Goal: Task Accomplishment & Management: Complete application form

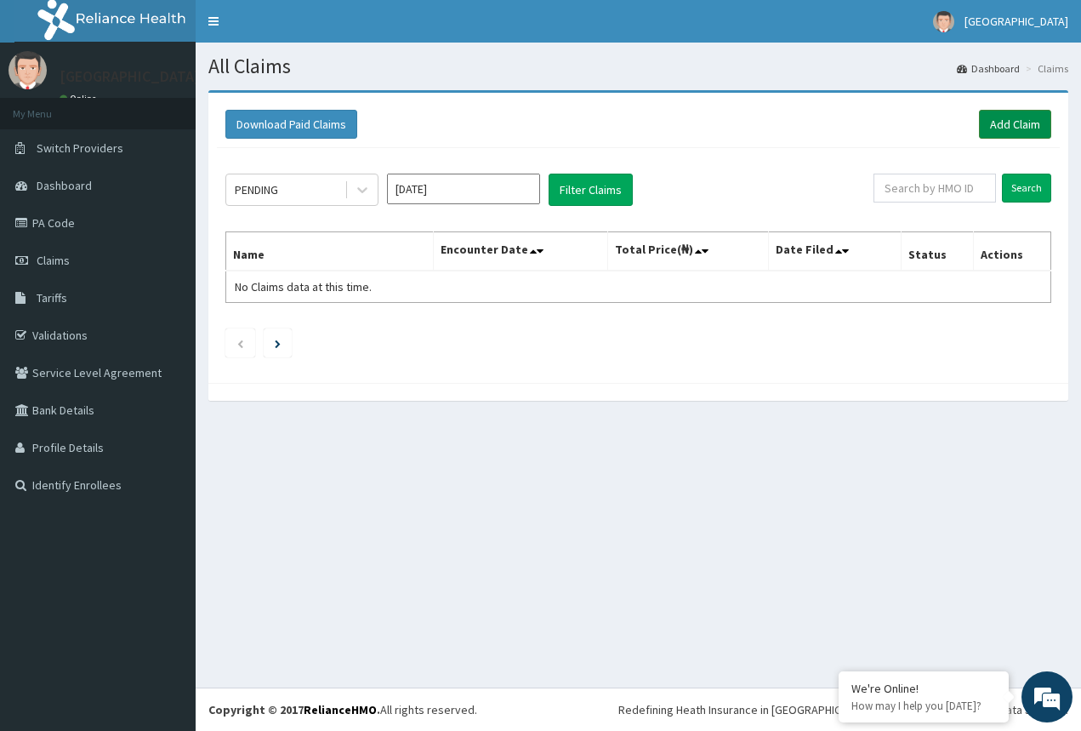
click at [1009, 137] on link "Add Claim" at bounding box center [1015, 124] width 72 height 29
click at [1003, 122] on link "Add Claim" at bounding box center [1015, 124] width 72 height 29
drag, startPoint x: 1038, startPoint y: 586, endPoint x: 1060, endPoint y: 723, distance: 138.6
click at [1064, 719] on div "R EL Toggle navigation MOUNT GILEAD HOSPITAL MOUNT GILEAD HOSPITAL - mountgilea…" at bounding box center [540, 365] width 1081 height 731
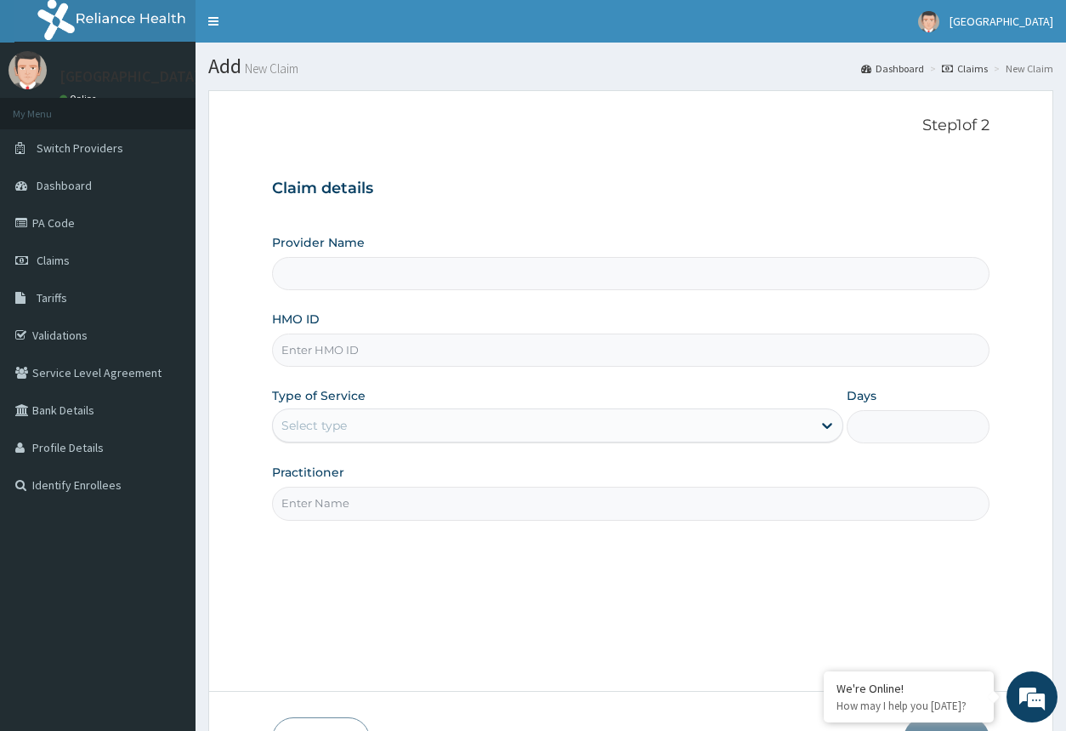
click at [641, 276] on input "Provider Name" at bounding box center [630, 273] width 717 height 33
type input "Mount Gilead Hospital"
click at [560, 266] on input "Mount Gilead Hospital" at bounding box center [630, 273] width 717 height 33
click at [458, 281] on input "Mount Gilead Hospital" at bounding box center [630, 273] width 717 height 33
click at [395, 271] on input "Mount Gilead Hospital" at bounding box center [630, 273] width 717 height 33
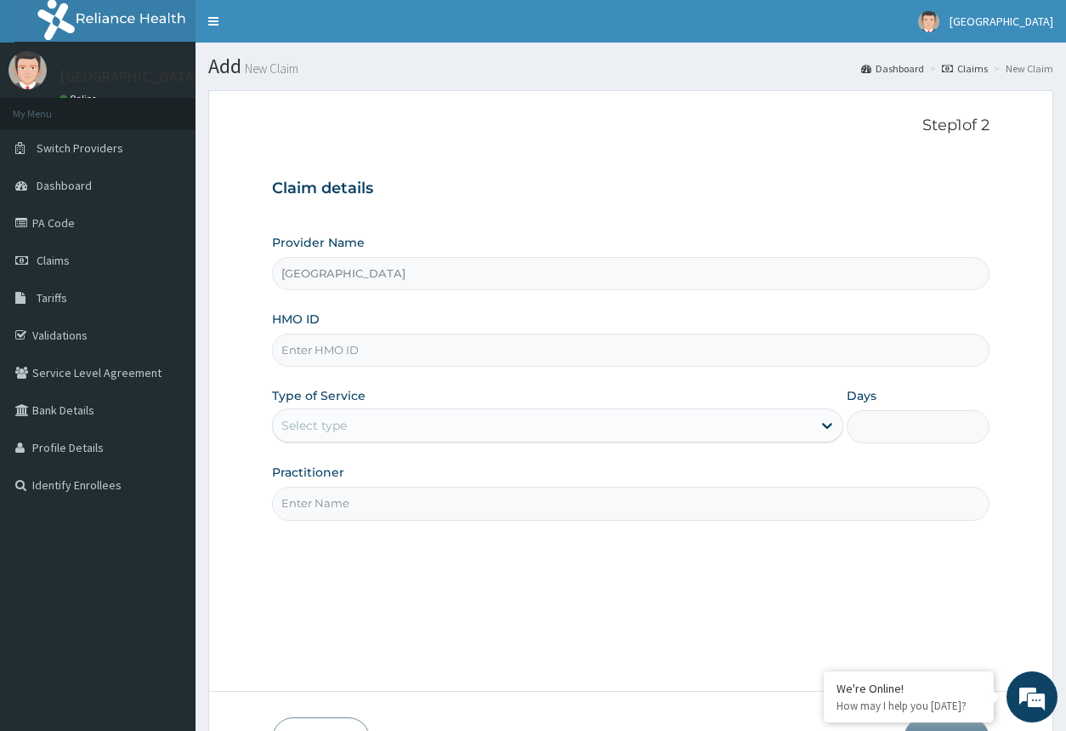
click at [383, 359] on input "HMO ID" at bounding box center [630, 349] width 717 height 33
type input "SQZ/10169/A"
click at [447, 430] on div "Select type" at bounding box center [542, 425] width 538 height 27
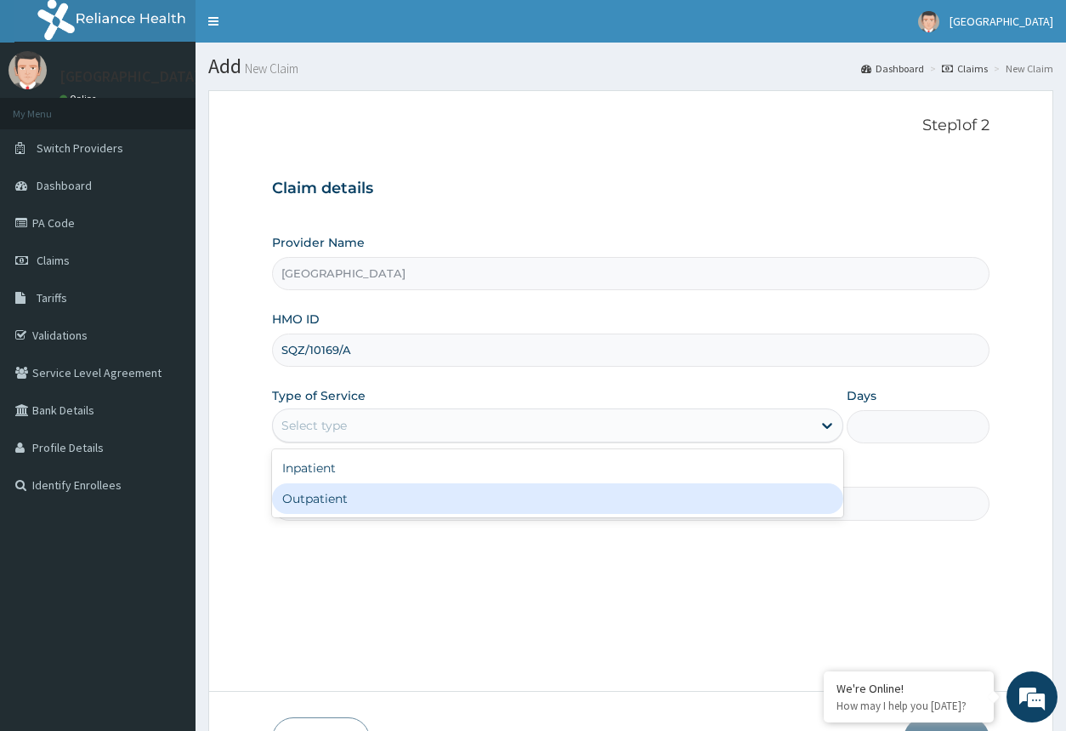
click at [430, 495] on div "Outpatient" at bounding box center [557, 498] width 571 height 31
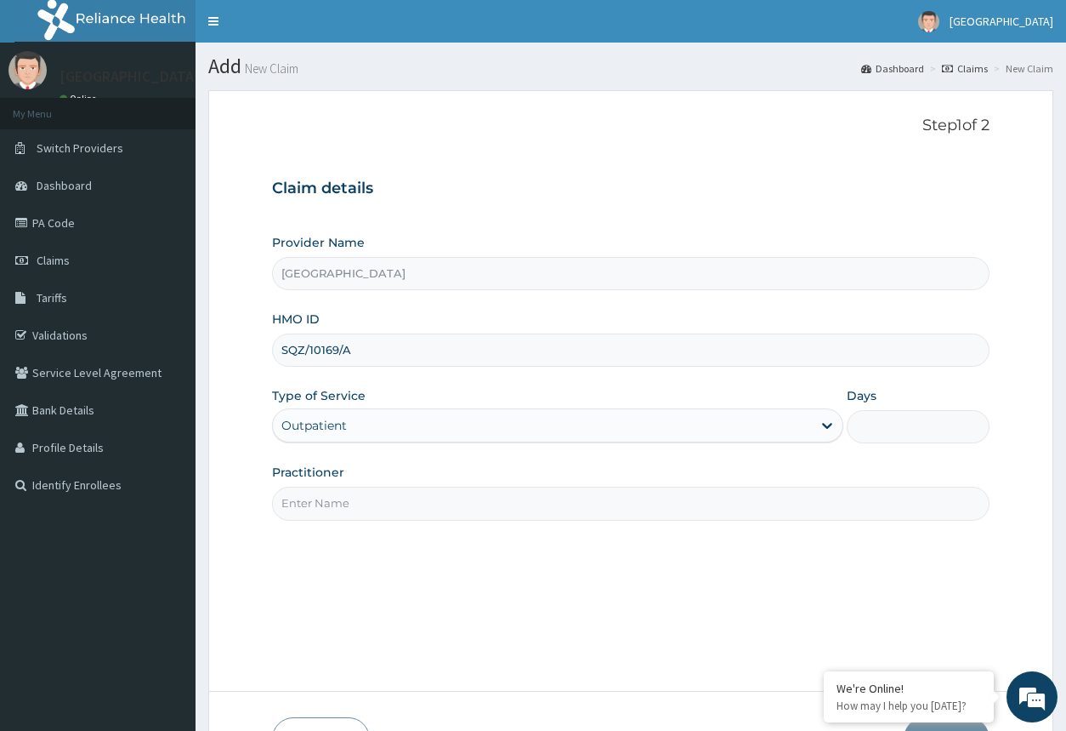
type input "1"
click at [645, 524] on div "Step 1 of 2 Claim details Provider Name Mount Gilead Hospital HMO ID SQZ/10169/…" at bounding box center [630, 391] width 717 height 548
click at [645, 520] on div "Step 1 of 2 Claim details Provider Name Mount Gilead Hospital HMO ID SQZ/10169/…" at bounding box center [630, 391] width 717 height 548
click at [643, 514] on input "Practitioner" at bounding box center [630, 502] width 717 height 33
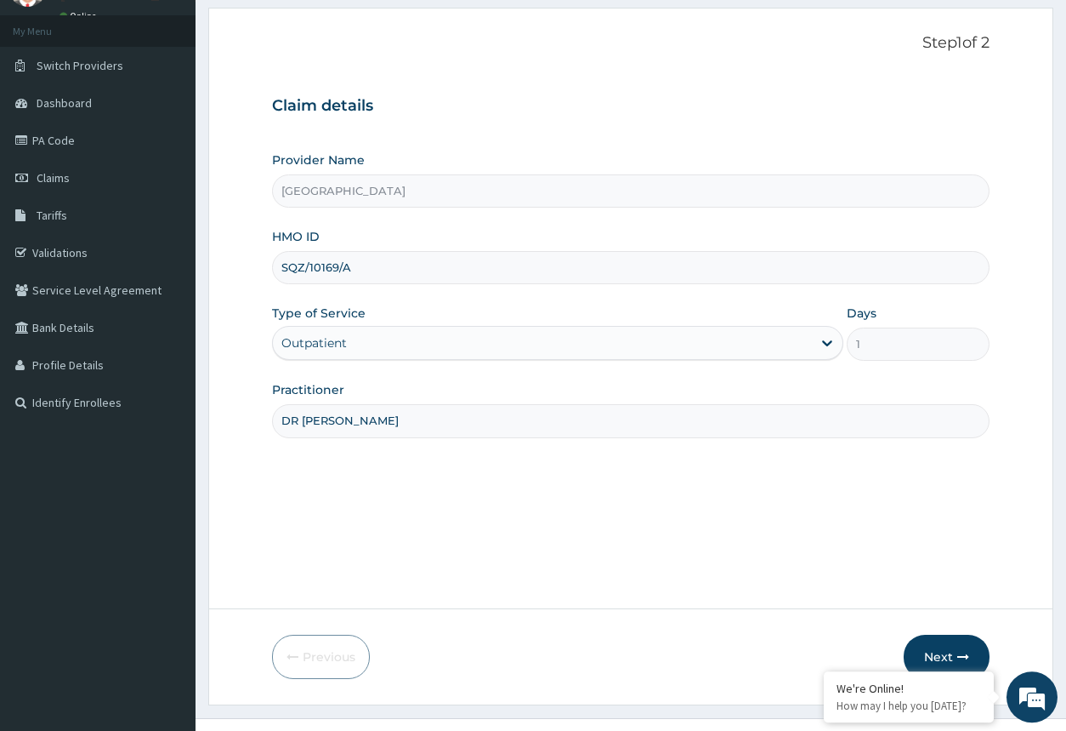
scroll to position [113, 0]
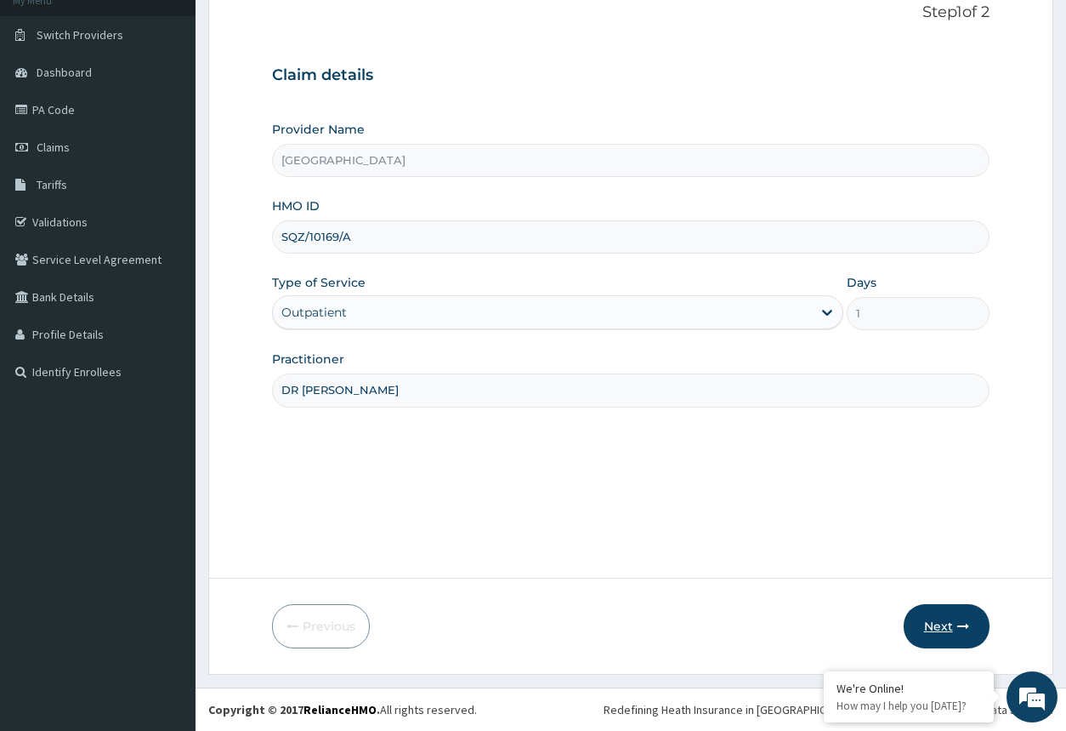
type input "DR CHARS"
click at [943, 627] on button "Next" at bounding box center [947, 626] width 86 height 44
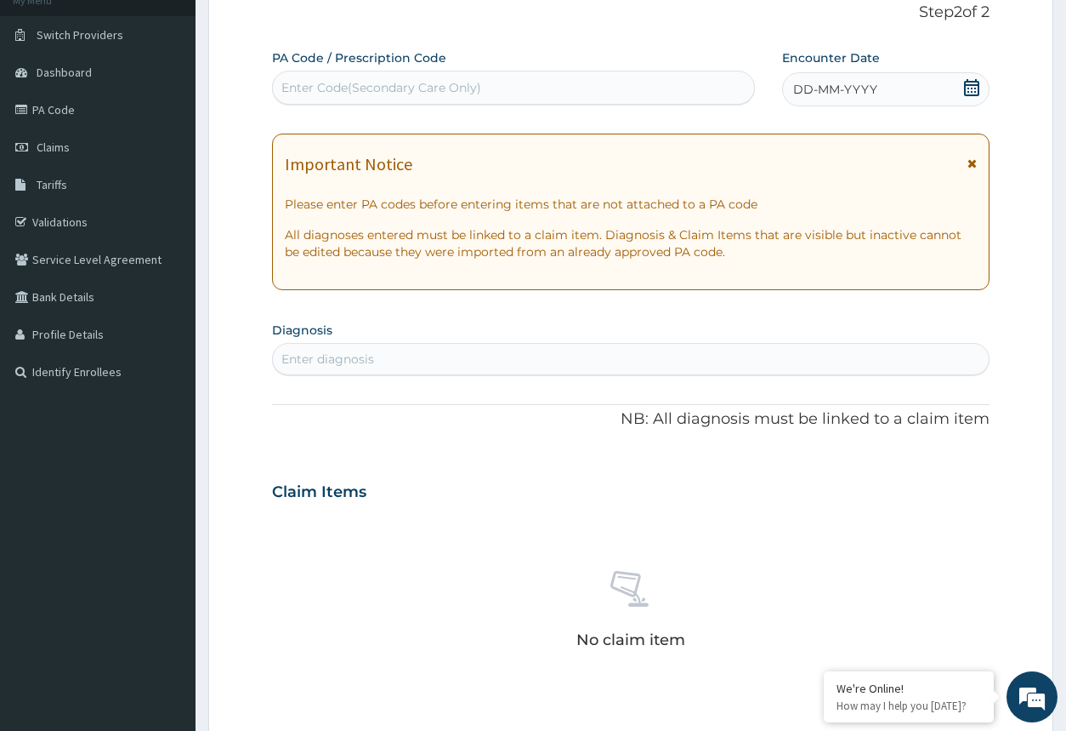
click at [833, 98] on span "DD-MM-YYYY" at bounding box center [835, 89] width 84 height 17
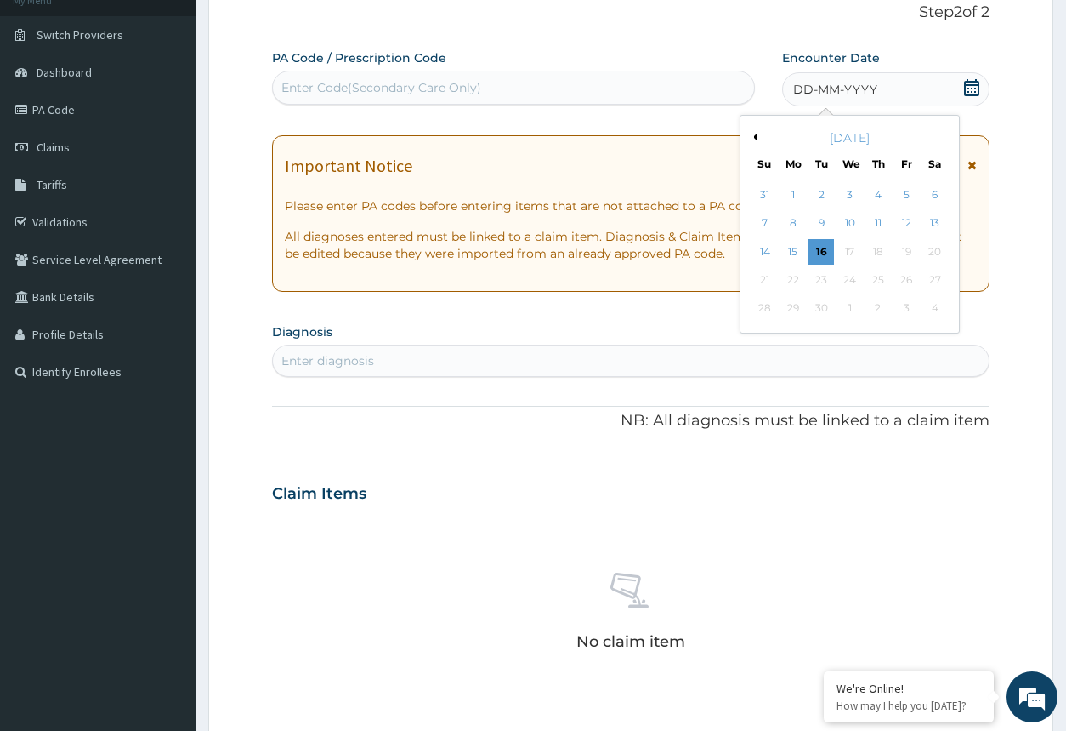
click at [760, 135] on div "September 2025" at bounding box center [850, 137] width 205 height 17
click at [757, 137] on button "Previous Month" at bounding box center [753, 137] width 9 height 9
click at [761, 278] on div "17" at bounding box center [766, 280] width 26 height 26
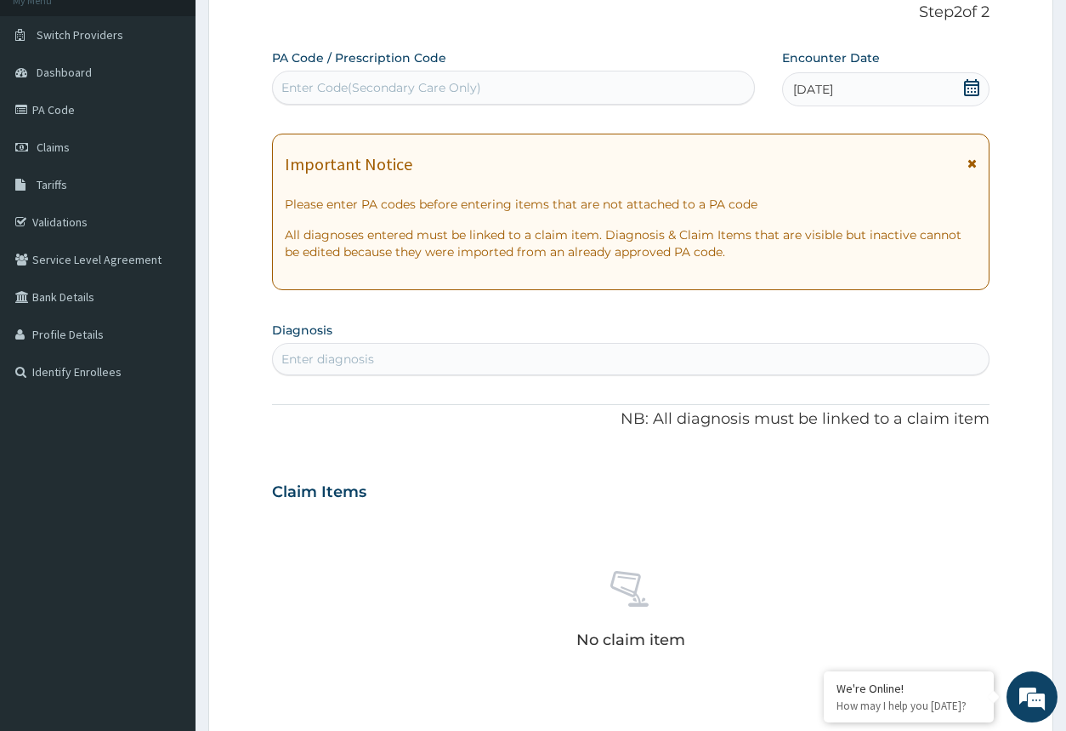
click at [735, 353] on div "Enter diagnosis" at bounding box center [630, 358] width 715 height 27
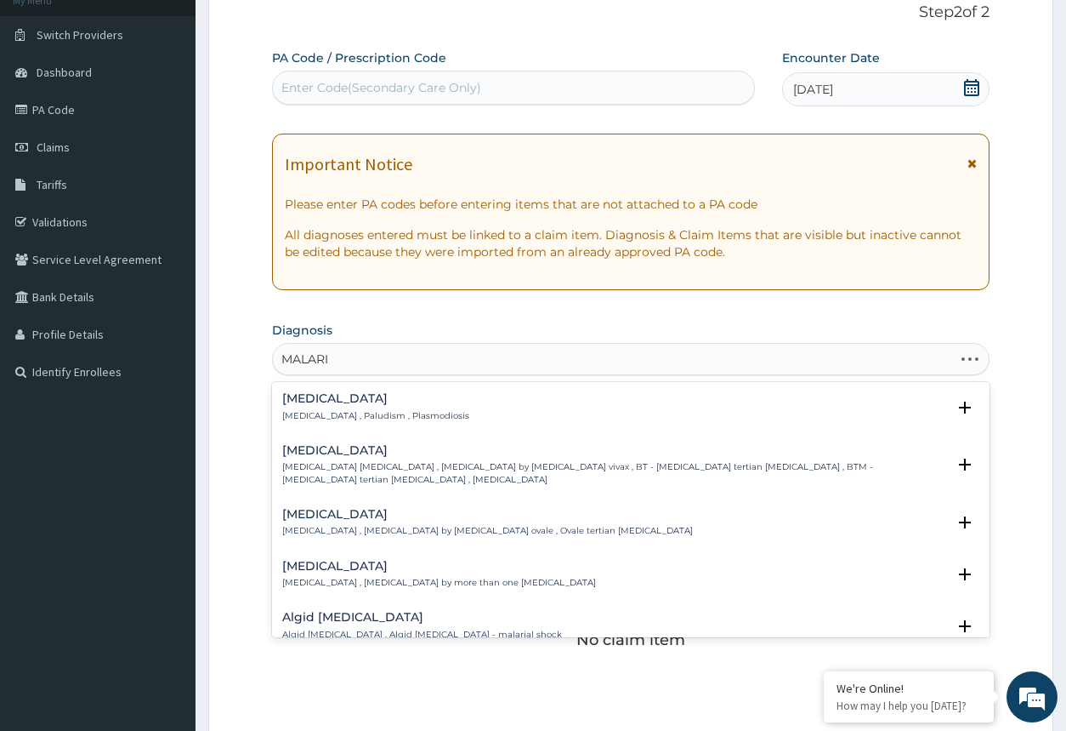
type input "MALARIA"
click at [484, 400] on div "Malaria Malaria , Paludism , Plasmodiosis" at bounding box center [630, 407] width 697 height 30
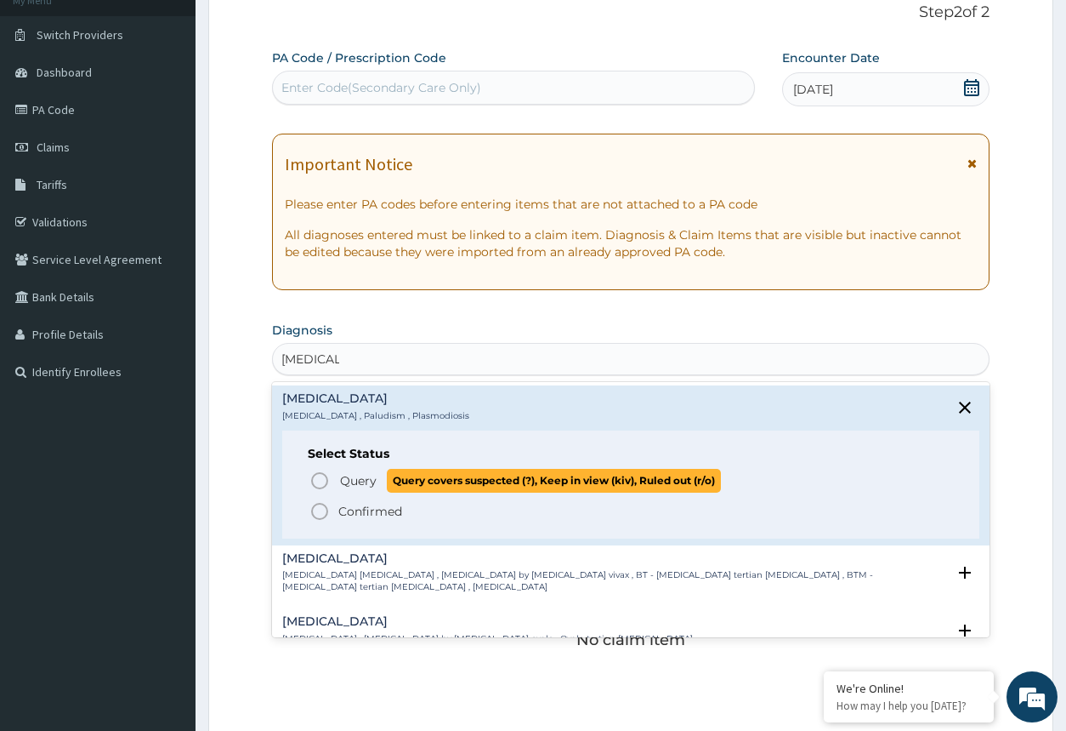
click at [320, 481] on icon "status option query" at bounding box center [320, 480] width 20 height 20
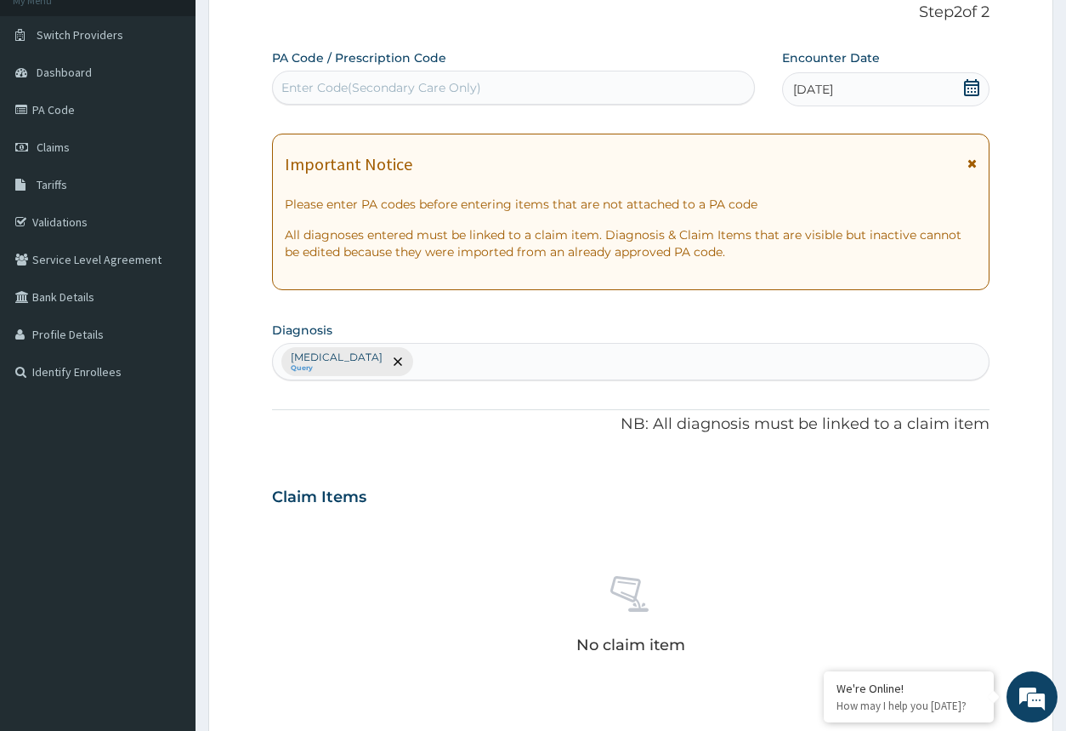
click at [420, 355] on div "Malaria Query" at bounding box center [630, 362] width 715 height 36
click at [421, 367] on div "Malaria Query SEPSIS SEPSIS" at bounding box center [613, 362] width 680 height 36
type input "SEPSI"
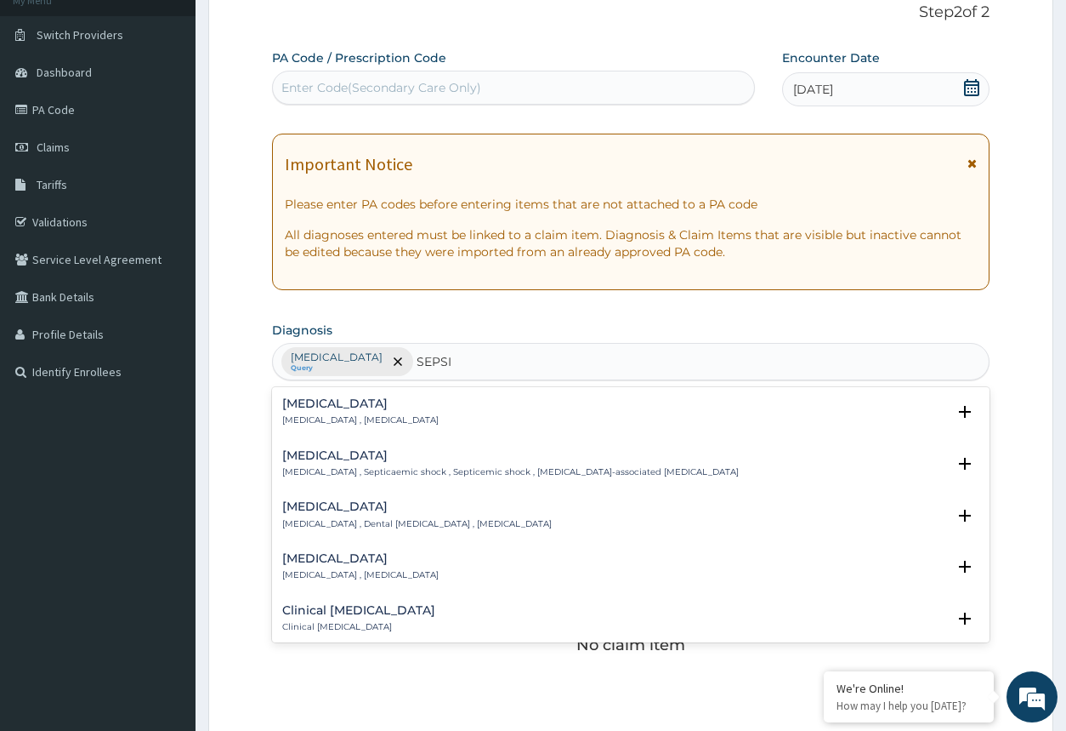
click at [400, 412] on div "Sepsis Systemic infection , Sepsis" at bounding box center [630, 412] width 697 height 30
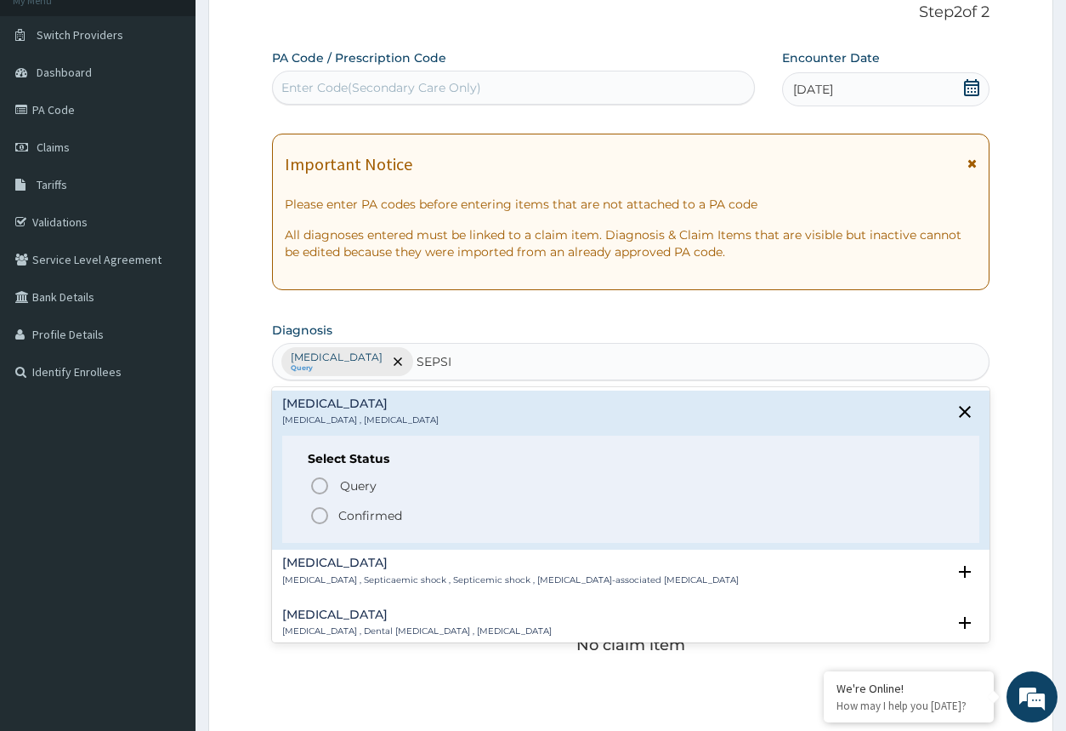
click at [319, 503] on div "Query Query covers suspected (?), Keep in view (kiv), Ruled out (r/o) Confirmed" at bounding box center [631, 500] width 646 height 52
click at [320, 474] on div "Select Status Query Query covers suspected (?), Keep in view (kiv), Ruled out (…" at bounding box center [630, 489] width 697 height 108
click at [316, 516] on icon "status option filled" at bounding box center [320, 515] width 20 height 20
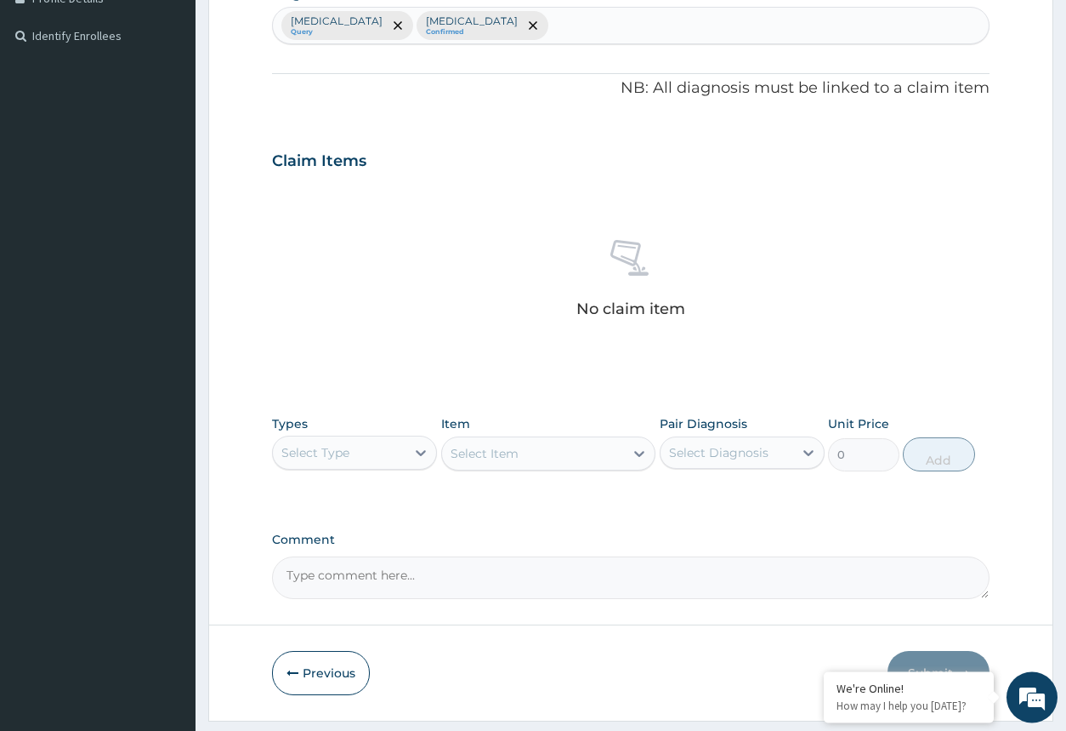
scroll to position [460, 0]
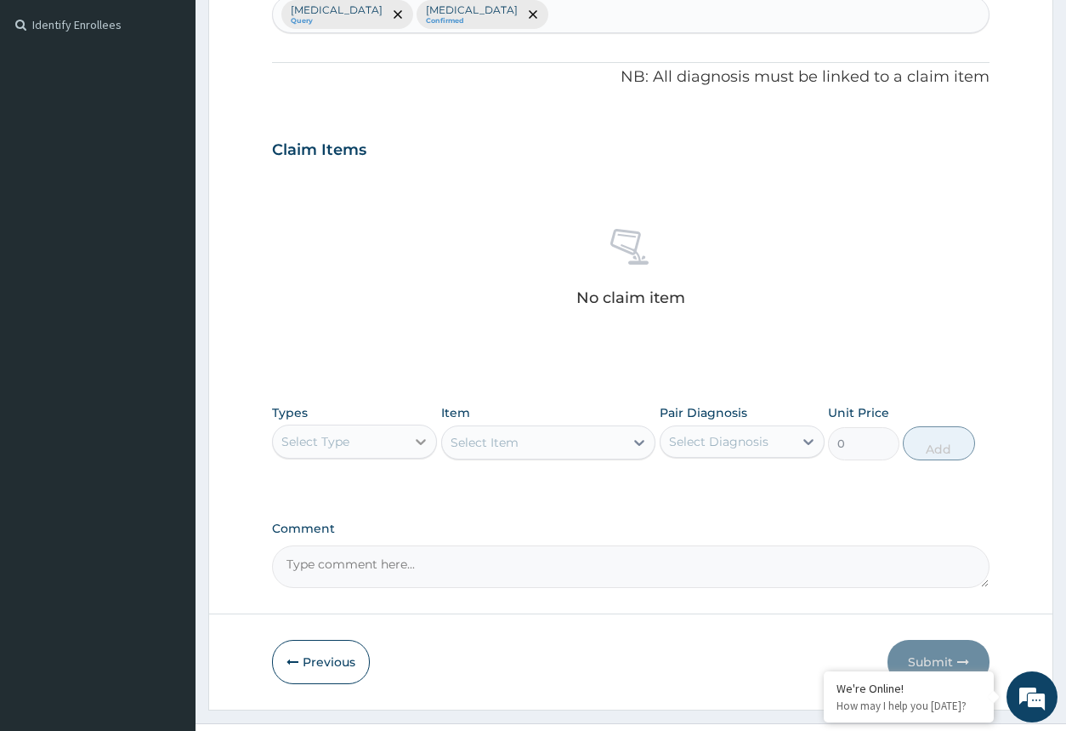
click at [419, 443] on icon at bounding box center [420, 441] width 17 height 17
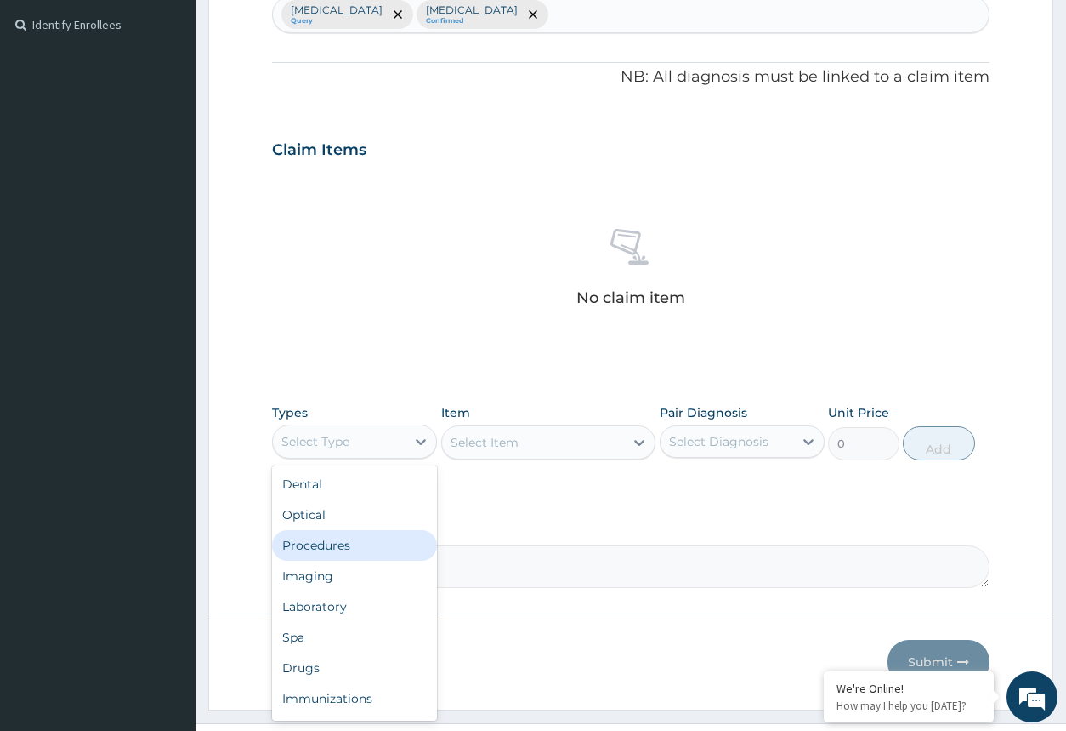
click at [372, 533] on div "Procedures" at bounding box center [354, 545] width 165 height 31
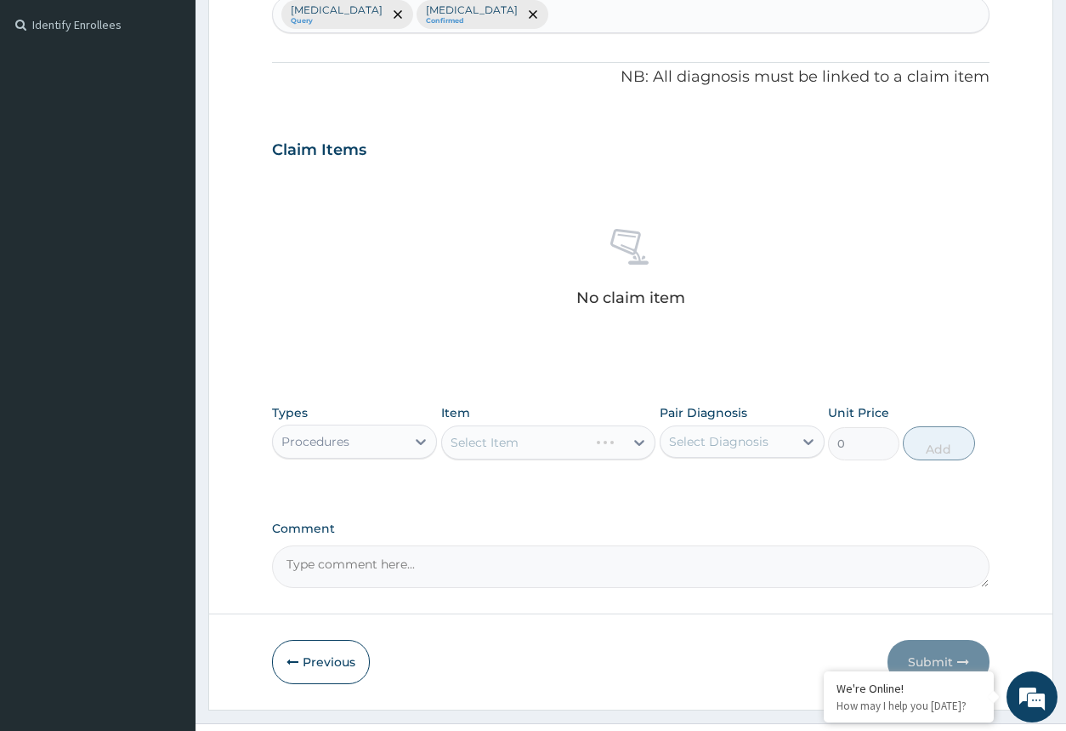
click at [646, 442] on div "Select Item" at bounding box center [548, 442] width 215 height 34
click at [629, 437] on div at bounding box center [639, 442] width 31 height 31
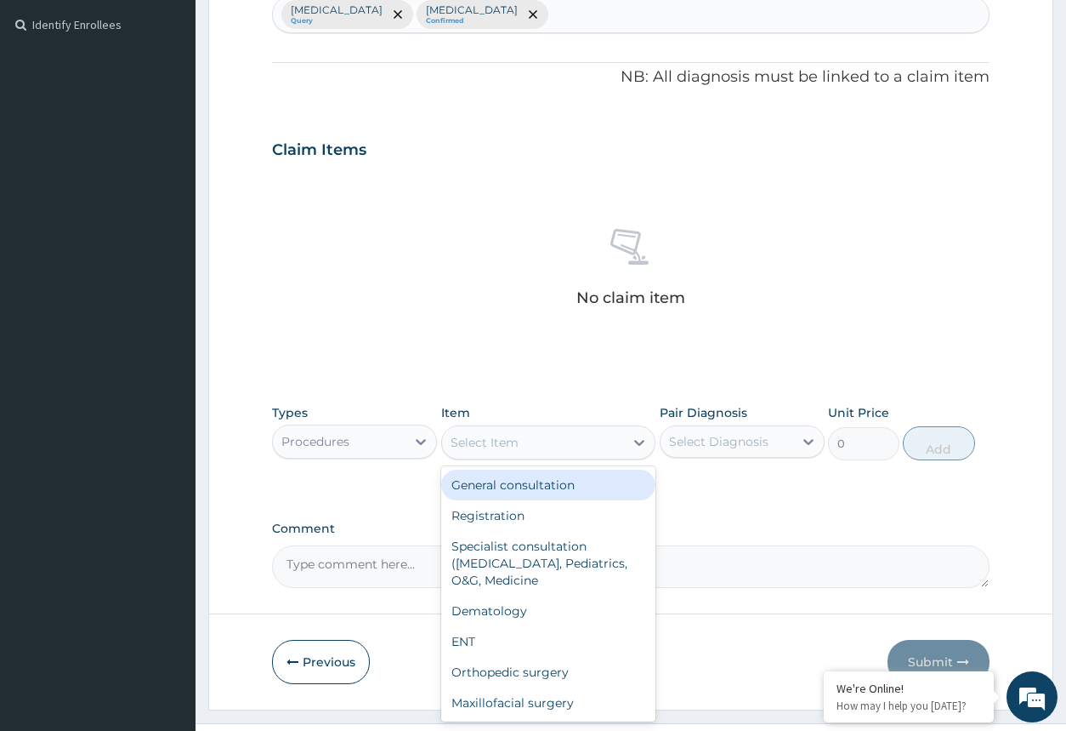
click at [600, 485] on div "General consultation" at bounding box center [548, 484] width 215 height 31
type input "2000"
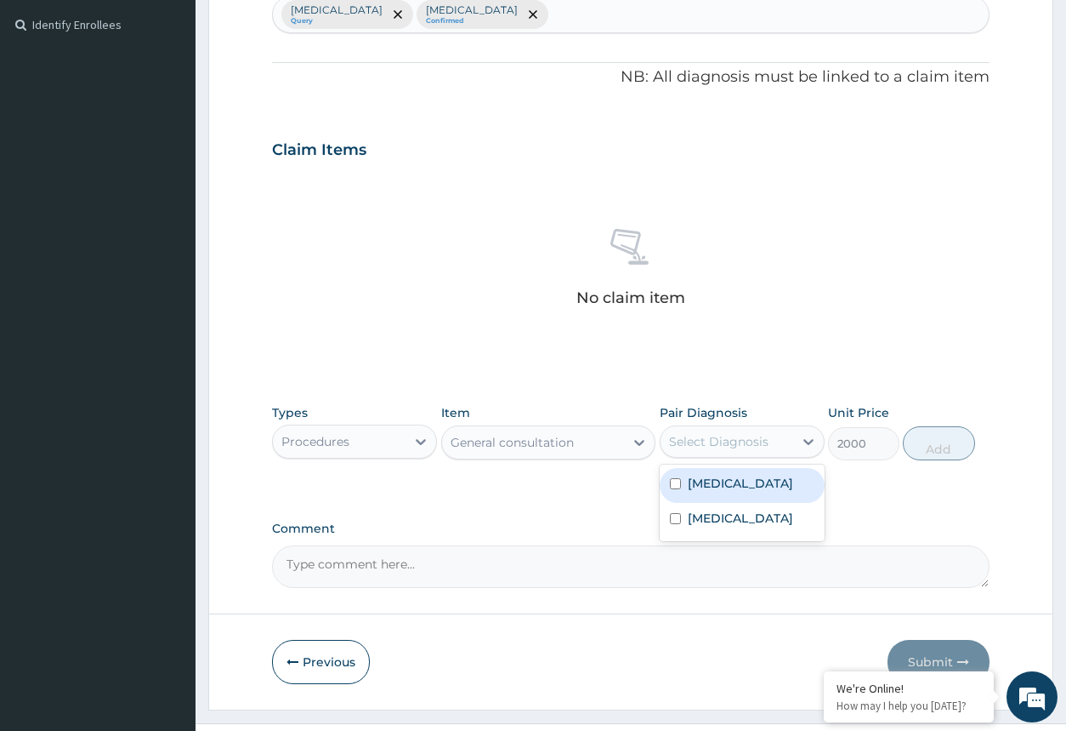
click at [727, 441] on div "Select Diagnosis" at bounding box center [719, 441] width 100 height 17
click at [720, 486] on label "Malaria" at bounding box center [740, 483] width 105 height 17
checkbox input "true"
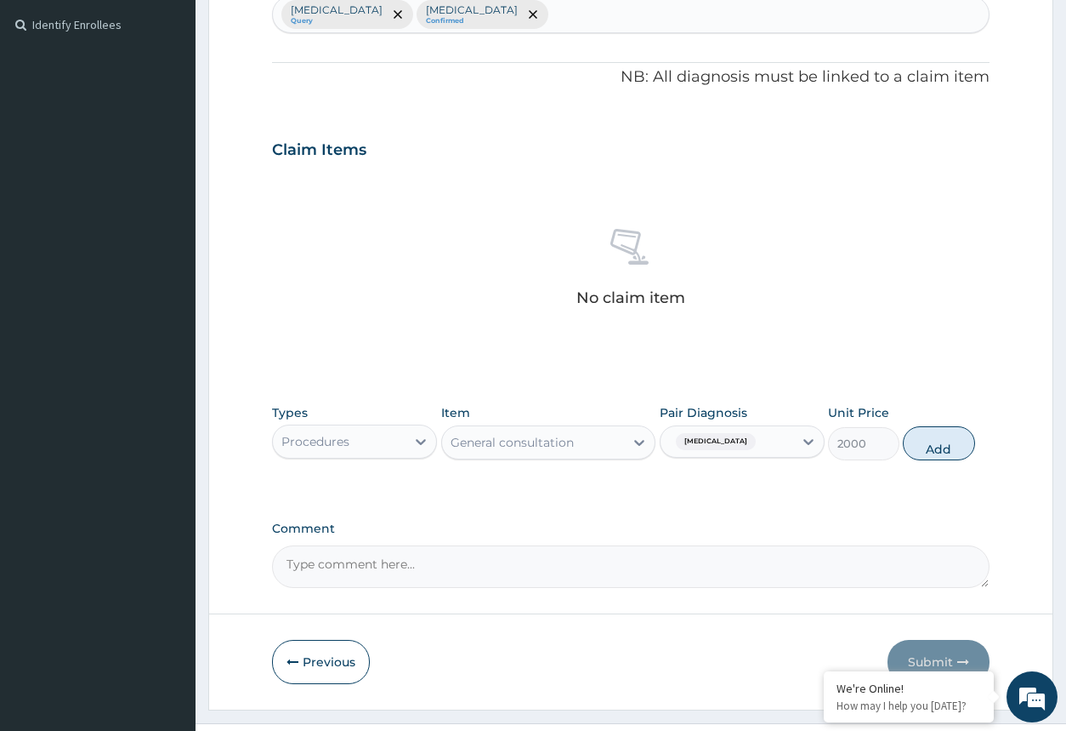
click at [954, 453] on button "Add" at bounding box center [938, 443] width 71 height 34
type input "0"
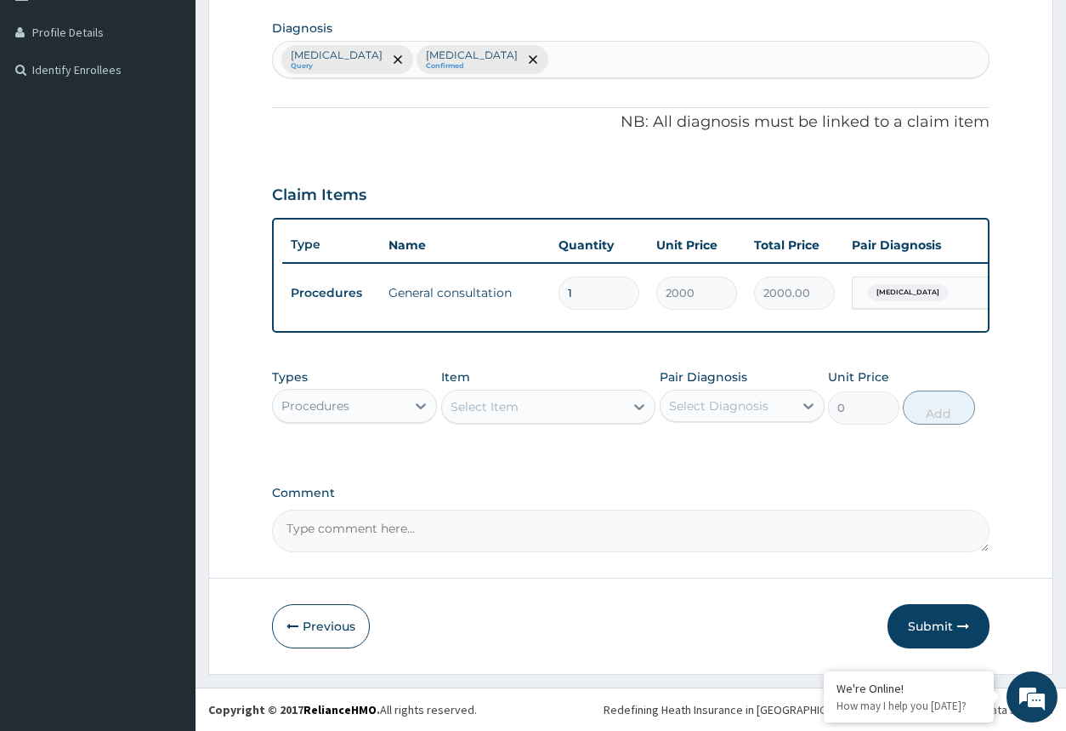
scroll to position [429, 0]
click at [341, 405] on div "Procedures" at bounding box center [316, 405] width 68 height 17
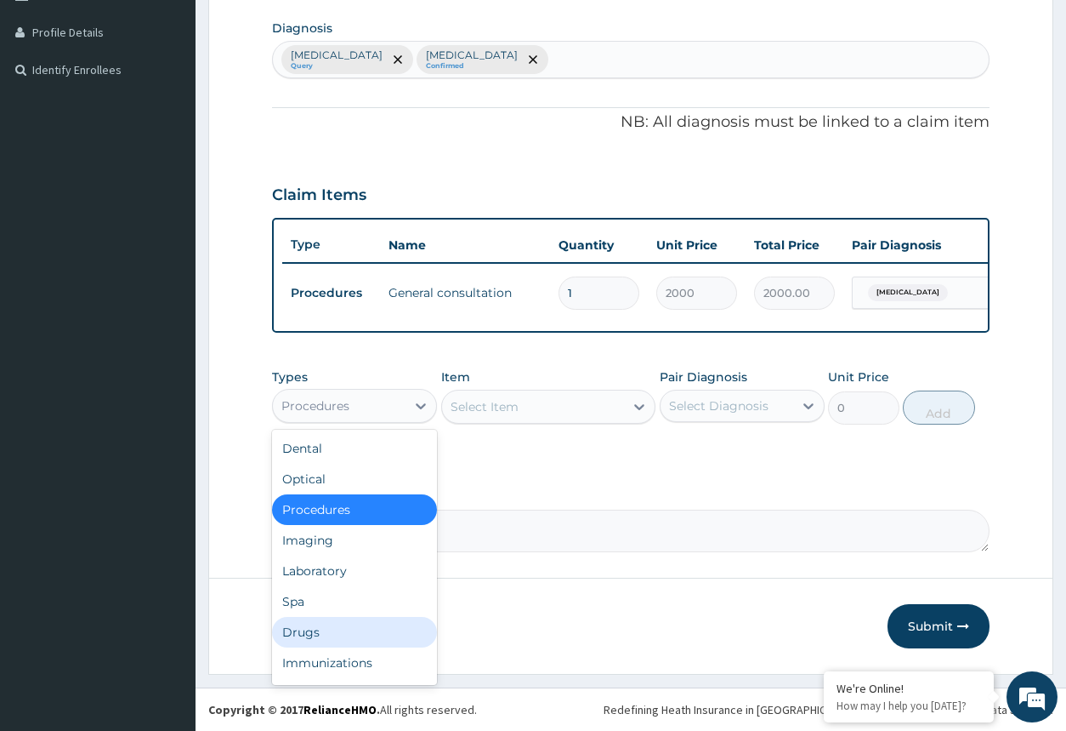
drag, startPoint x: 342, startPoint y: 624, endPoint x: 403, endPoint y: 576, distance: 78.1
click at [344, 623] on div "Drugs" at bounding box center [354, 632] width 165 height 31
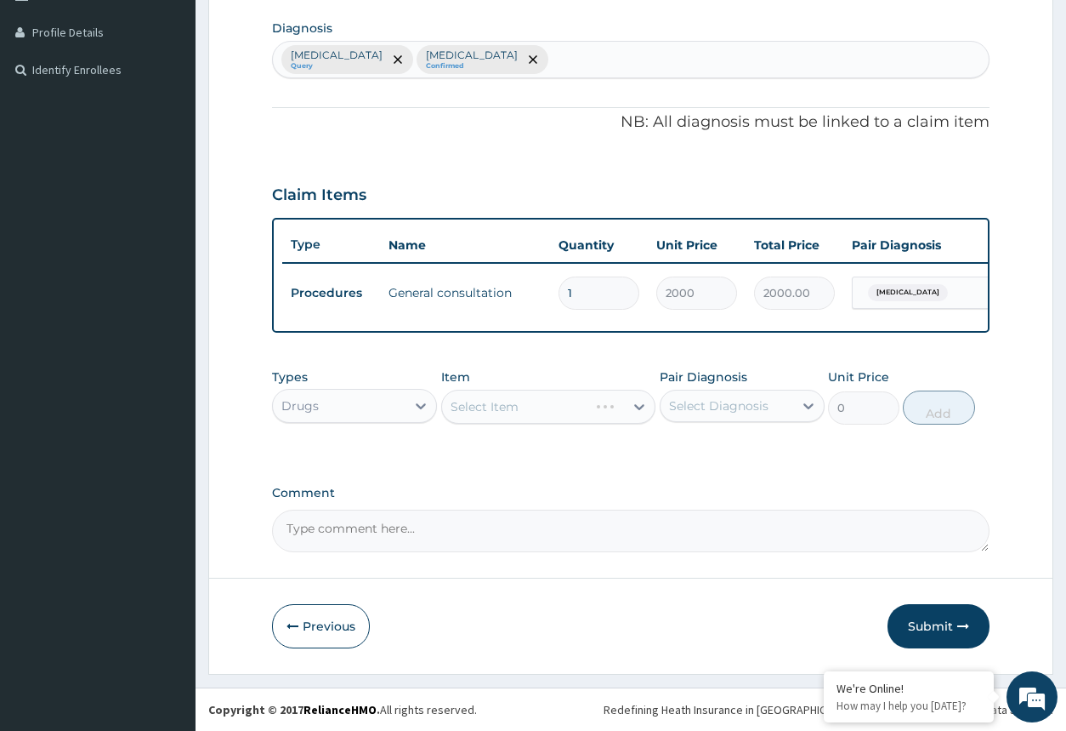
click at [560, 417] on div "Select Item" at bounding box center [548, 407] width 215 height 34
click at [640, 408] on icon at bounding box center [640, 407] width 10 height 6
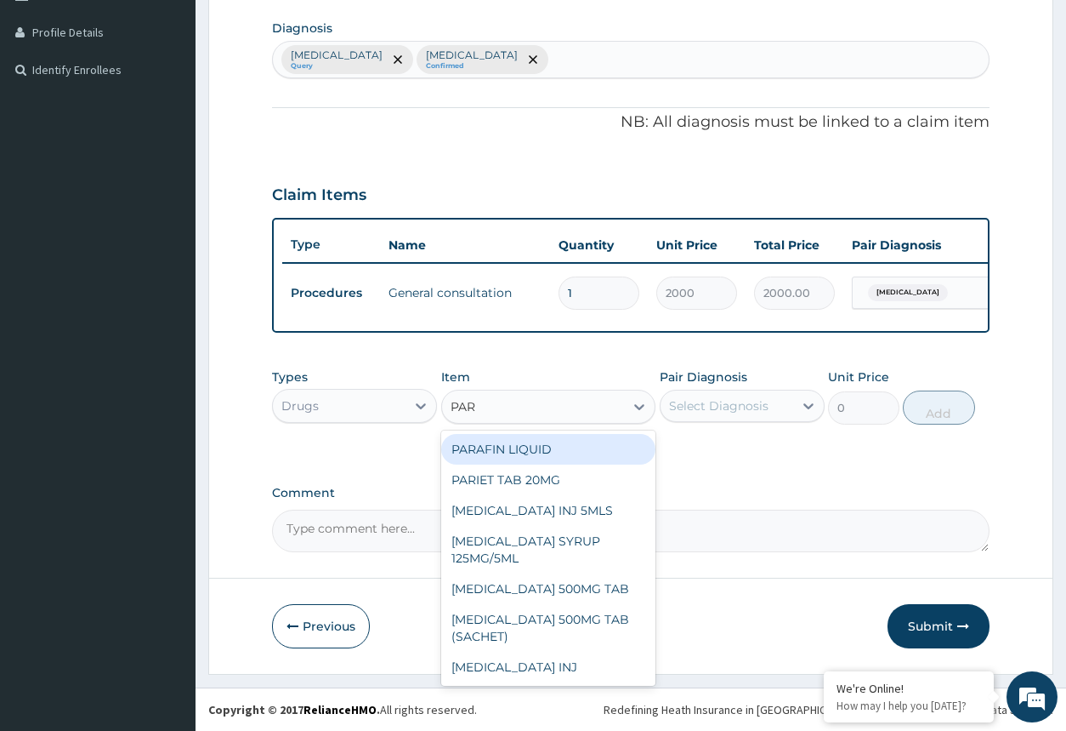
type input "PARA"
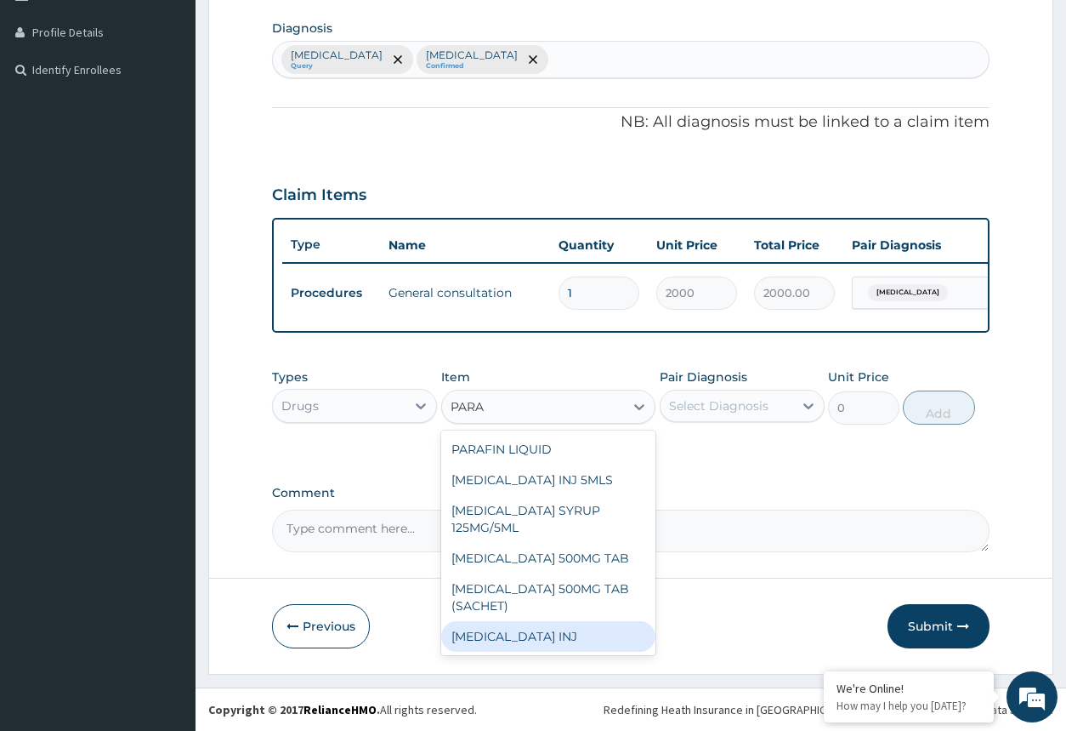
click at [561, 630] on div "PARACETAMOL INJ" at bounding box center [548, 636] width 215 height 31
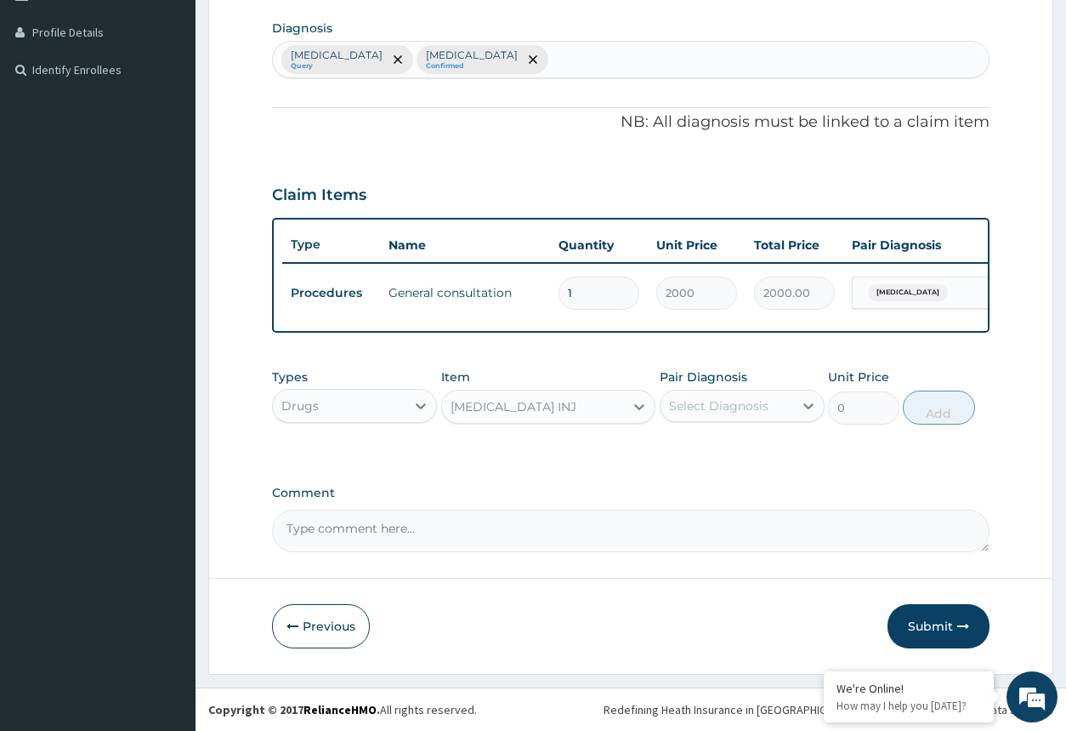
type input "300"
click at [743, 401] on div "Select Diagnosis" at bounding box center [719, 405] width 100 height 17
click at [731, 458] on div "Malaria" at bounding box center [742, 449] width 165 height 35
checkbox input "true"
click at [934, 410] on button "Add" at bounding box center [938, 407] width 71 height 34
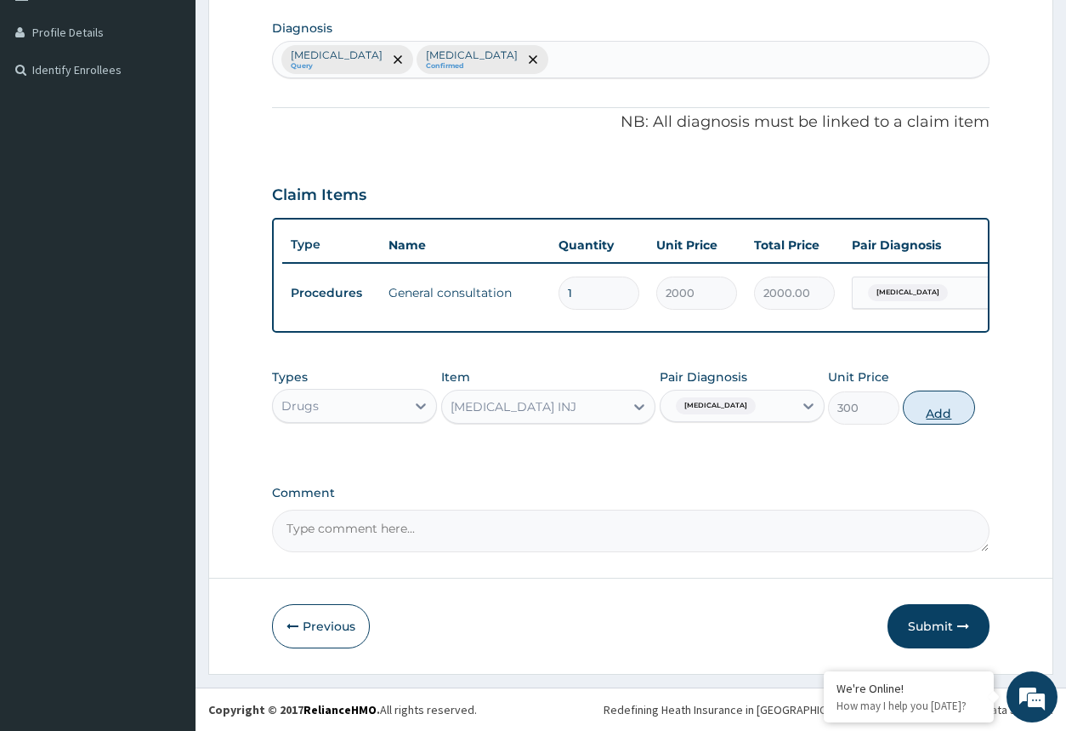
type input "0"
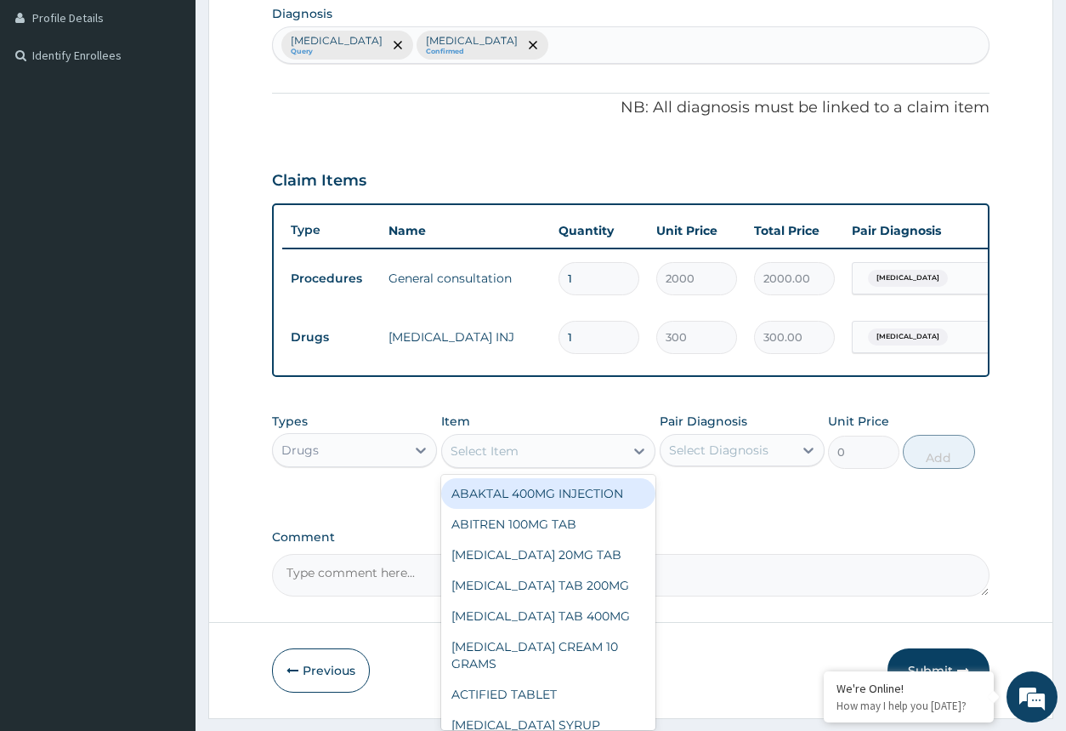
click at [576, 464] on div "Select Item" at bounding box center [533, 450] width 183 height 27
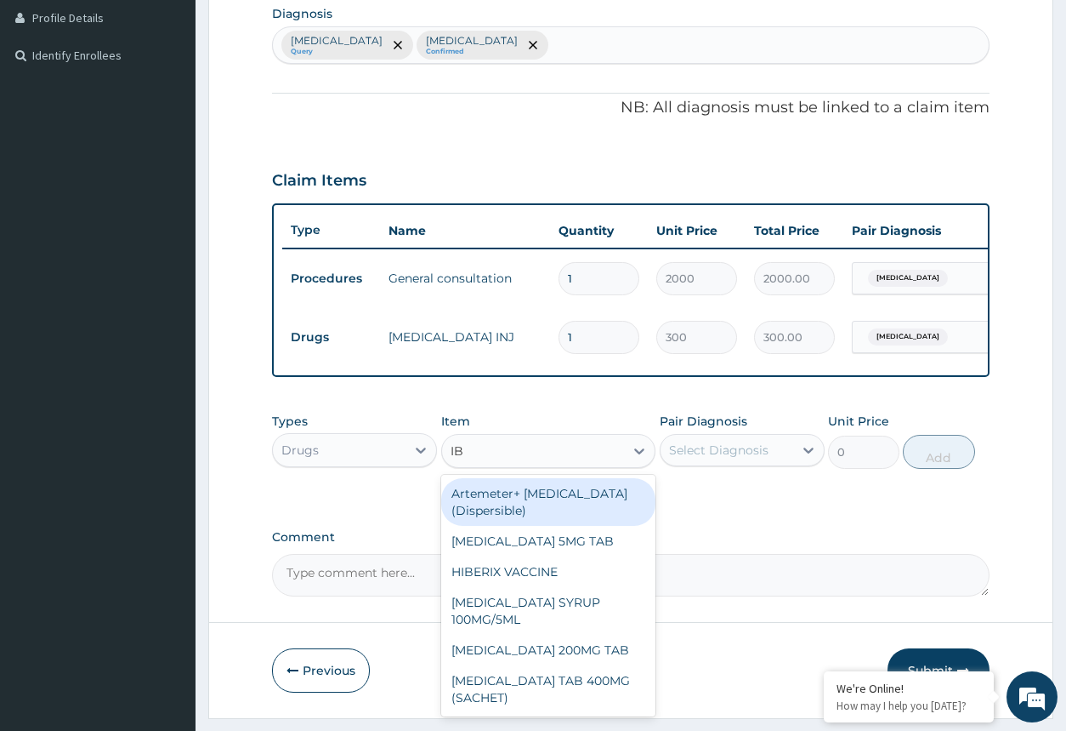
type input "IBU"
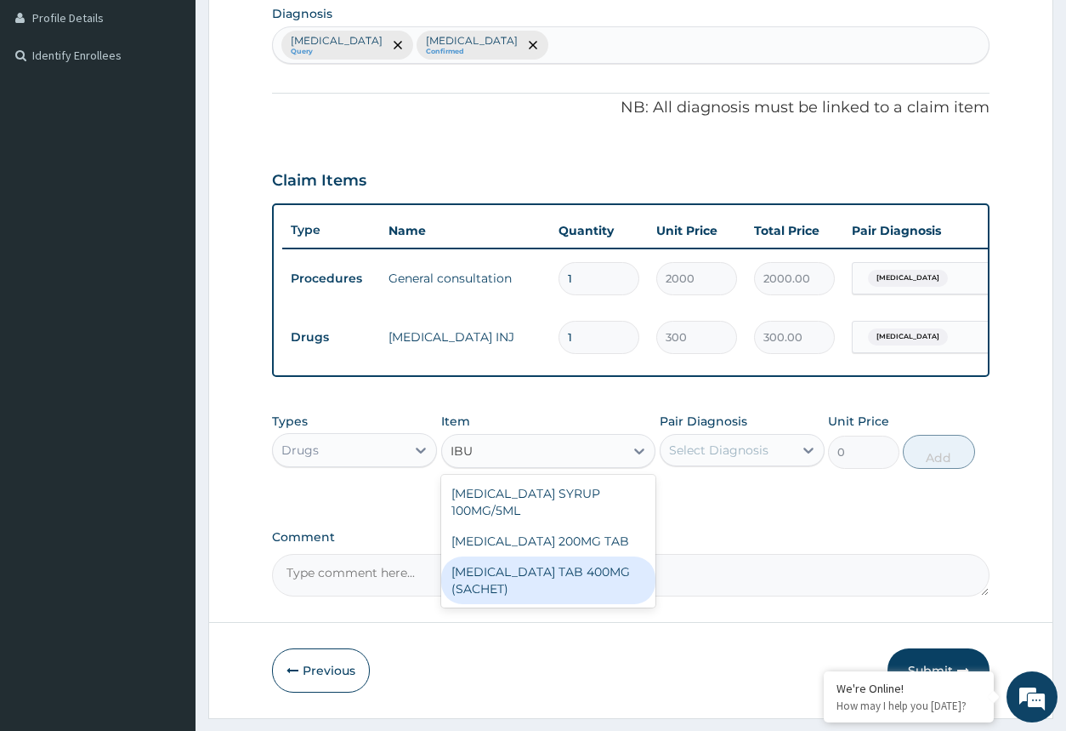
click at [601, 571] on div "IBUPROFEN TAB 400MG (SACHET)" at bounding box center [548, 580] width 215 height 48
type input "30"
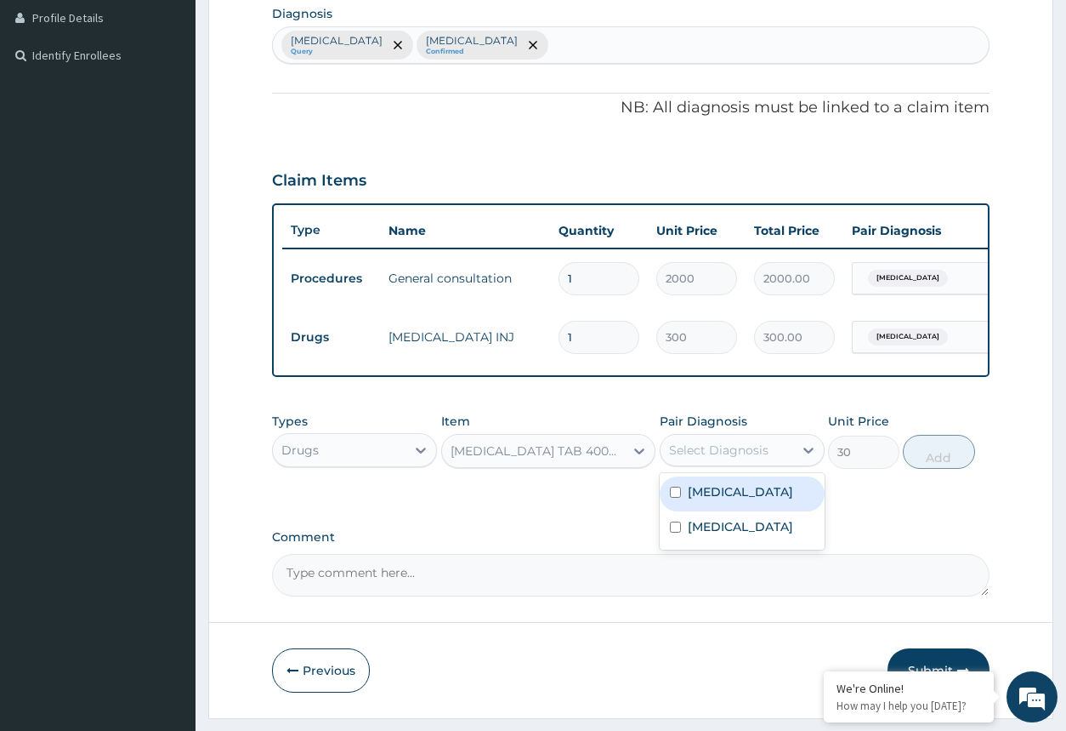
click at [698, 458] on div "Select Diagnosis" at bounding box center [719, 449] width 100 height 17
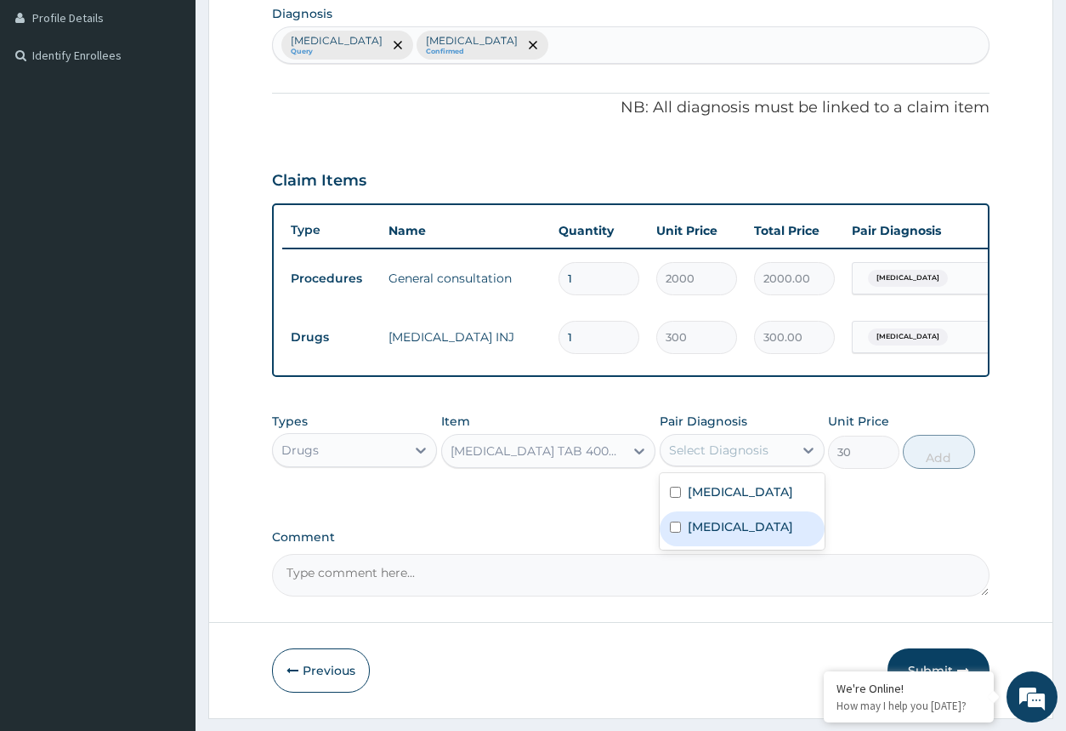
click at [717, 527] on div "Sepsis" at bounding box center [742, 528] width 165 height 35
checkbox input "true"
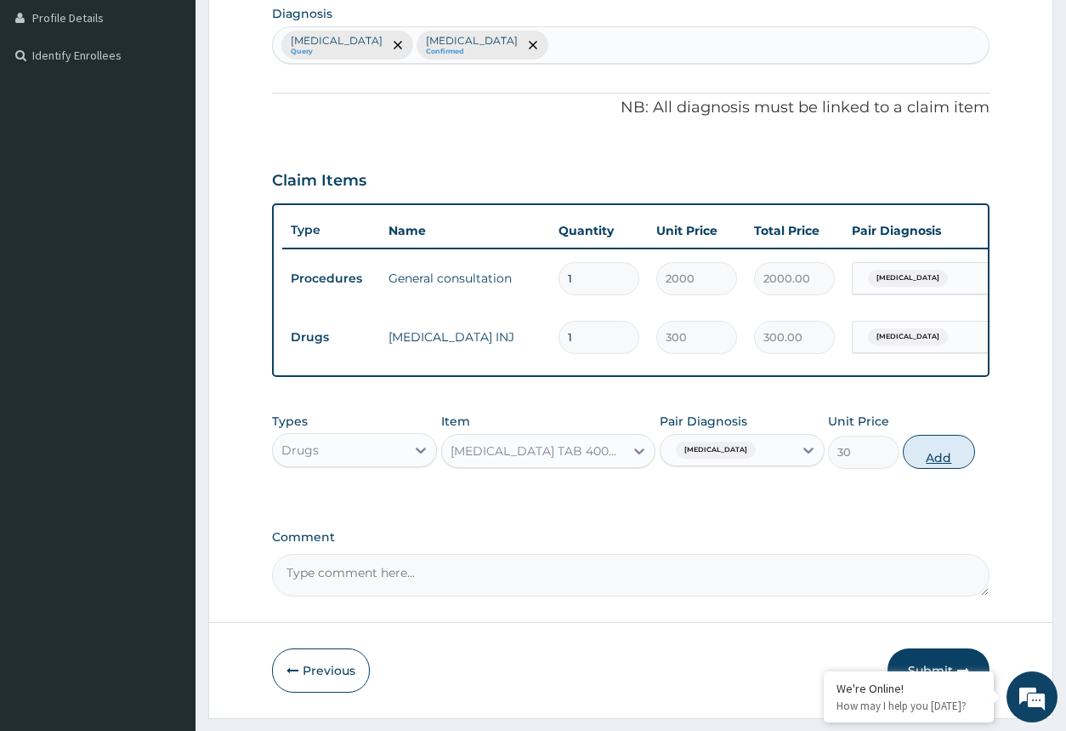
click at [948, 456] on button "Add" at bounding box center [938, 452] width 71 height 34
type input "0"
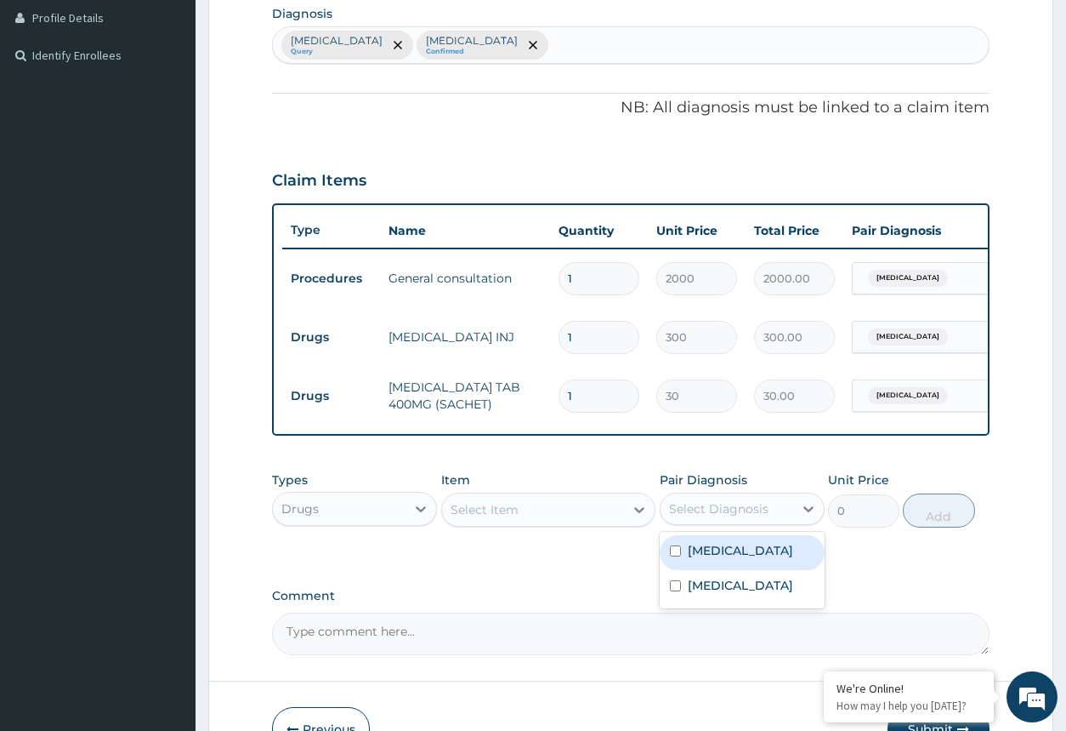
click at [751, 517] on div "Select Diagnosis" at bounding box center [719, 508] width 100 height 17
click at [677, 556] on input "checkbox" at bounding box center [675, 550] width 11 height 11
checkbox input "true"
click at [629, 525] on div at bounding box center [639, 509] width 31 height 31
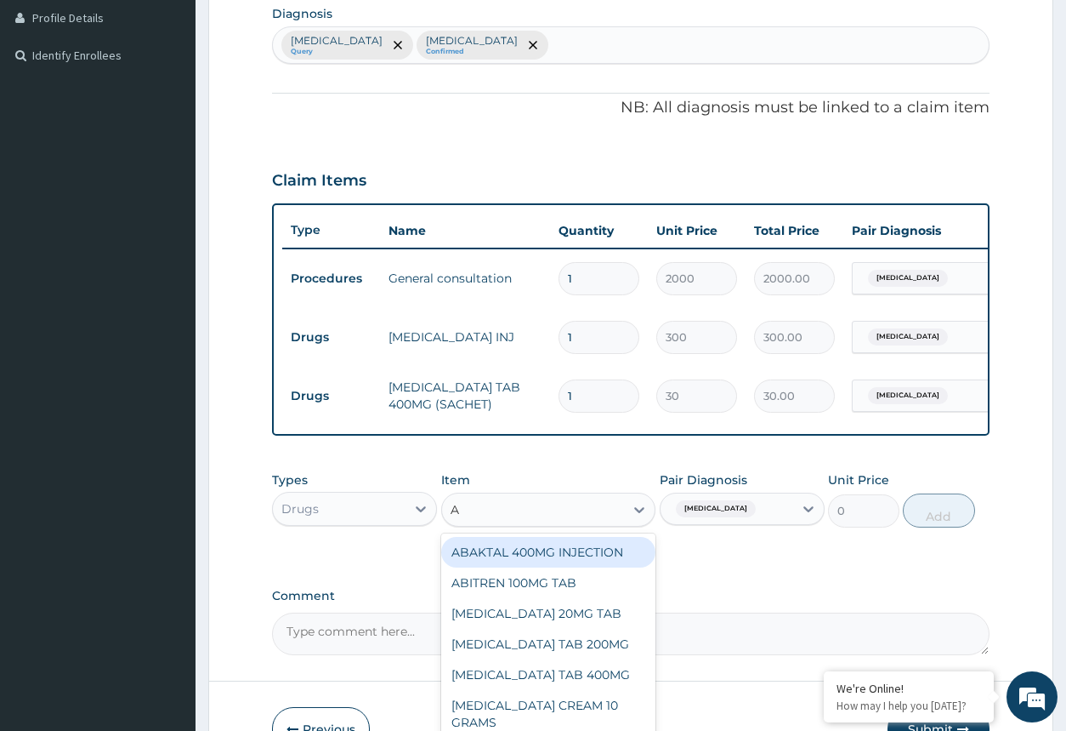
type input "AR"
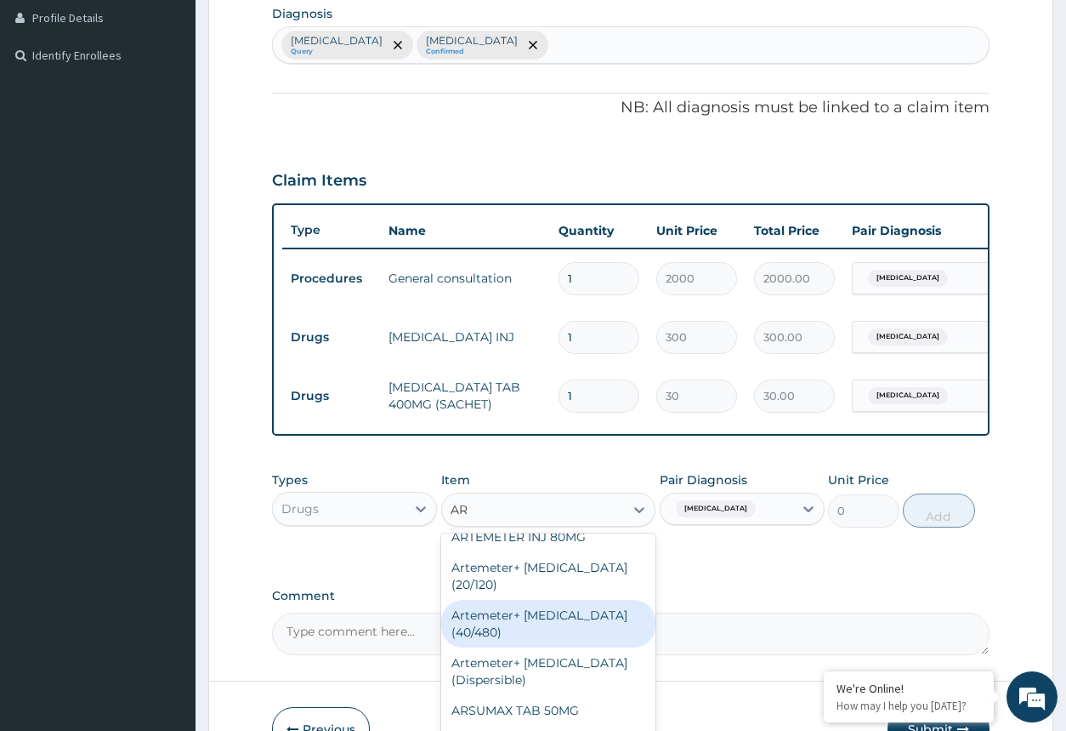
scroll to position [92, 0]
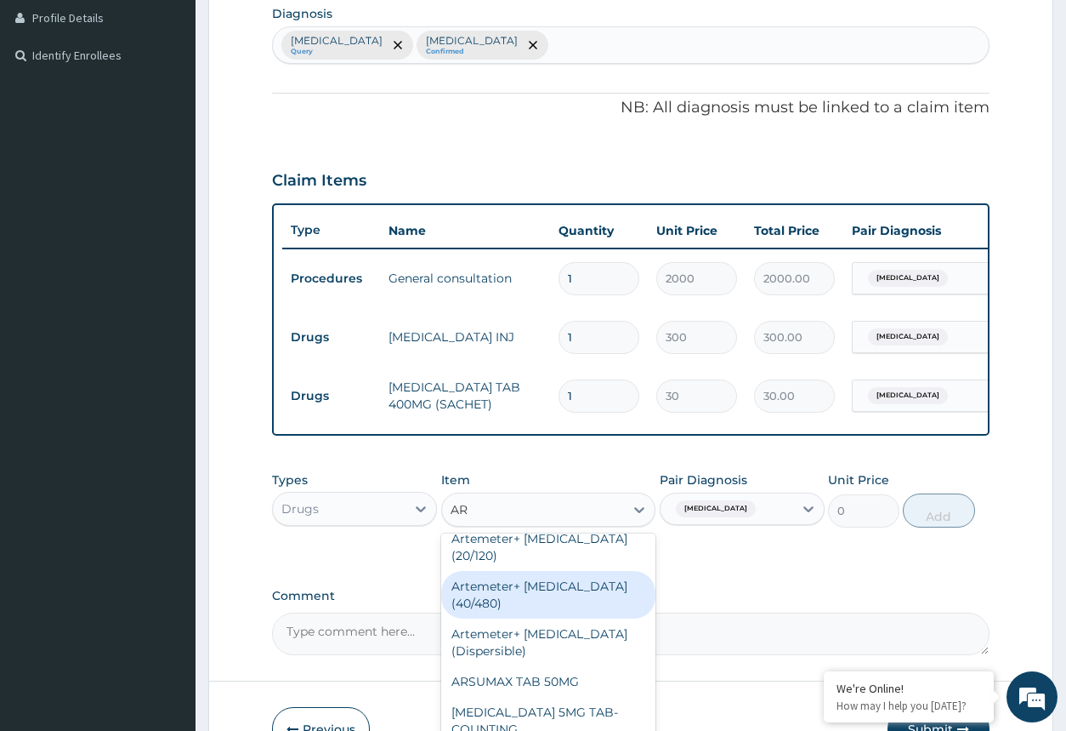
click at [594, 593] on div "Artemeter+ Lumefantrine (40/480)" at bounding box center [548, 595] width 215 height 48
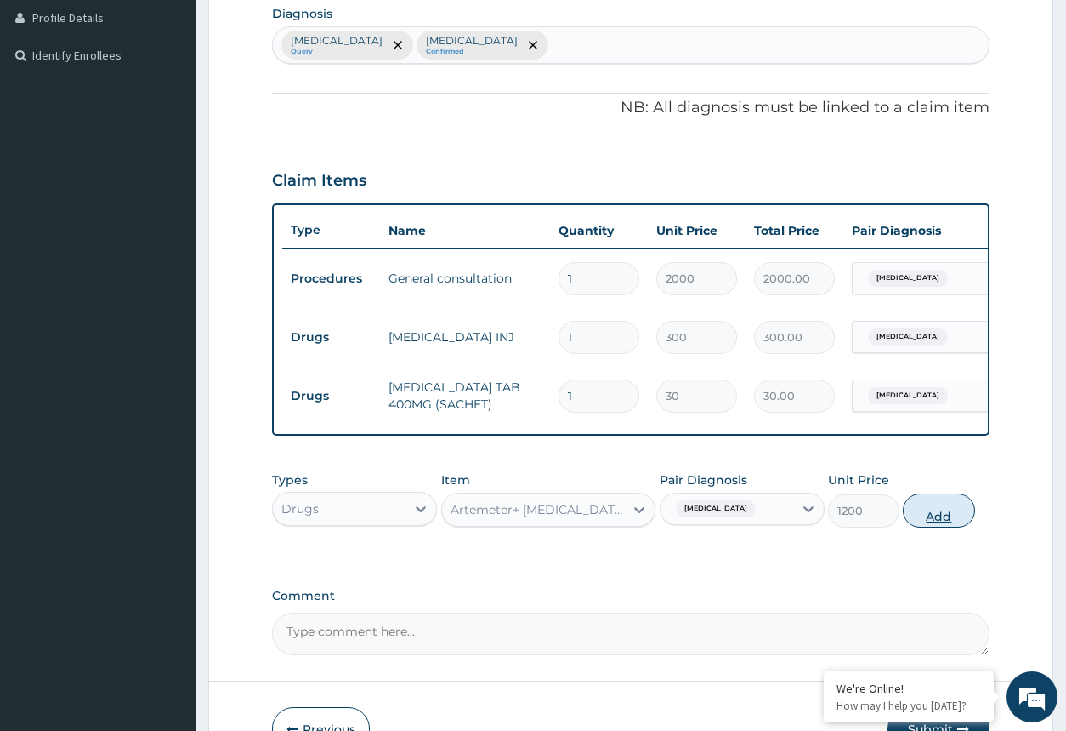
click at [944, 521] on button "Add" at bounding box center [938, 510] width 71 height 34
type input "0"
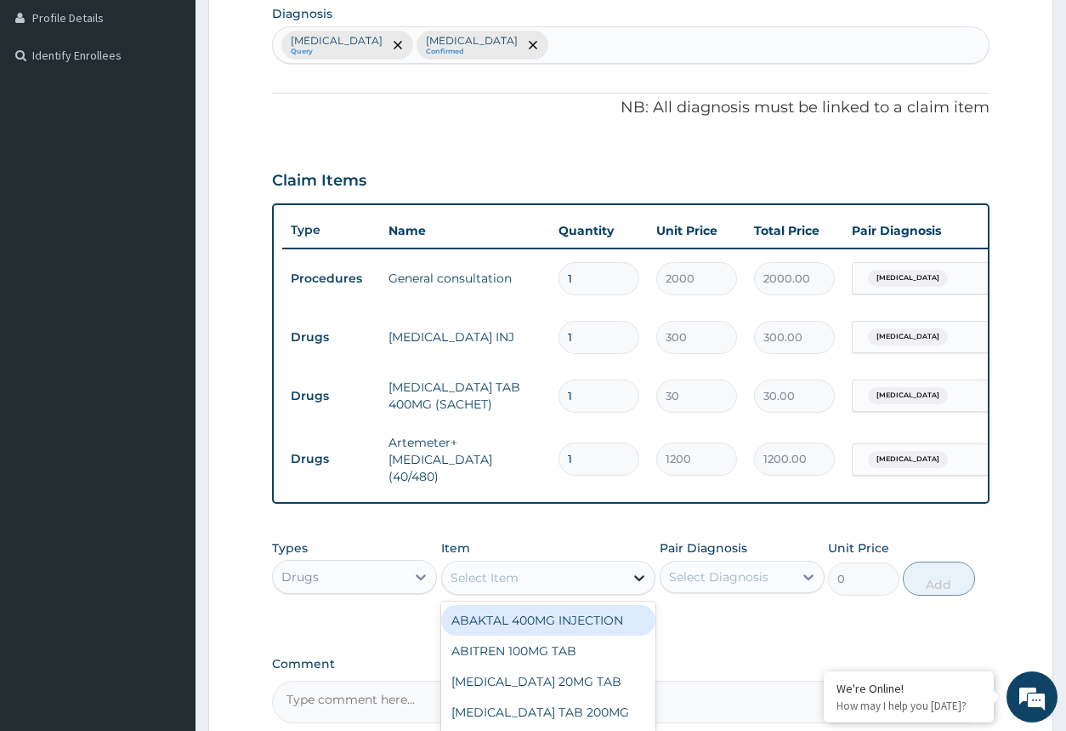
click at [637, 581] on icon at bounding box center [639, 577] width 17 height 17
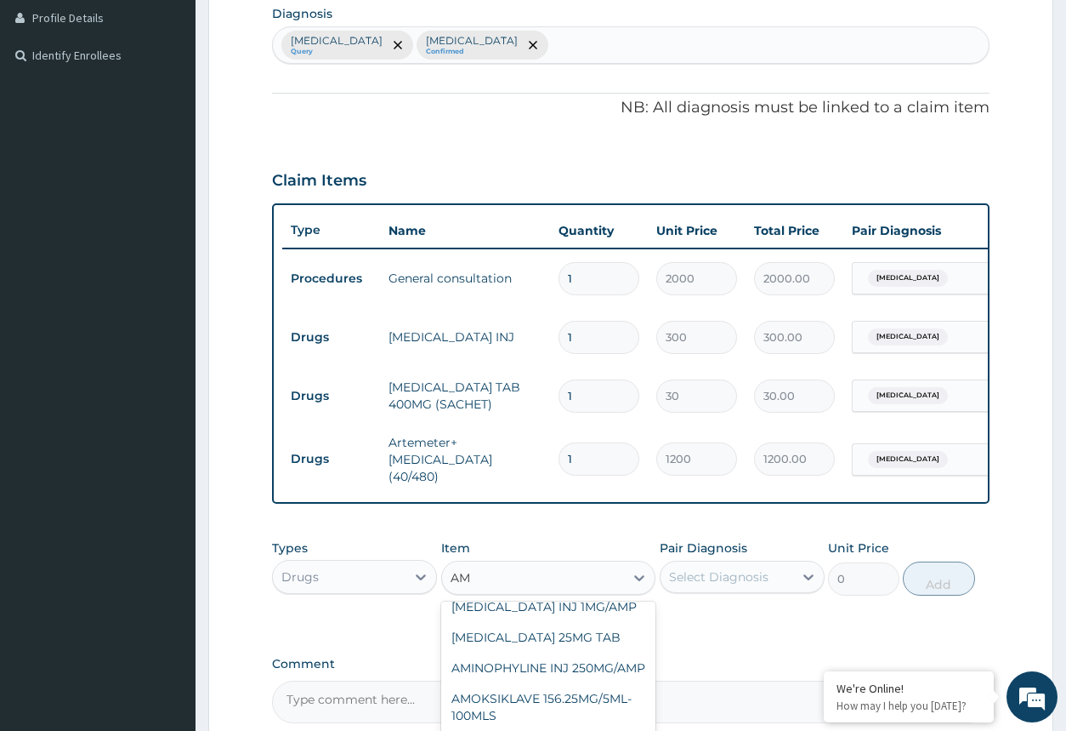
scroll to position [184, 0]
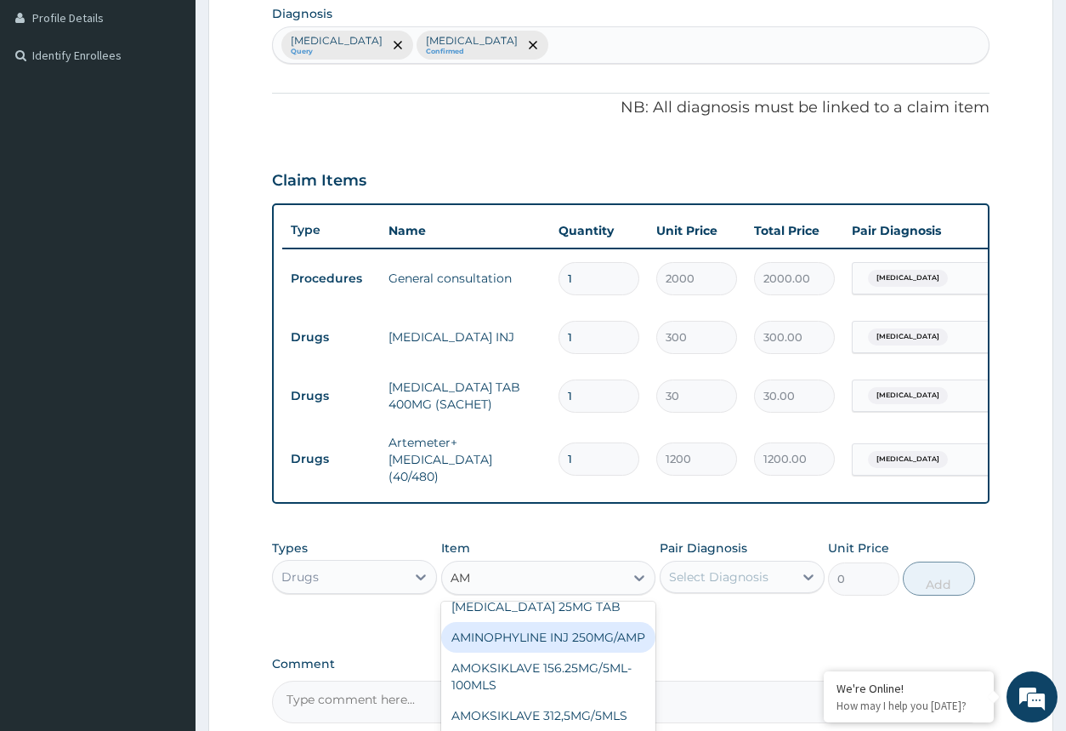
type input "AMO"
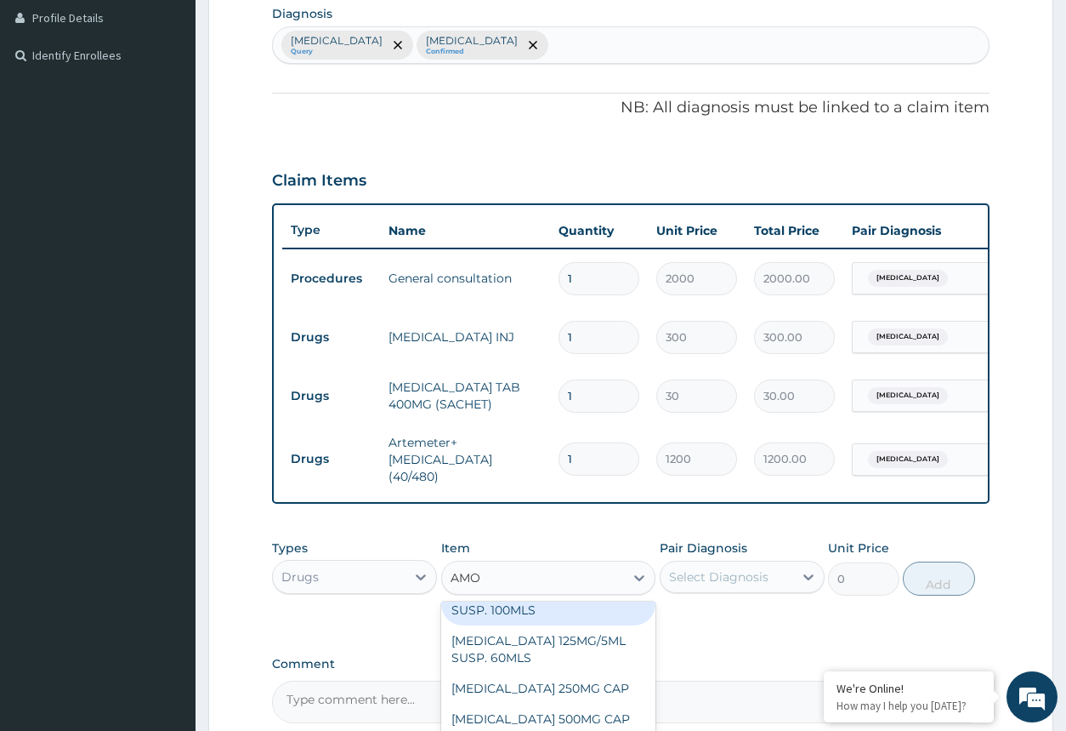
scroll to position [276, 0]
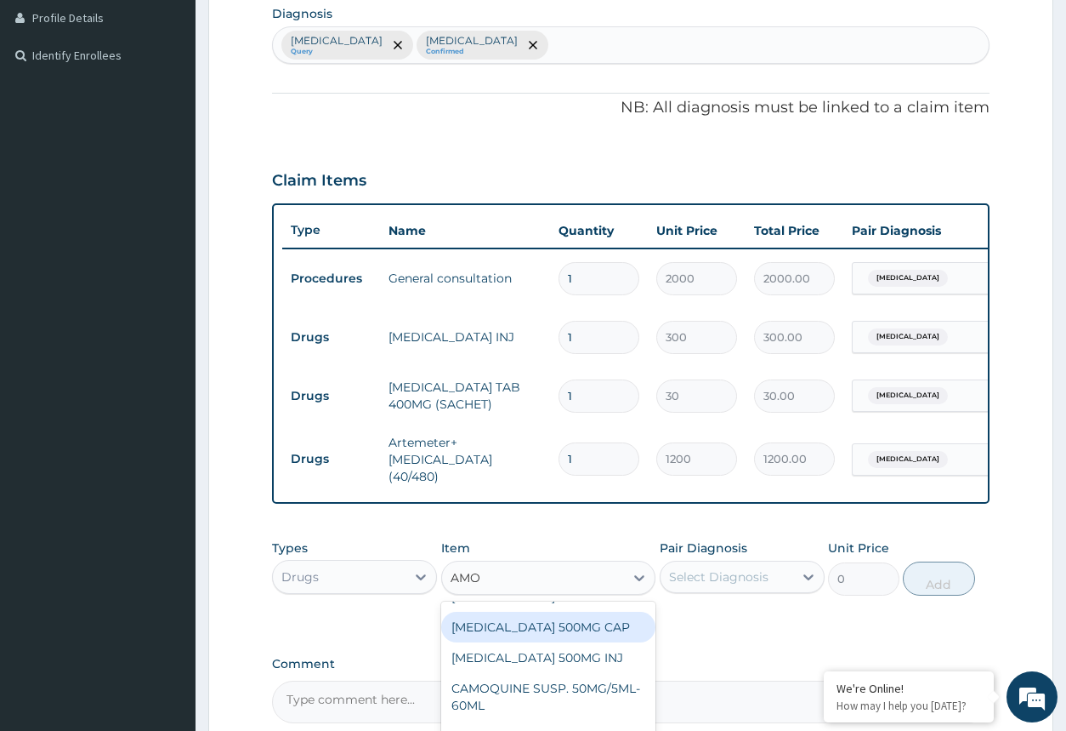
click at [602, 642] on div "AMOXYCILLIN 500MG CAP" at bounding box center [548, 626] width 215 height 31
type input "35"
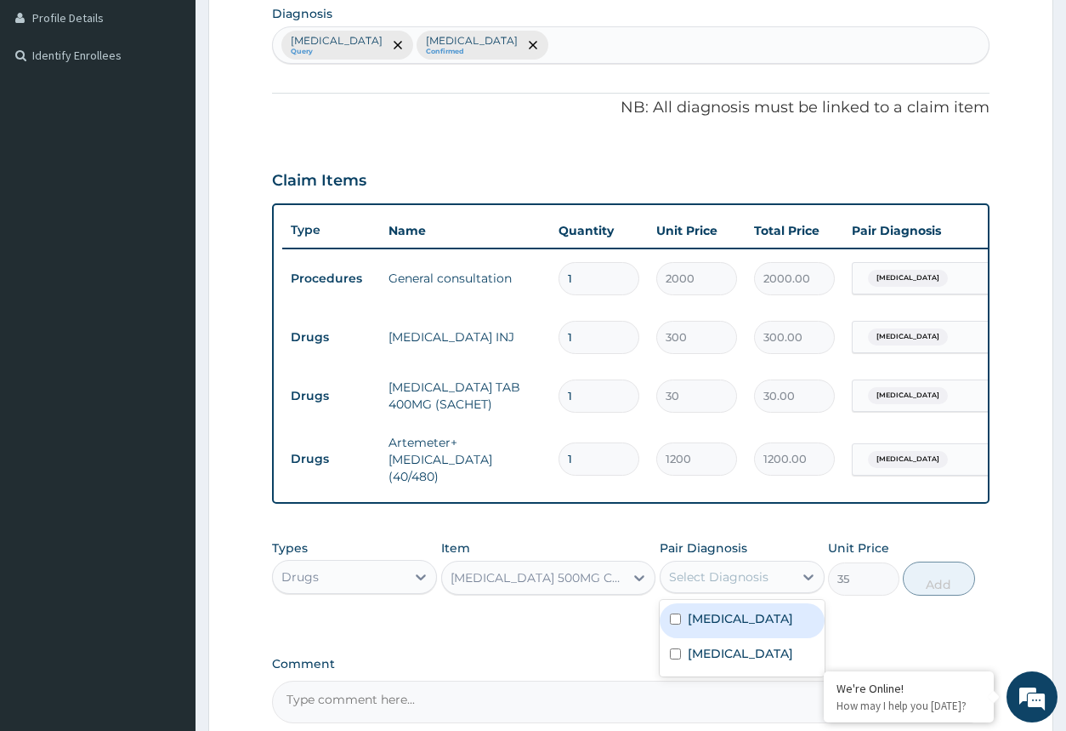
click at [729, 580] on div "Select Diagnosis" at bounding box center [719, 576] width 100 height 17
click at [714, 636] on div "Malaria" at bounding box center [742, 620] width 165 height 35
checkbox input "true"
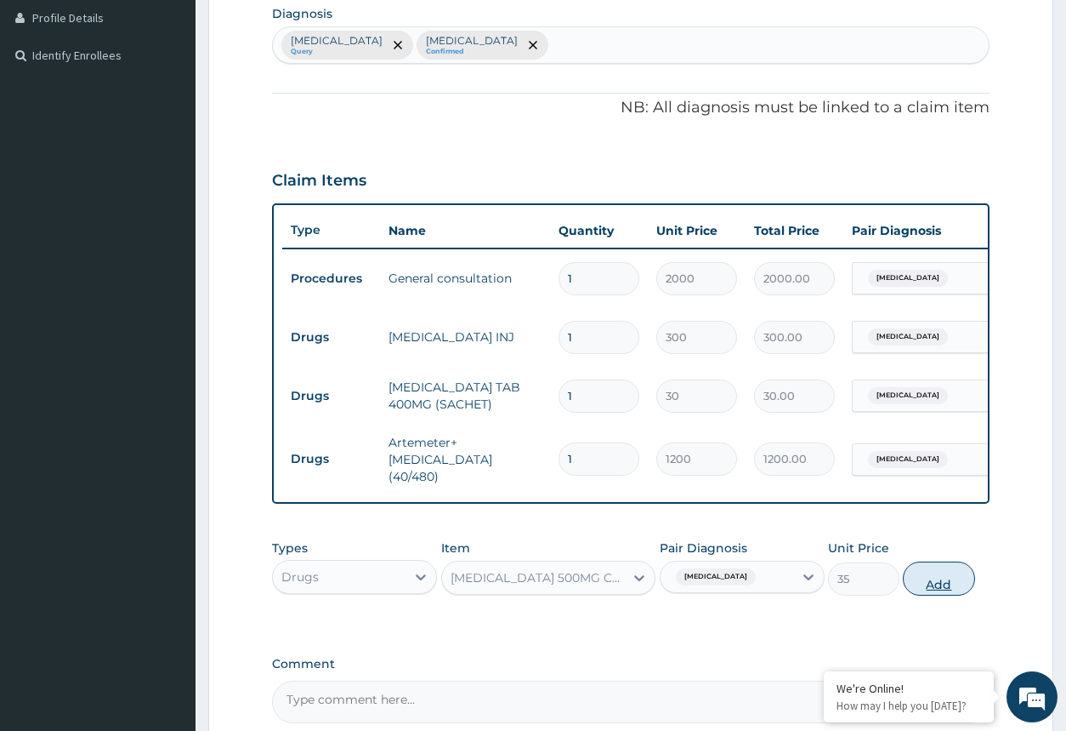
click at [949, 577] on button "Add" at bounding box center [938, 578] width 71 height 34
type input "0"
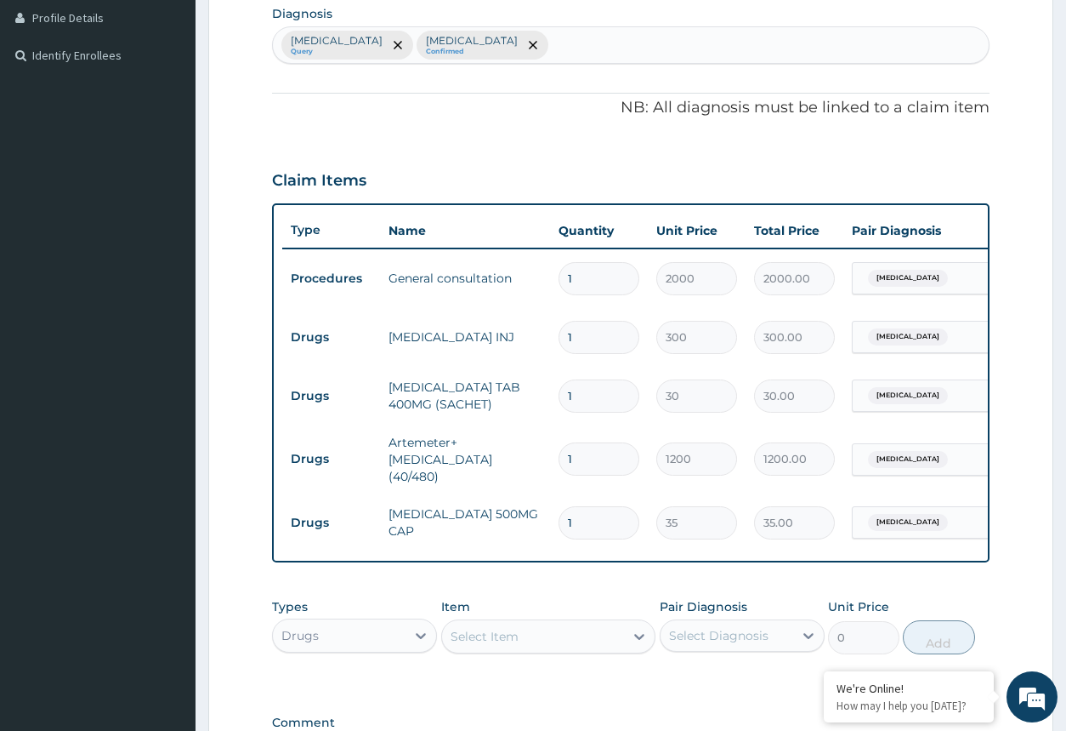
click at [917, 521] on div "Malaria" at bounding box center [922, 522] width 138 height 29
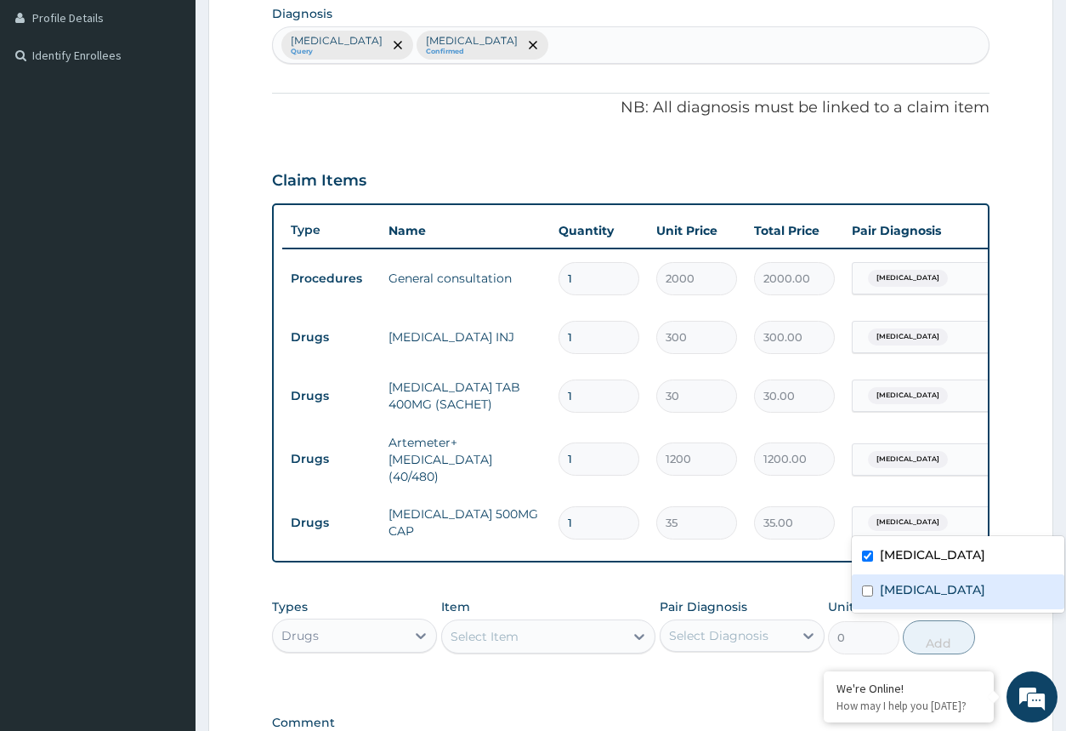
click at [870, 583] on div "Sepsis" at bounding box center [958, 591] width 213 height 35
checkbox input "true"
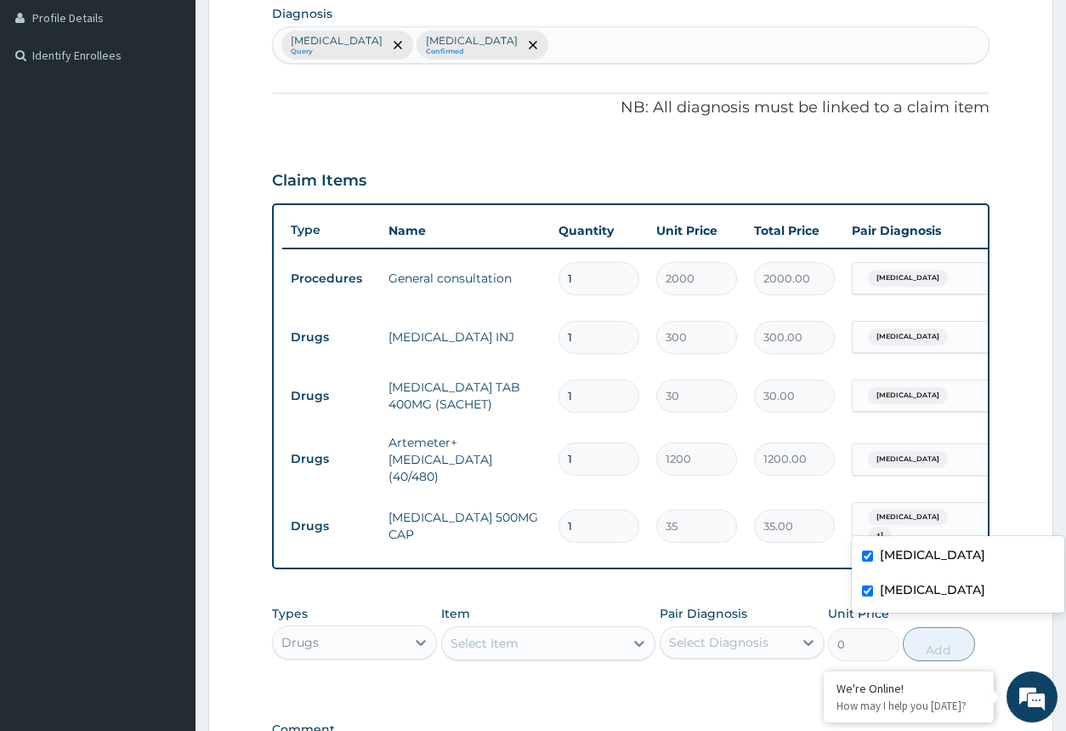
click at [866, 560] on input "checkbox" at bounding box center [867, 555] width 11 height 11
checkbox input "false"
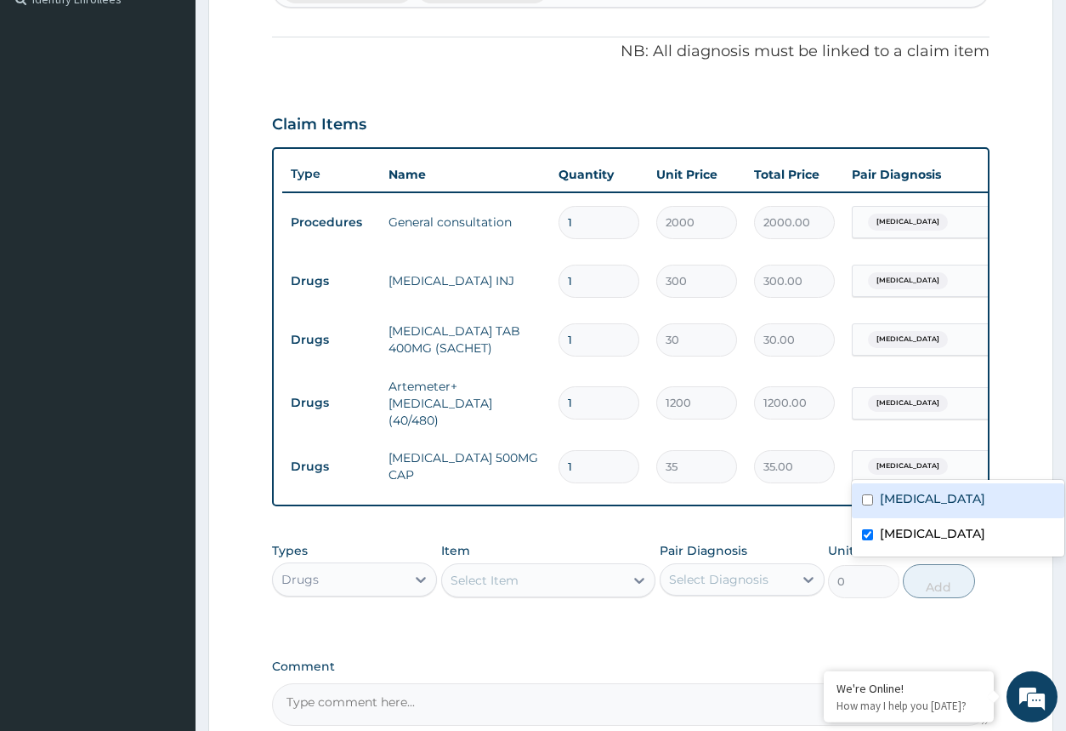
scroll to position [516, 0]
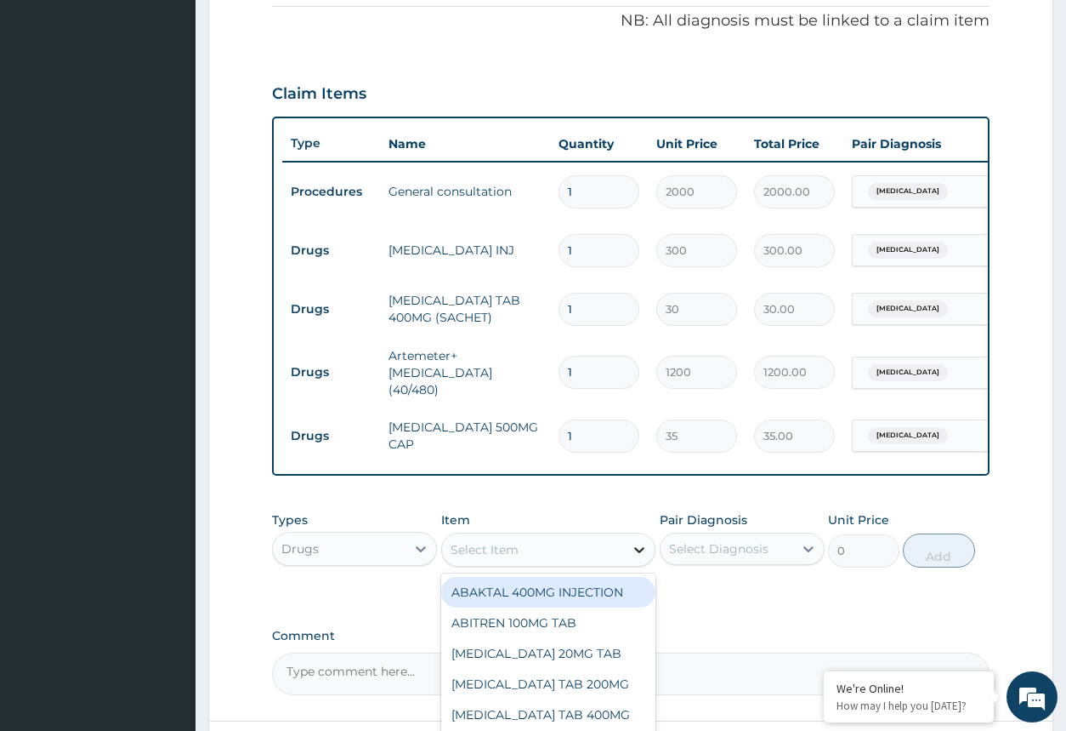
click at [634, 558] on icon at bounding box center [639, 549] width 17 height 17
type input "M"
click at [422, 549] on icon at bounding box center [420, 548] width 17 height 17
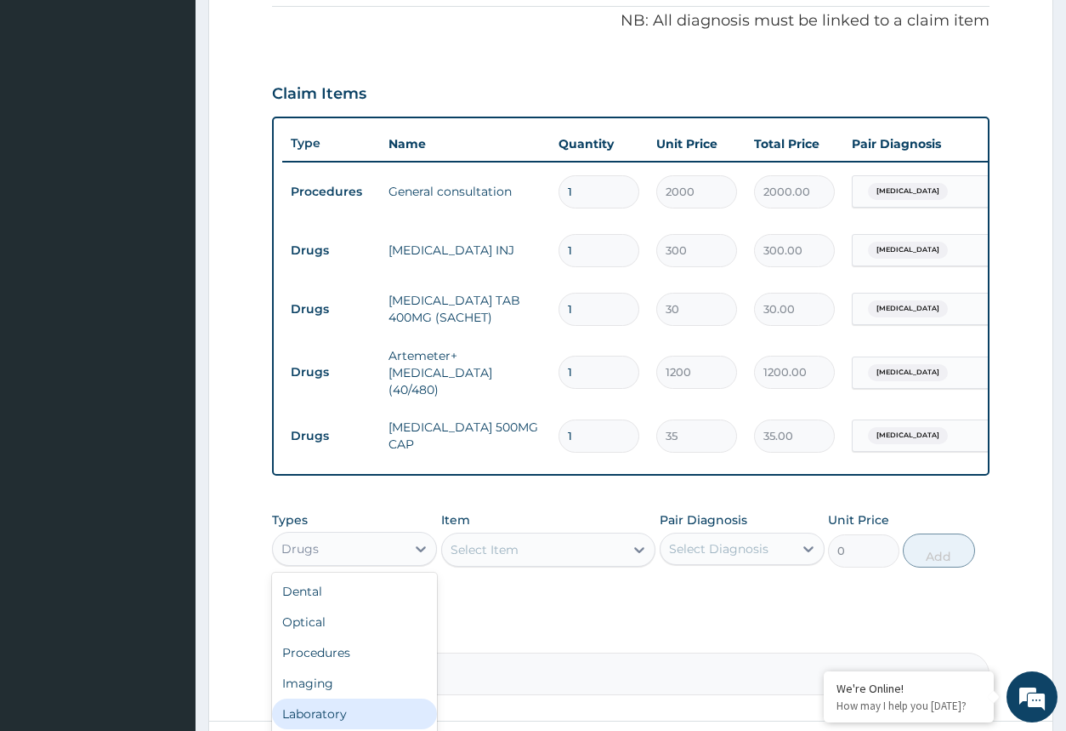
click at [373, 716] on div "Laboratory" at bounding box center [354, 713] width 165 height 31
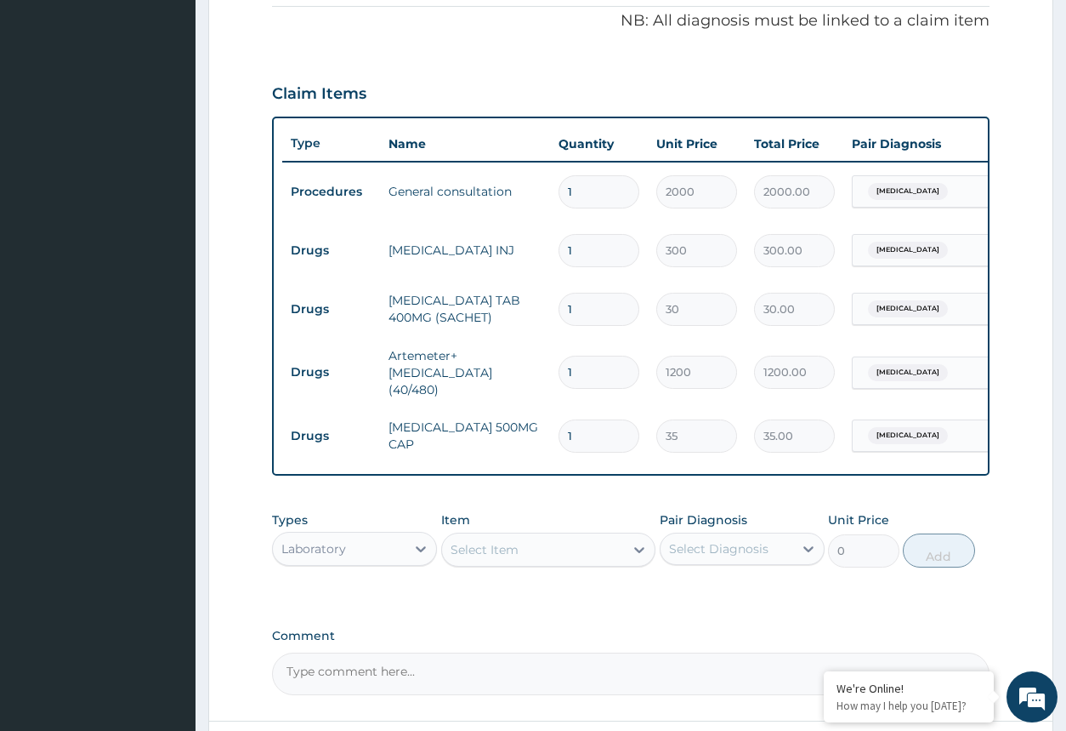
click at [608, 555] on div "Select Item" at bounding box center [548, 549] width 215 height 34
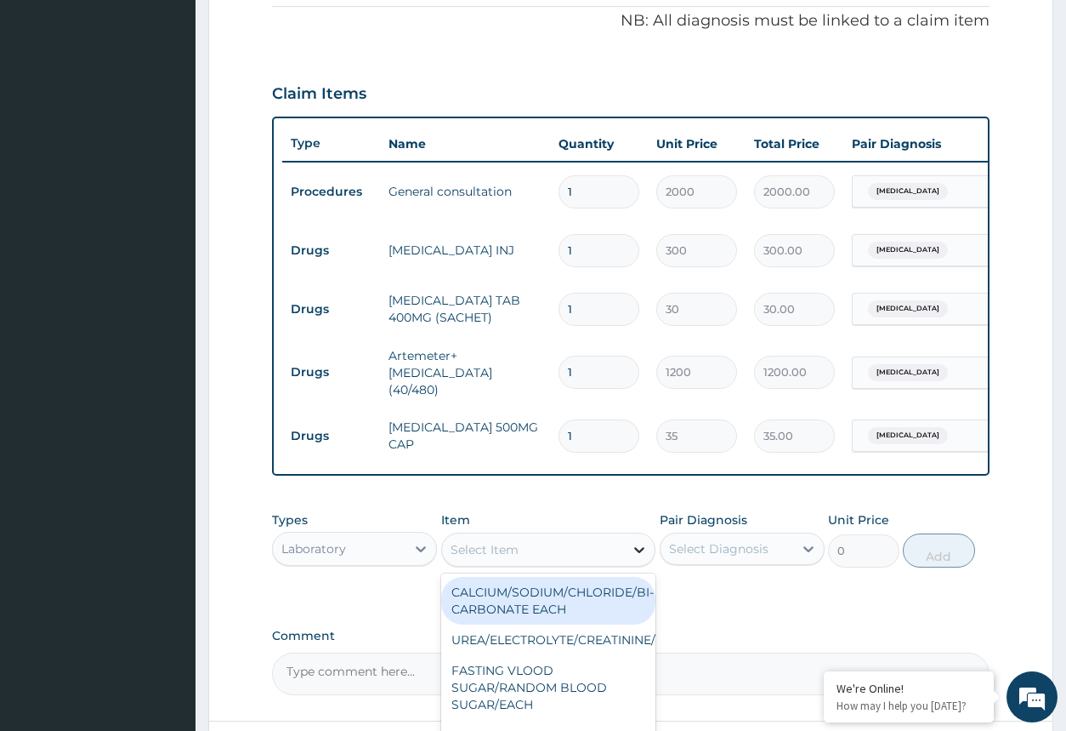
click at [640, 558] on icon at bounding box center [639, 549] width 17 height 17
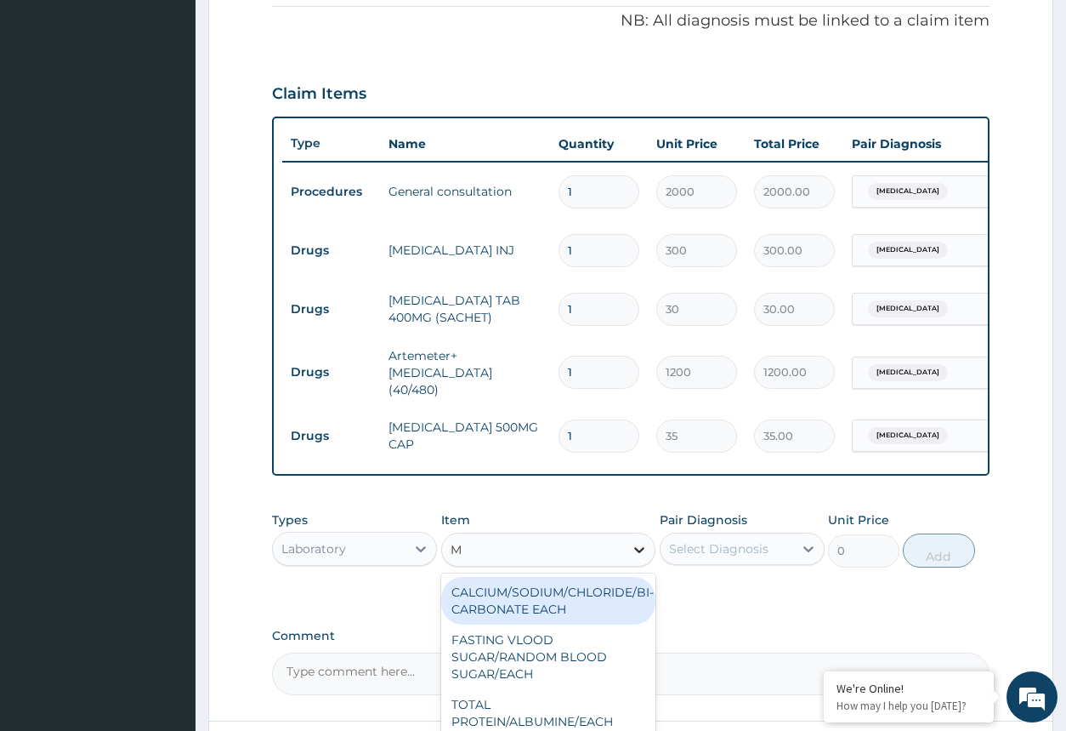
type input "MP"
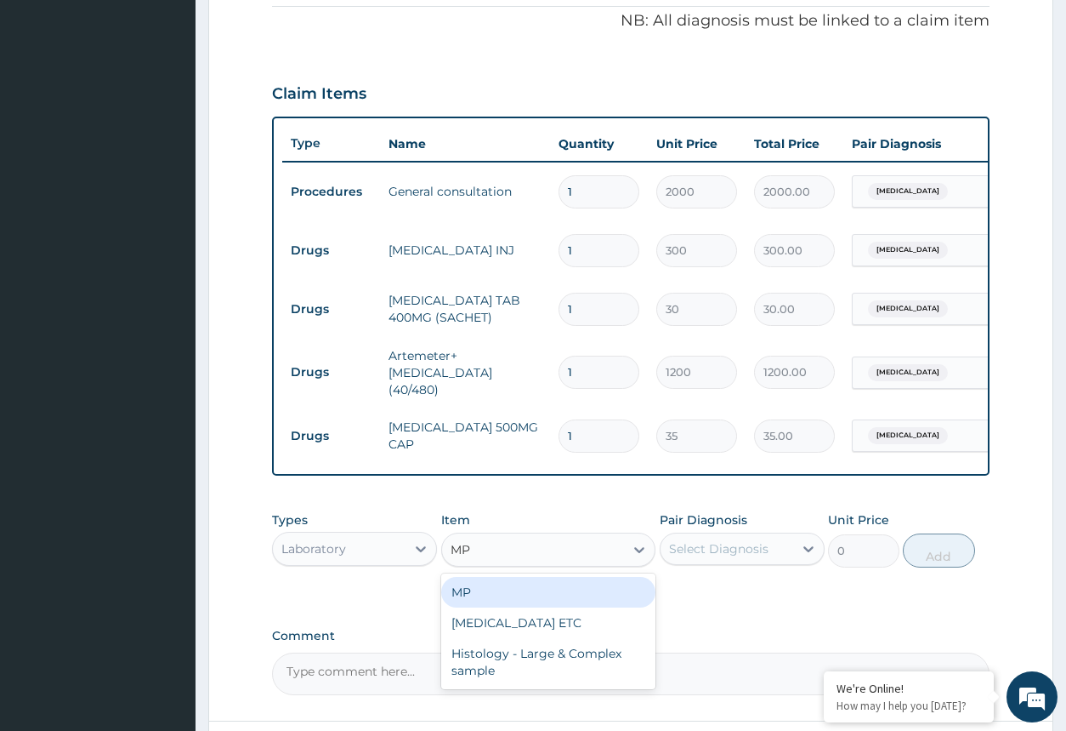
click at [577, 591] on div "MP" at bounding box center [548, 592] width 215 height 31
type input "800"
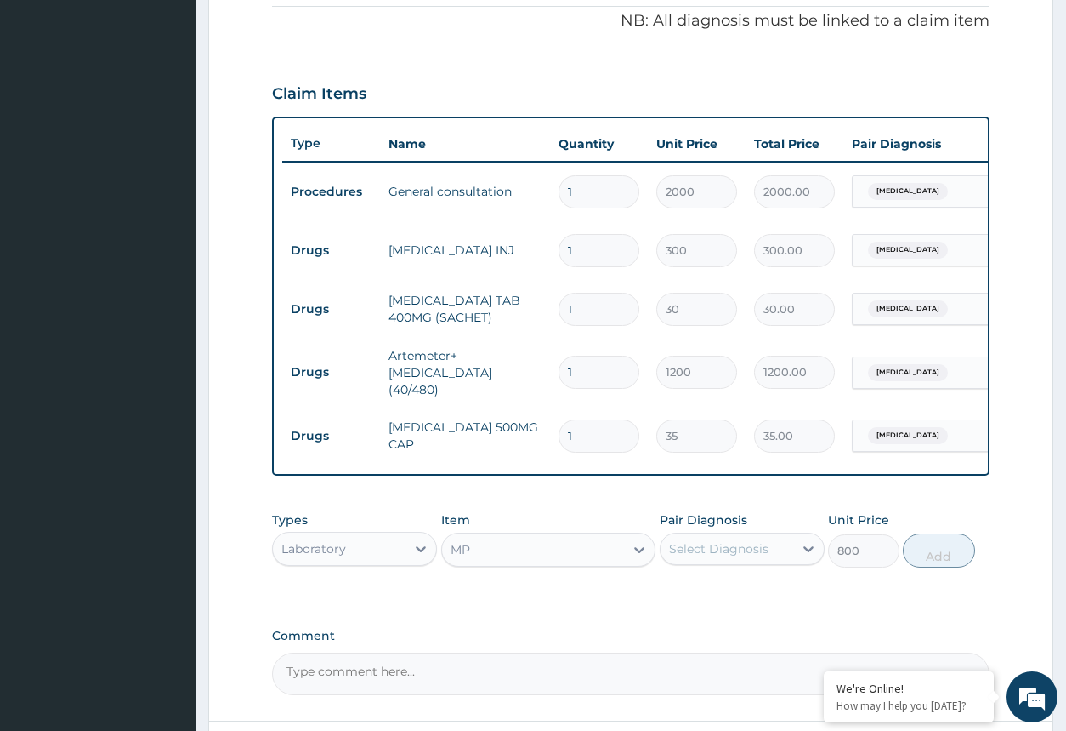
click at [708, 556] on div "Select Diagnosis" at bounding box center [719, 548] width 100 height 17
drag, startPoint x: 711, startPoint y: 597, endPoint x: 731, endPoint y: 596, distance: 19.6
click at [718, 597] on label "Malaria" at bounding box center [740, 590] width 105 height 17
checkbox input "true"
click at [964, 555] on button "Add" at bounding box center [938, 550] width 71 height 34
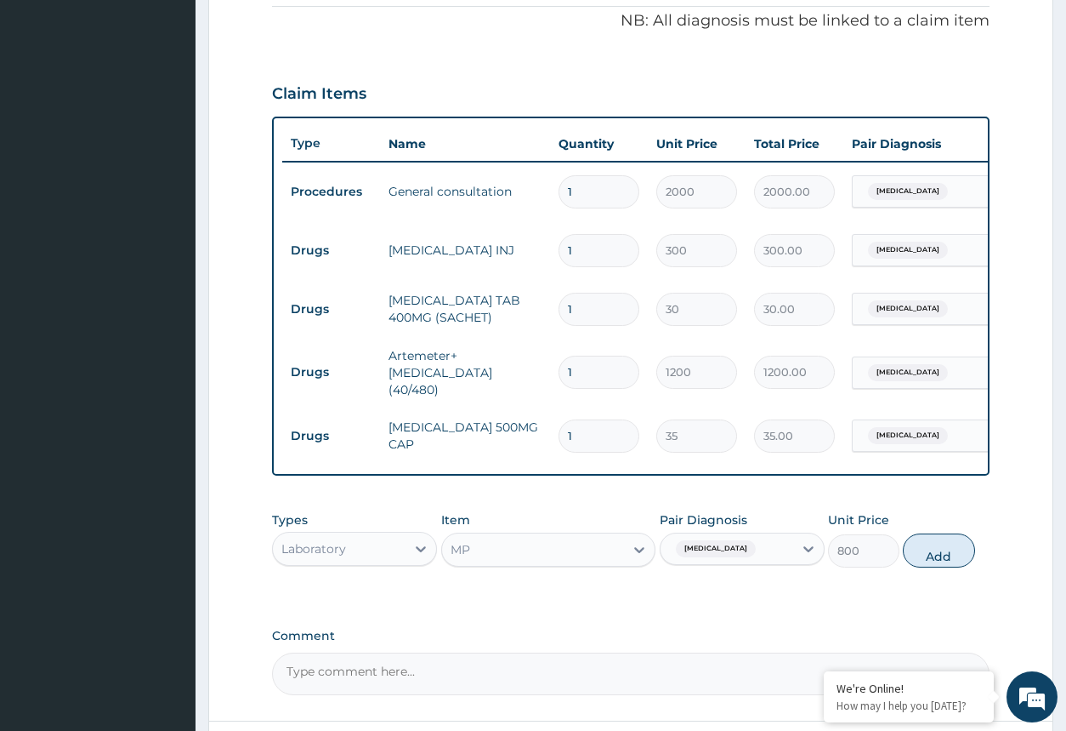
type input "0"
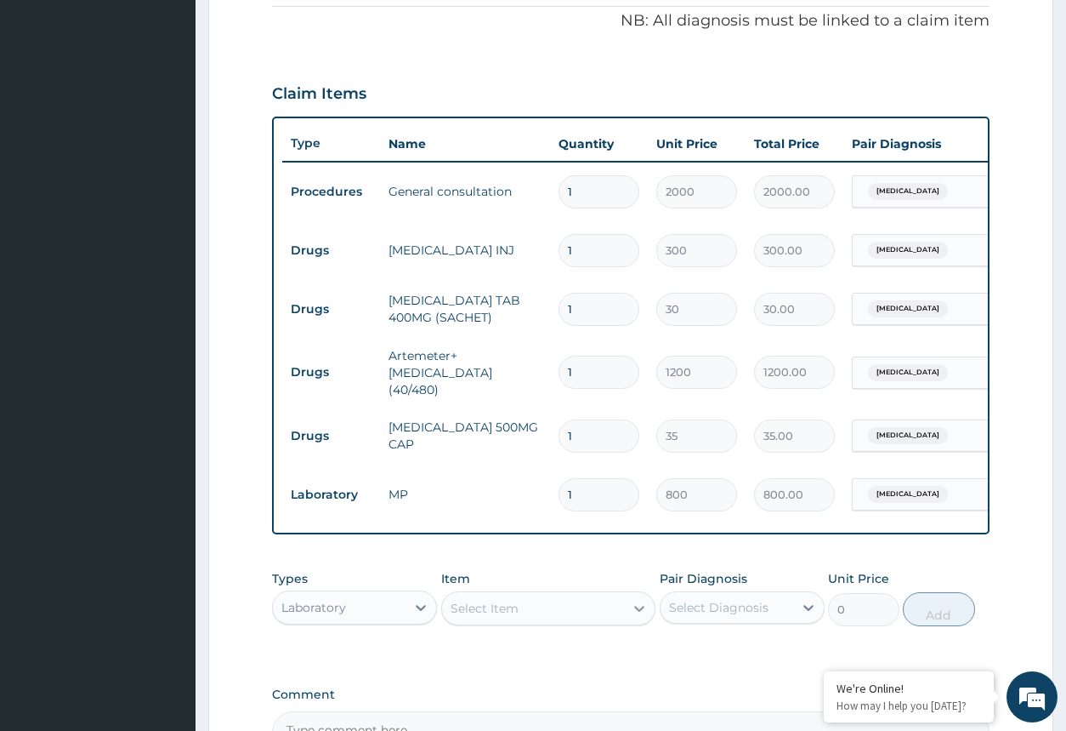
click at [646, 608] on icon at bounding box center [639, 608] width 17 height 17
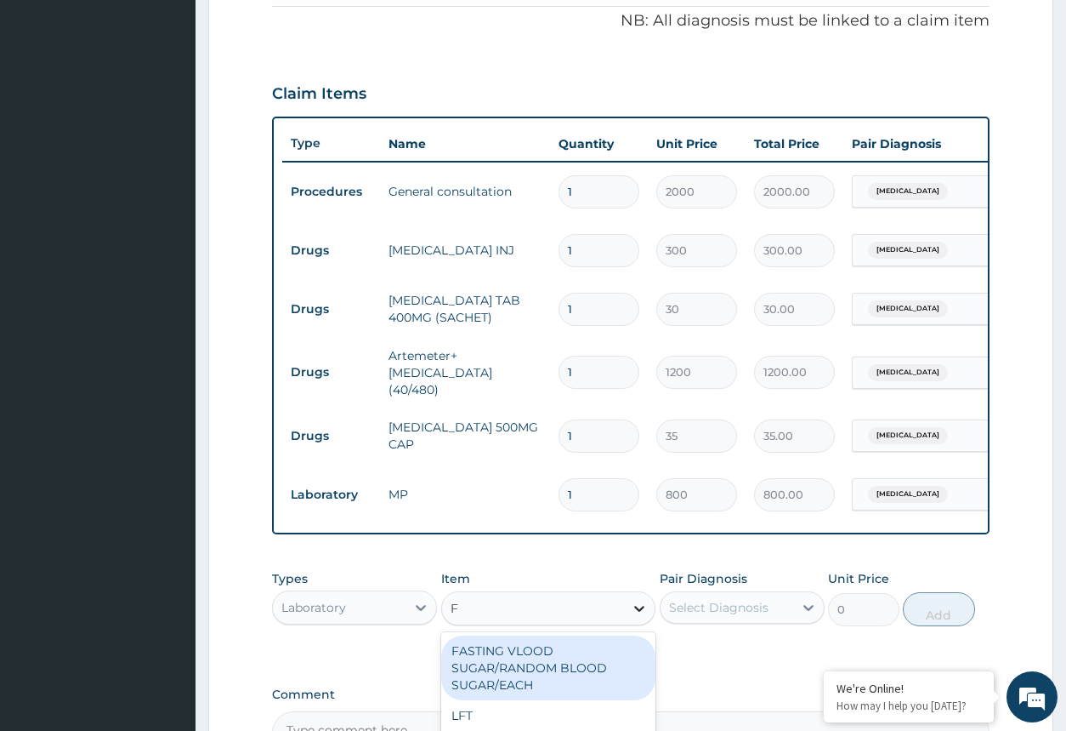
type input "FB"
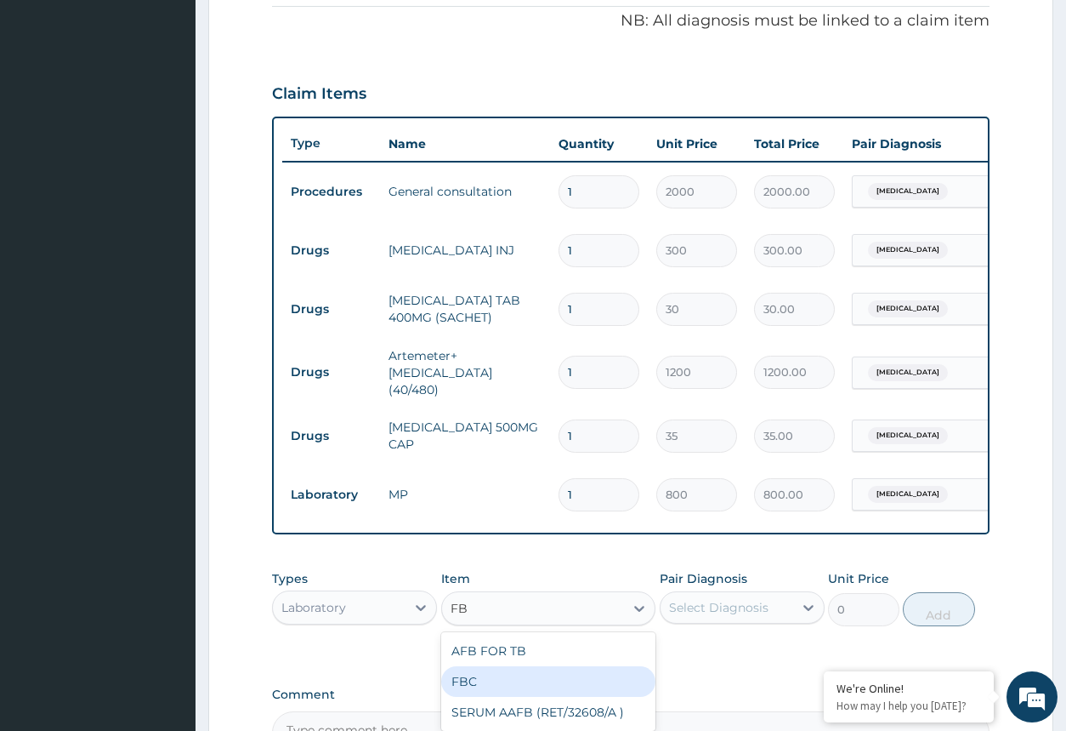
click at [562, 680] on div "FBC" at bounding box center [548, 681] width 215 height 31
type input "1500"
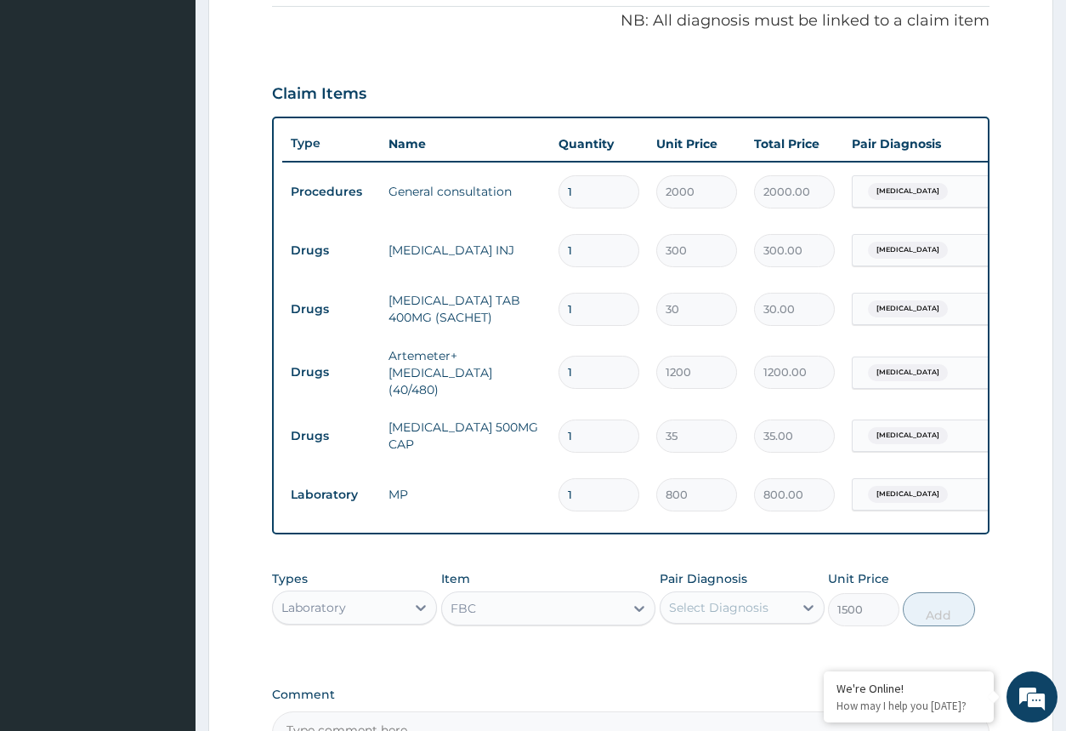
click at [702, 610] on div "Select Diagnosis" at bounding box center [719, 607] width 100 height 17
drag, startPoint x: 690, startPoint y: 678, endPoint x: 688, endPoint y: 655, distance: 23.0
click at [688, 668] on div "Malaria Sepsis" at bounding box center [742, 668] width 165 height 77
drag, startPoint x: 668, startPoint y: 692, endPoint x: 689, endPoint y: 669, distance: 31.3
click at [668, 690] on div "Sepsis" at bounding box center [742, 685] width 165 height 35
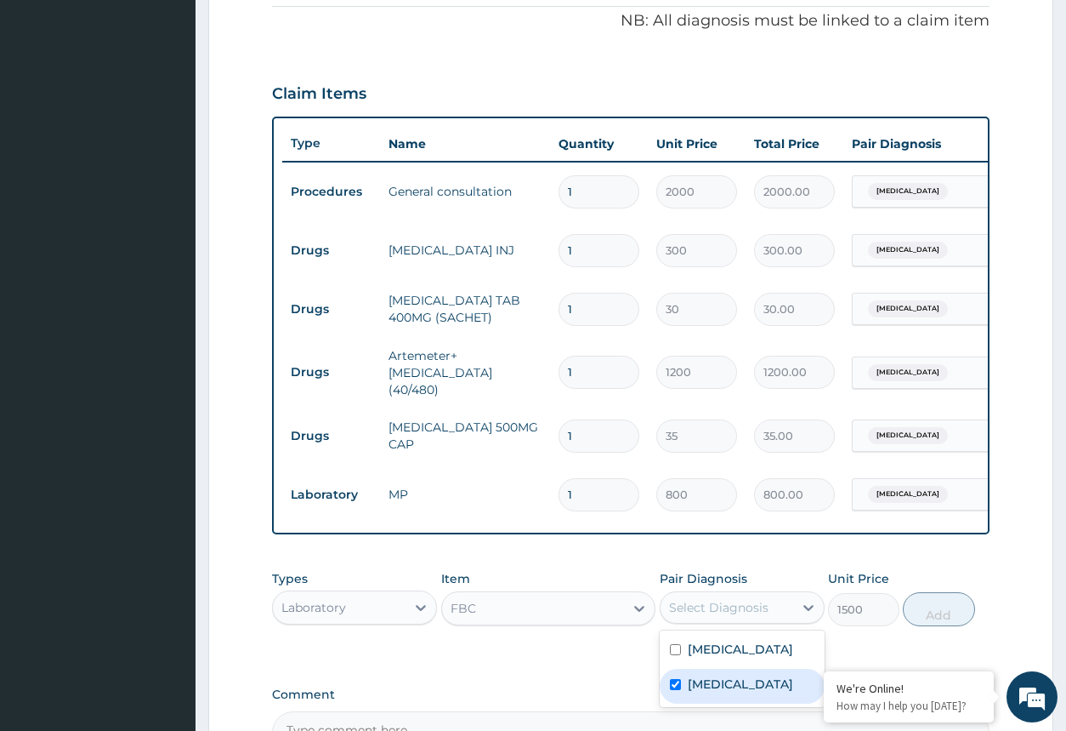
checkbox input "true"
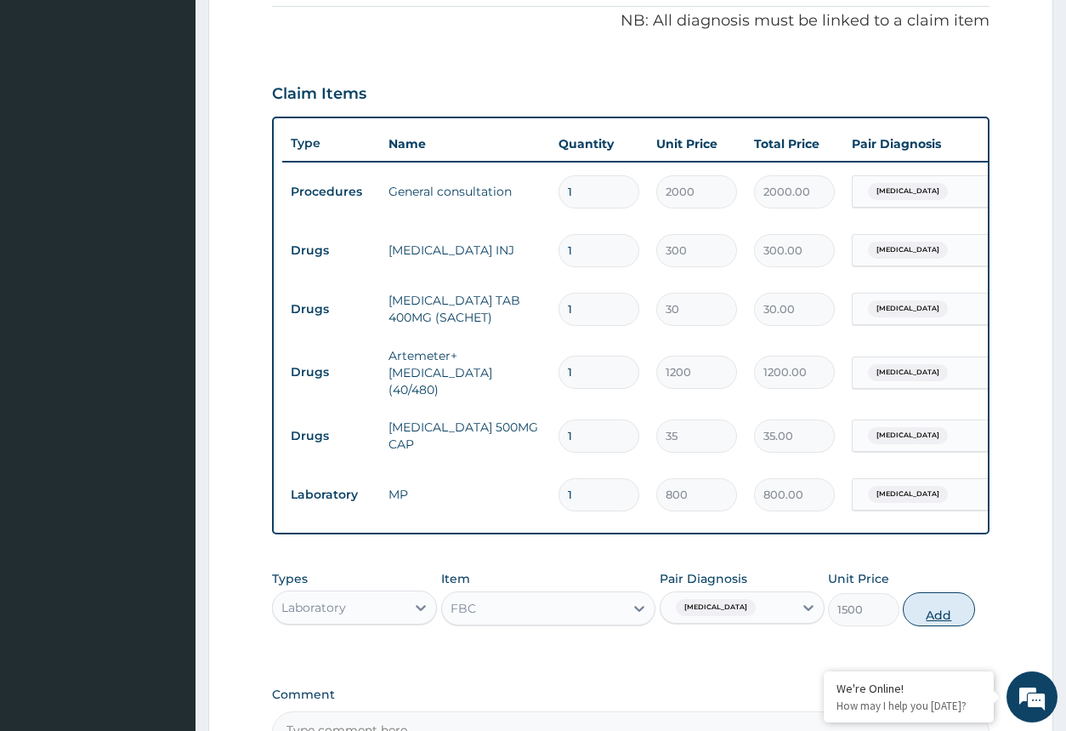
click at [932, 615] on button "Add" at bounding box center [938, 609] width 71 height 34
type input "0"
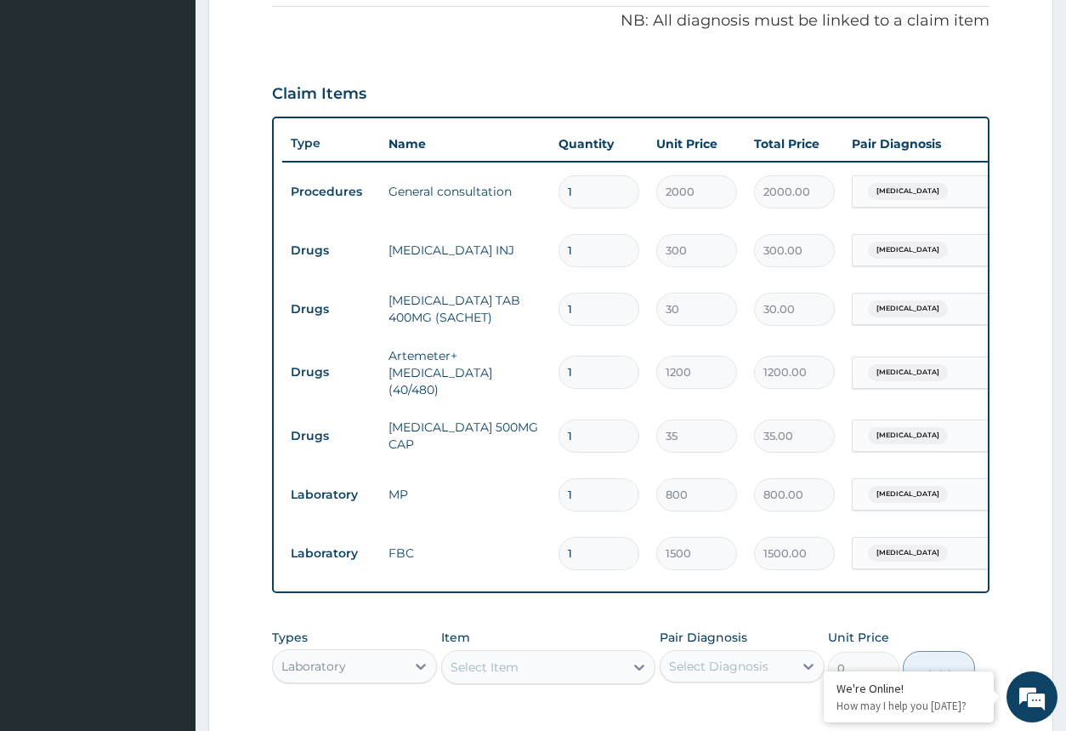
click at [594, 243] on input "1" at bounding box center [599, 250] width 81 height 33
type input "0.00"
type input "2"
type input "600.00"
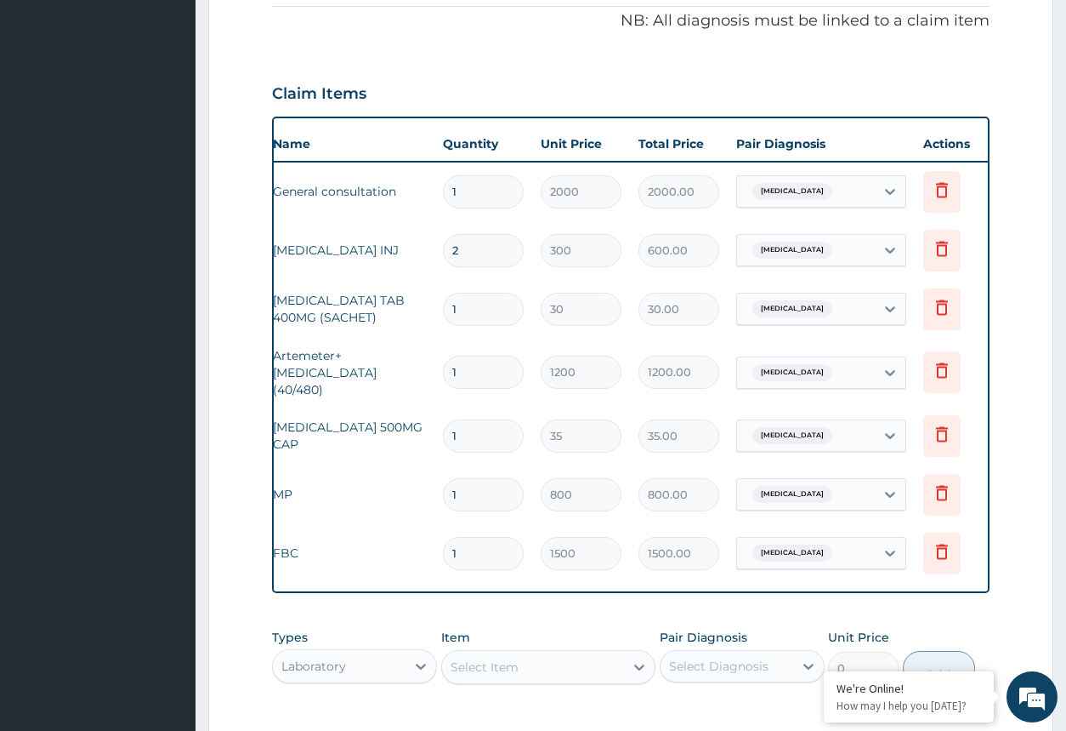
scroll to position [0, 136]
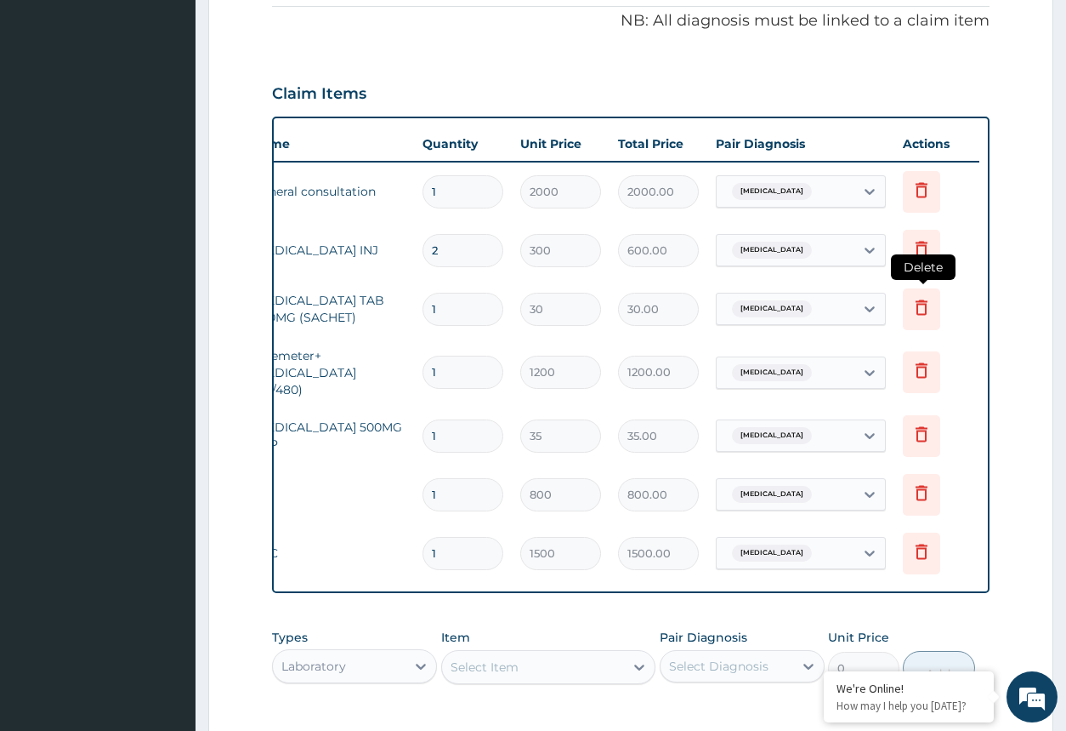
type input "2"
click at [920, 307] on icon at bounding box center [922, 307] width 20 height 20
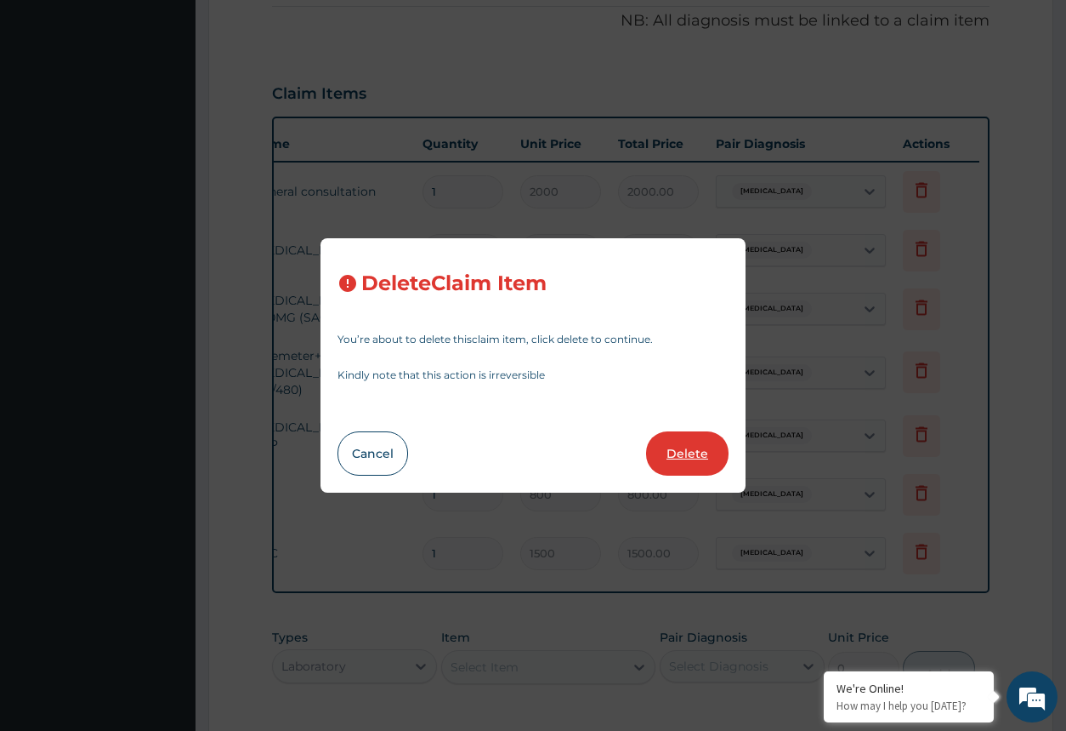
click at [690, 439] on button "Delete" at bounding box center [687, 453] width 82 height 44
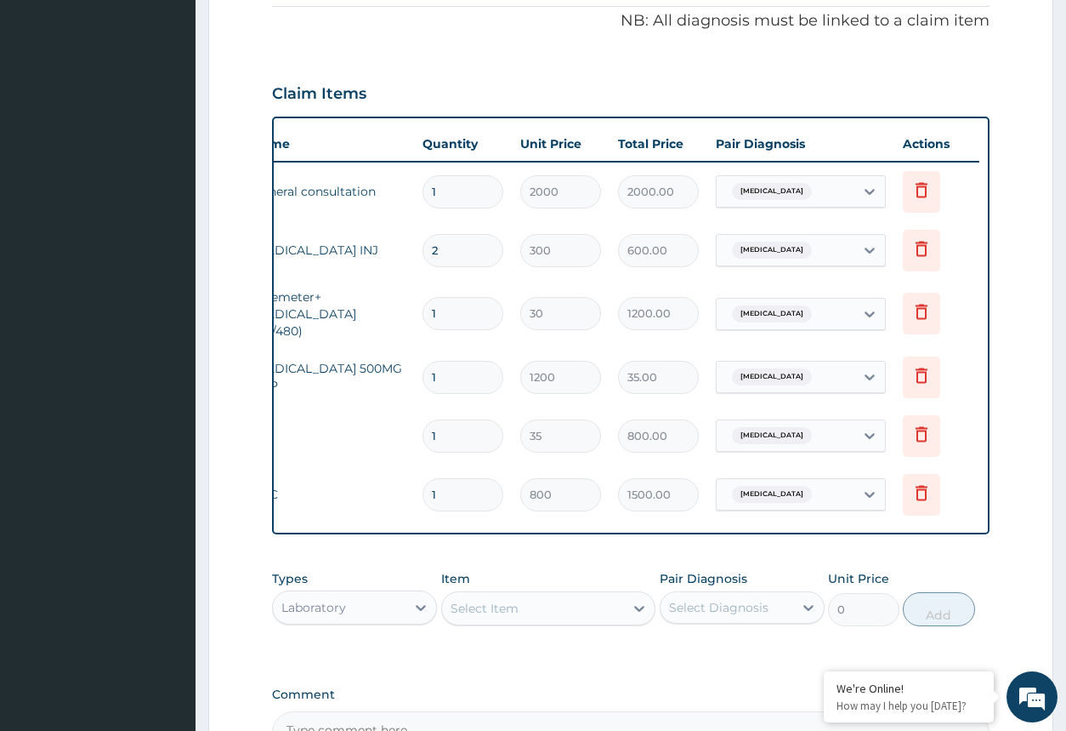
type input "1200"
type input "1200.00"
type input "35"
type input "35.00"
type input "800"
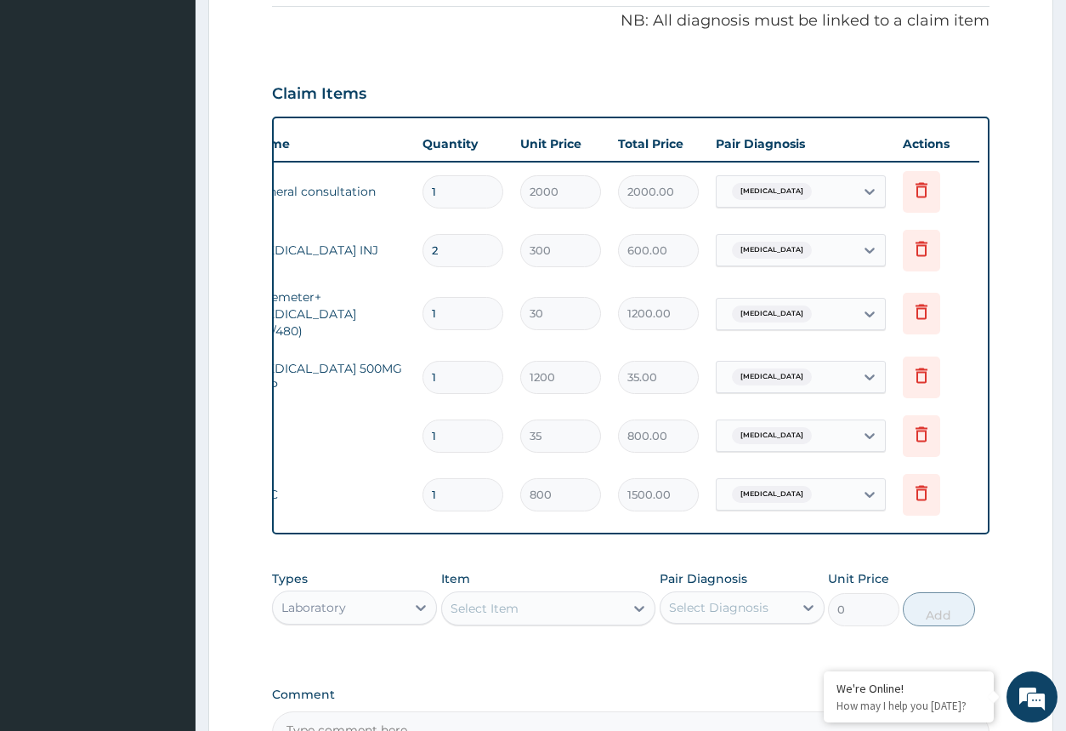
type input "800.00"
type input "1500"
type input "1500.00"
click at [411, 613] on div at bounding box center [421, 607] width 31 height 31
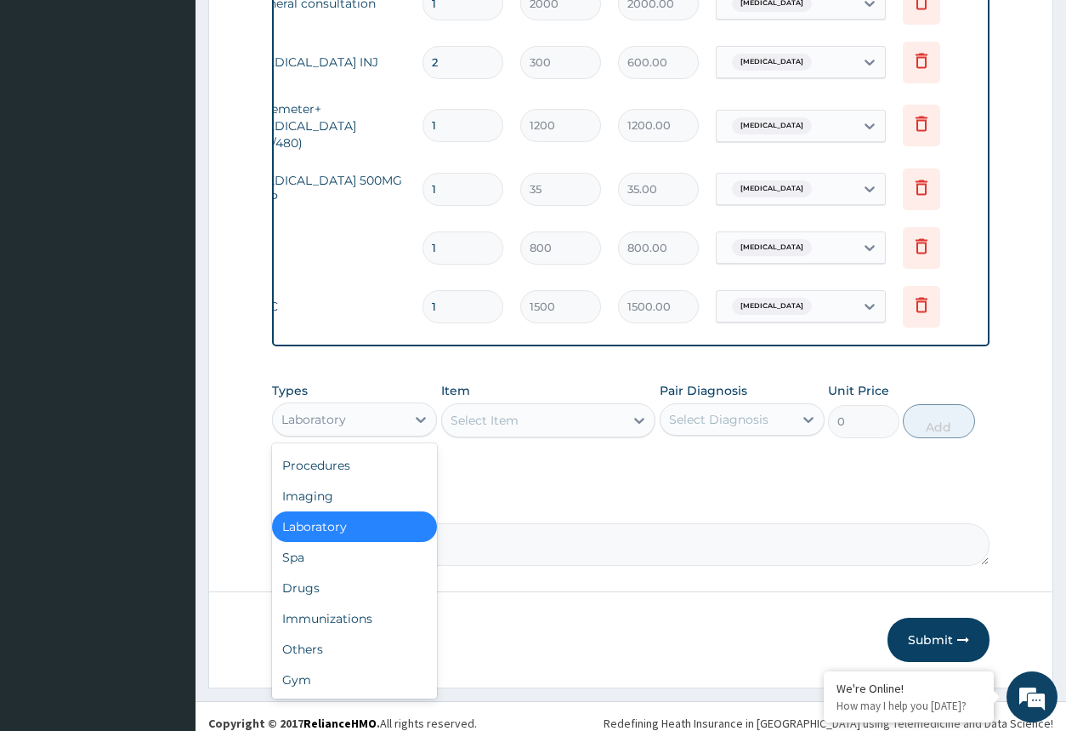
scroll to position [723, 0]
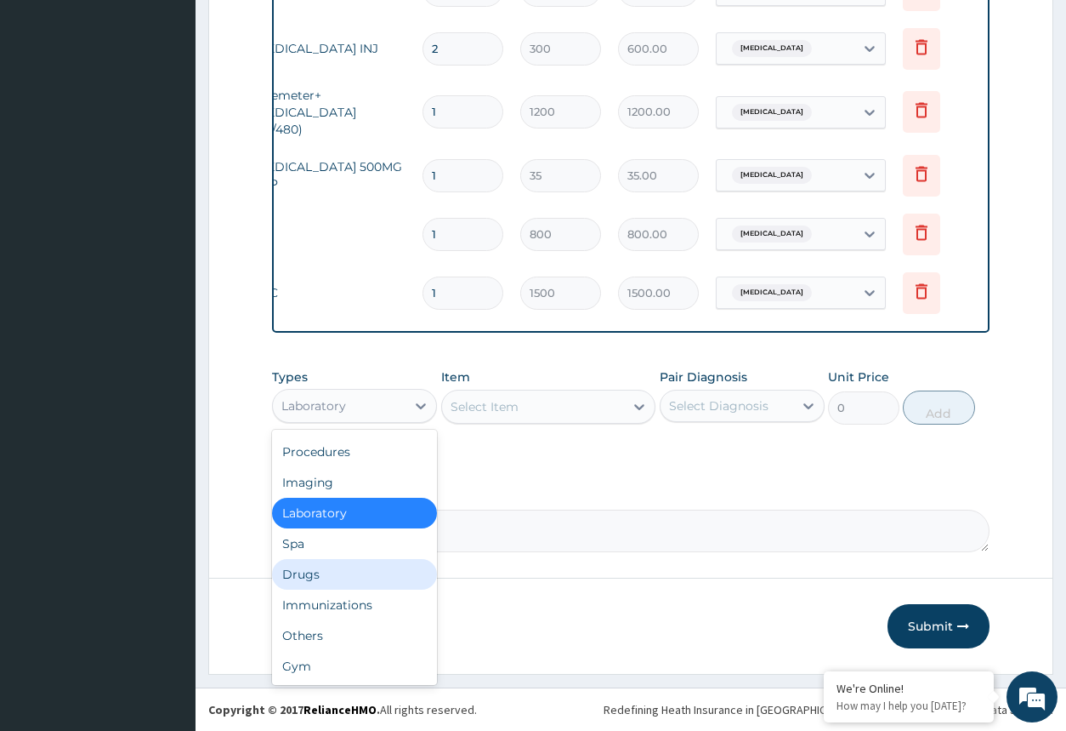
click at [360, 577] on div "Drugs" at bounding box center [354, 574] width 165 height 31
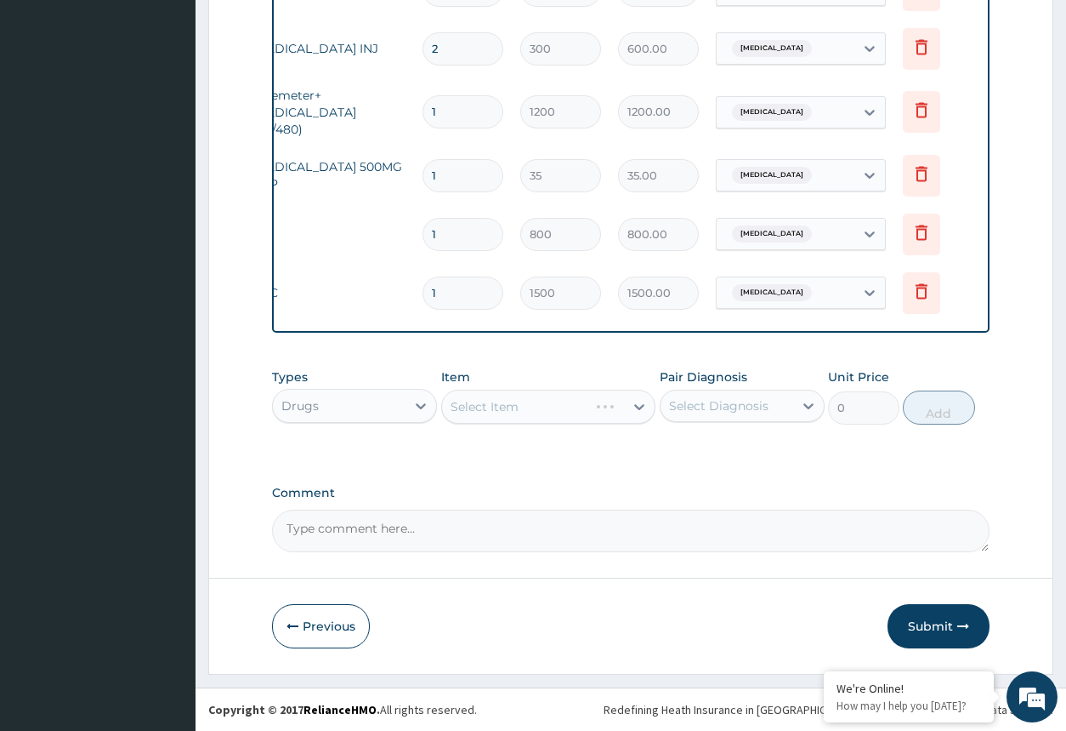
click at [612, 412] on div "Select Item" at bounding box center [548, 407] width 215 height 34
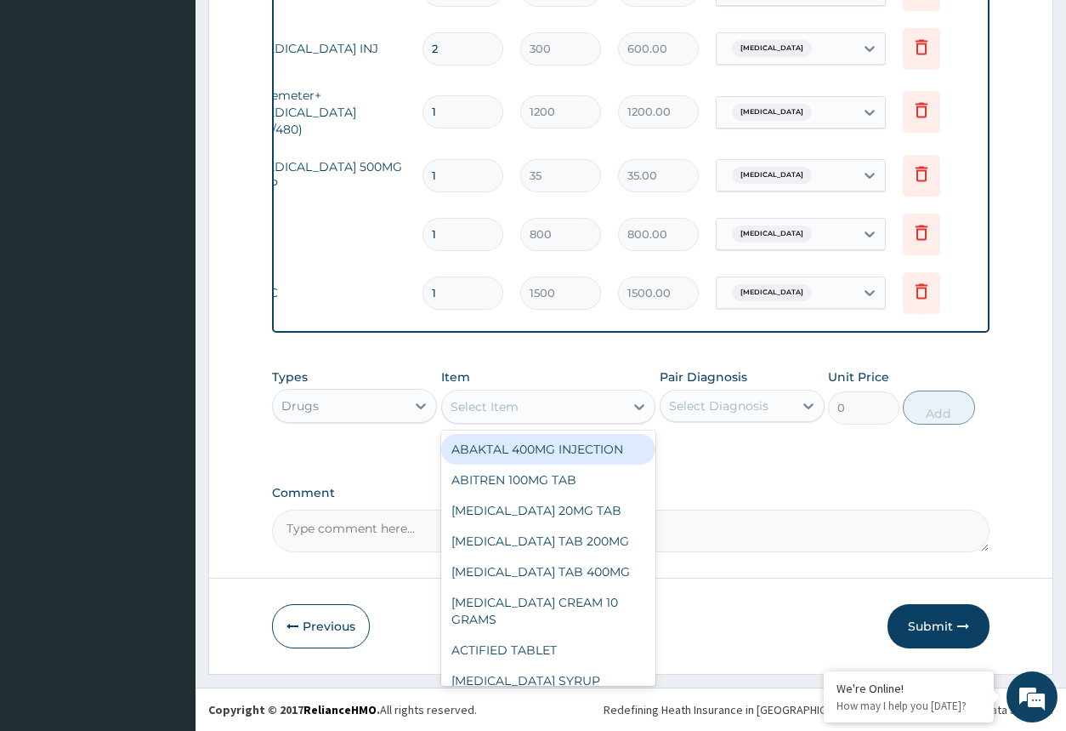
click at [624, 416] on div "Select Item" at bounding box center [533, 406] width 183 height 27
type input "IB"
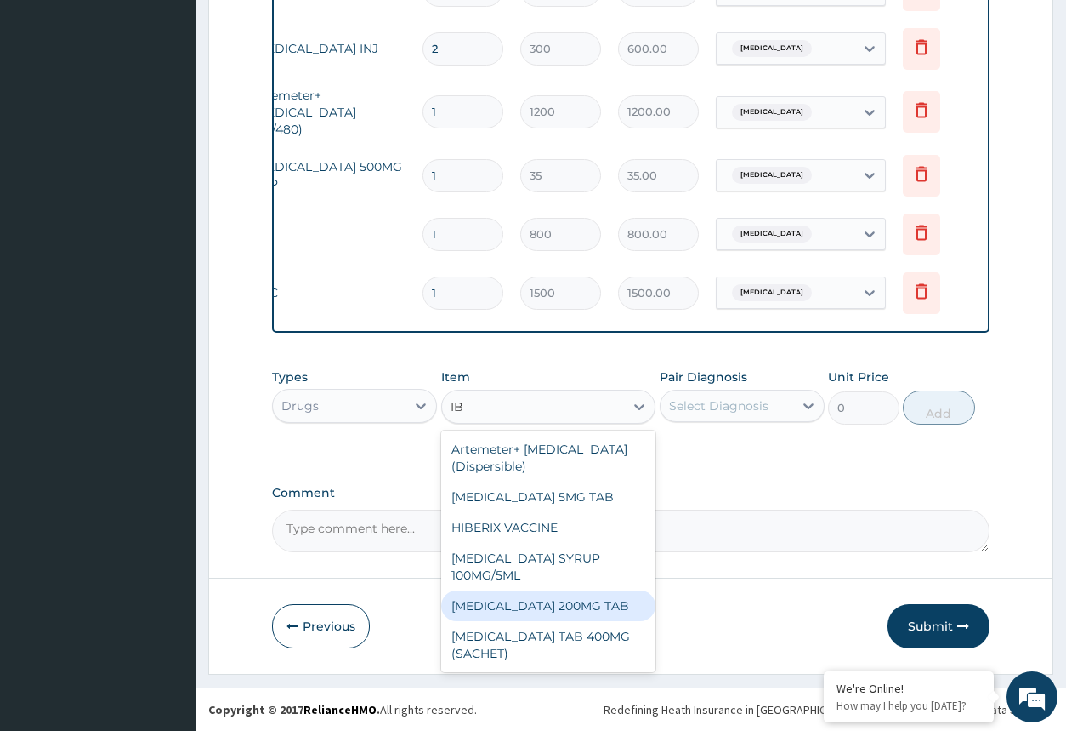
click at [592, 590] on div "IBUPROFEN 200MG TAB" at bounding box center [548, 605] width 215 height 31
type input "24"
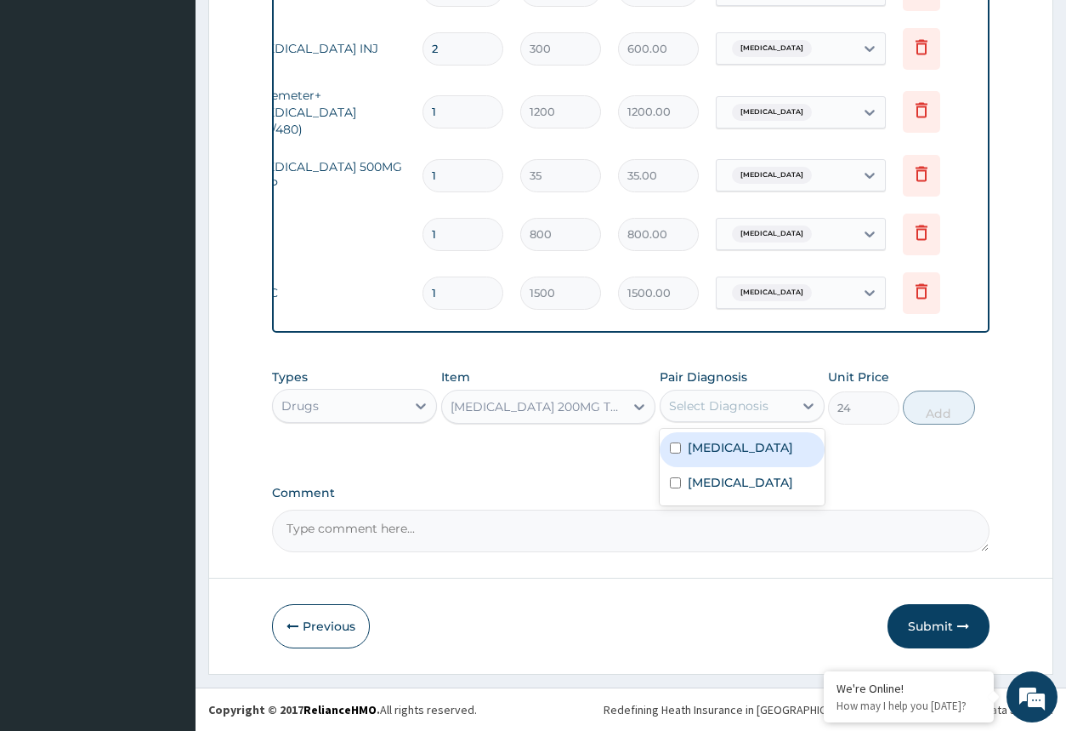
click at [771, 409] on div "Select Diagnosis" at bounding box center [727, 405] width 133 height 27
click at [719, 453] on label "Malaria" at bounding box center [740, 447] width 105 height 17
checkbox input "true"
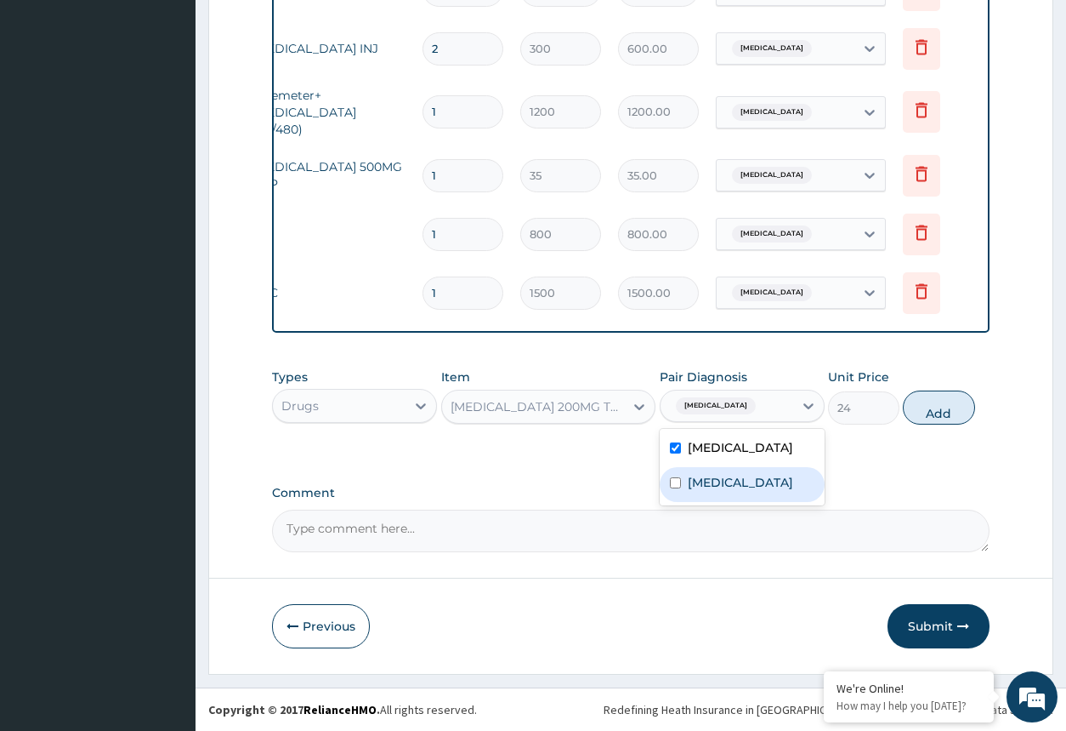
click at [709, 471] on div "Sepsis" at bounding box center [742, 484] width 165 height 35
checkbox input "true"
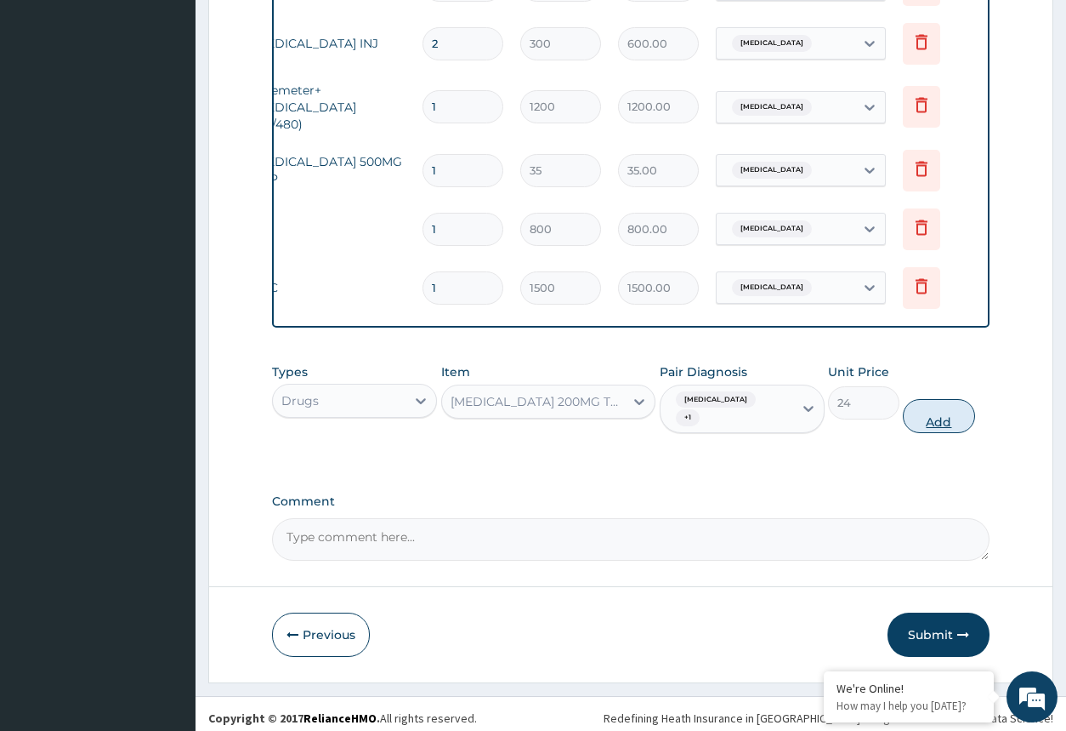
click at [941, 412] on button "Add" at bounding box center [938, 416] width 71 height 34
type input "0"
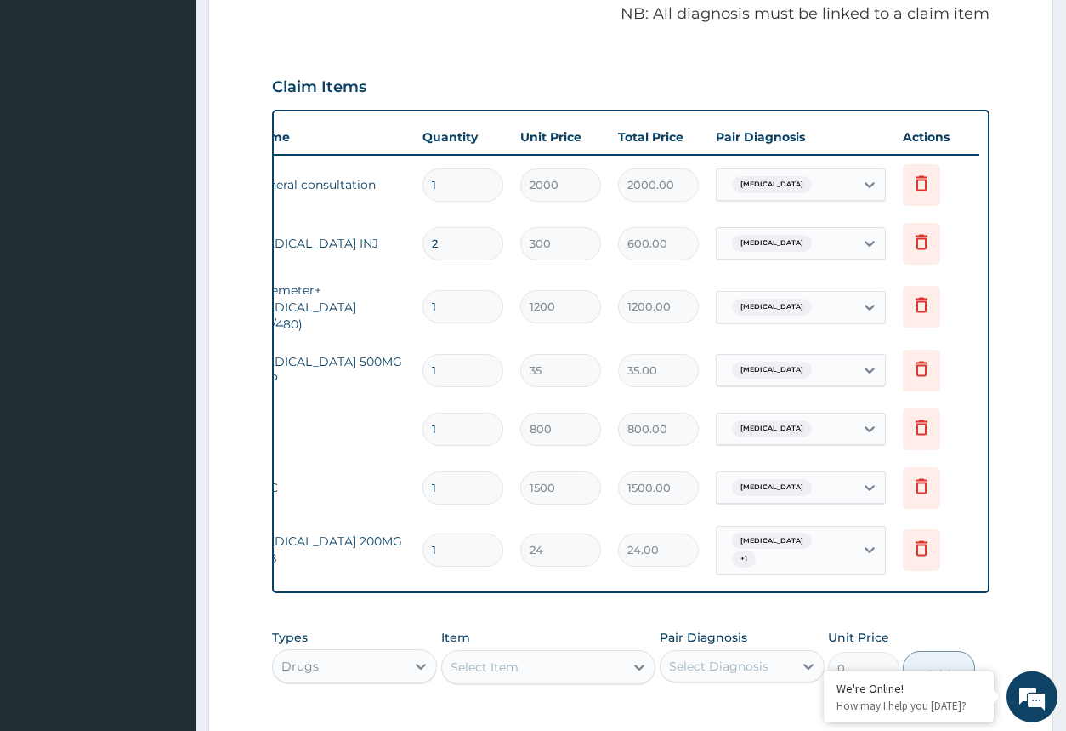
scroll to position [521, 0]
type input "13"
type input "312.00"
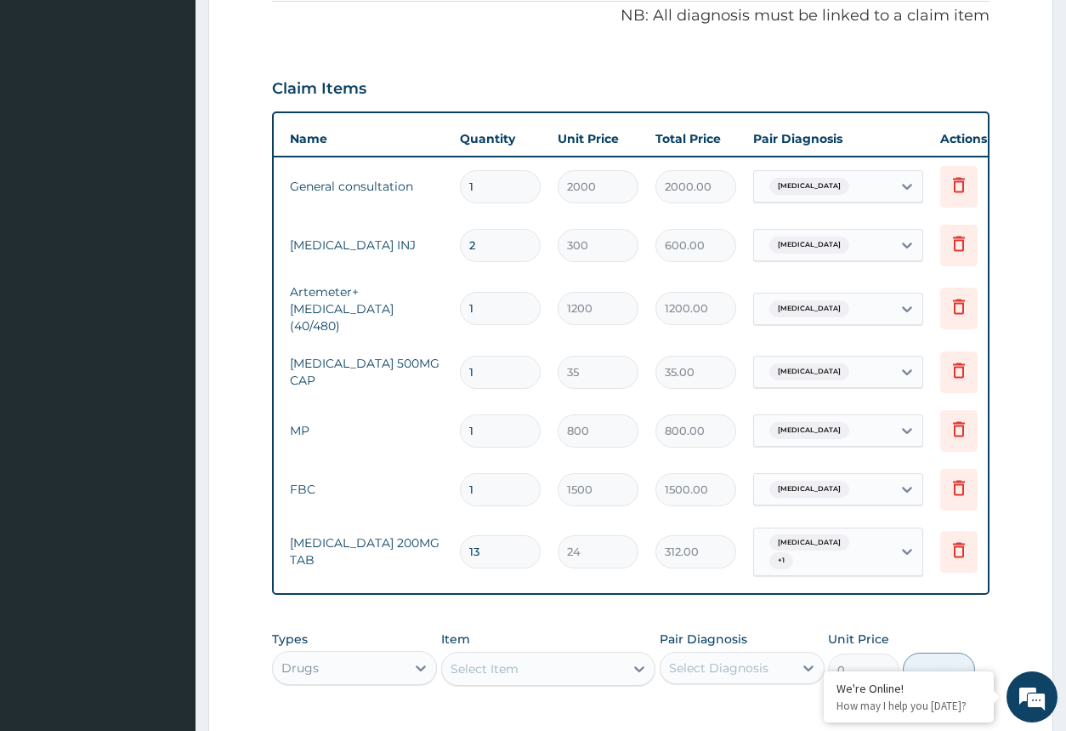
type input "13"
click at [504, 421] on input "1" at bounding box center [500, 430] width 81 height 33
click at [504, 371] on input "1" at bounding box center [500, 371] width 81 height 33
type input "14"
type input "490.00"
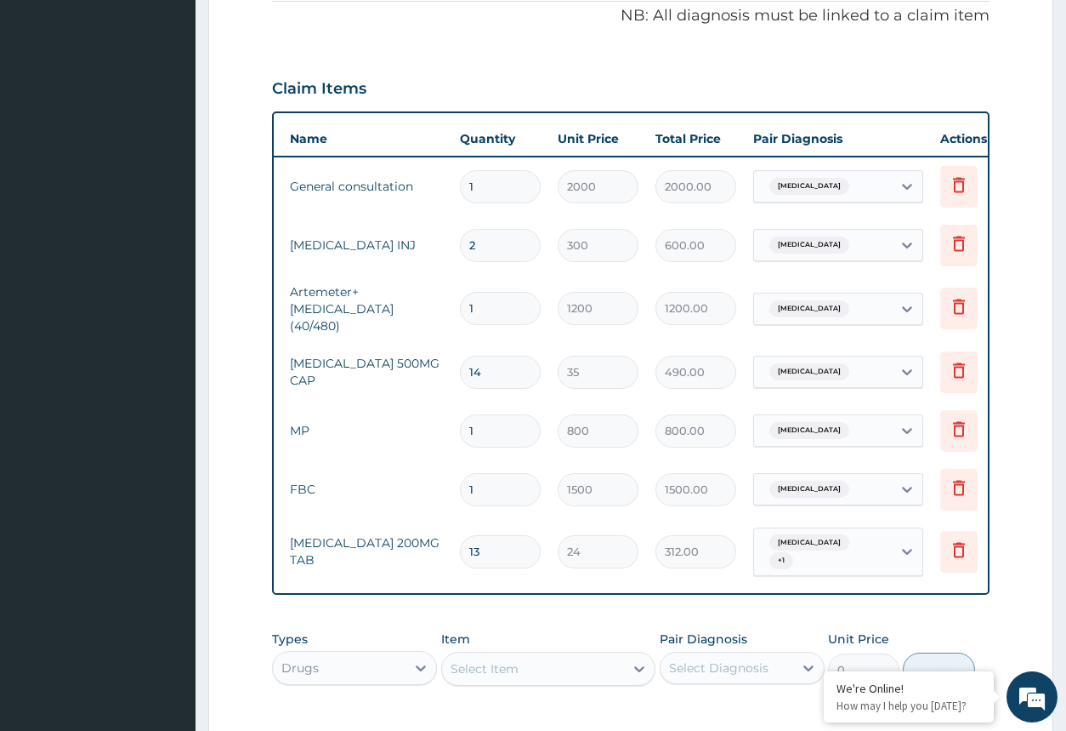
type input "14"
click at [497, 314] on input "1" at bounding box center [500, 308] width 81 height 33
type input "0.00"
type input "6"
type input "7200.00"
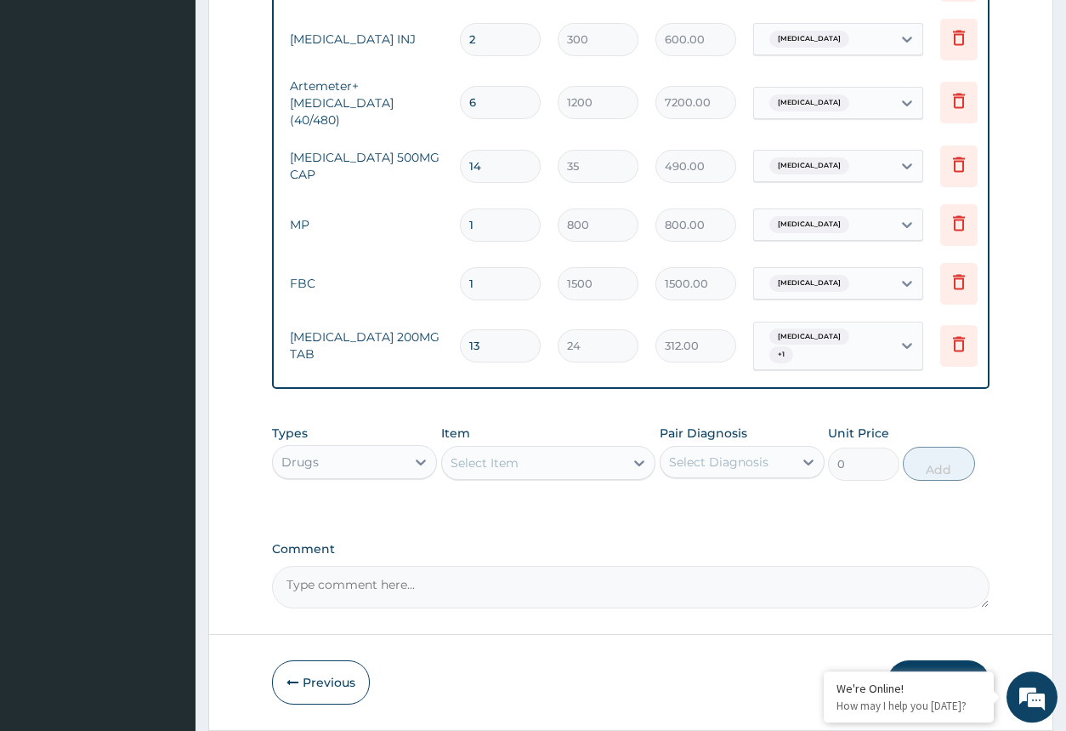
scroll to position [782, 0]
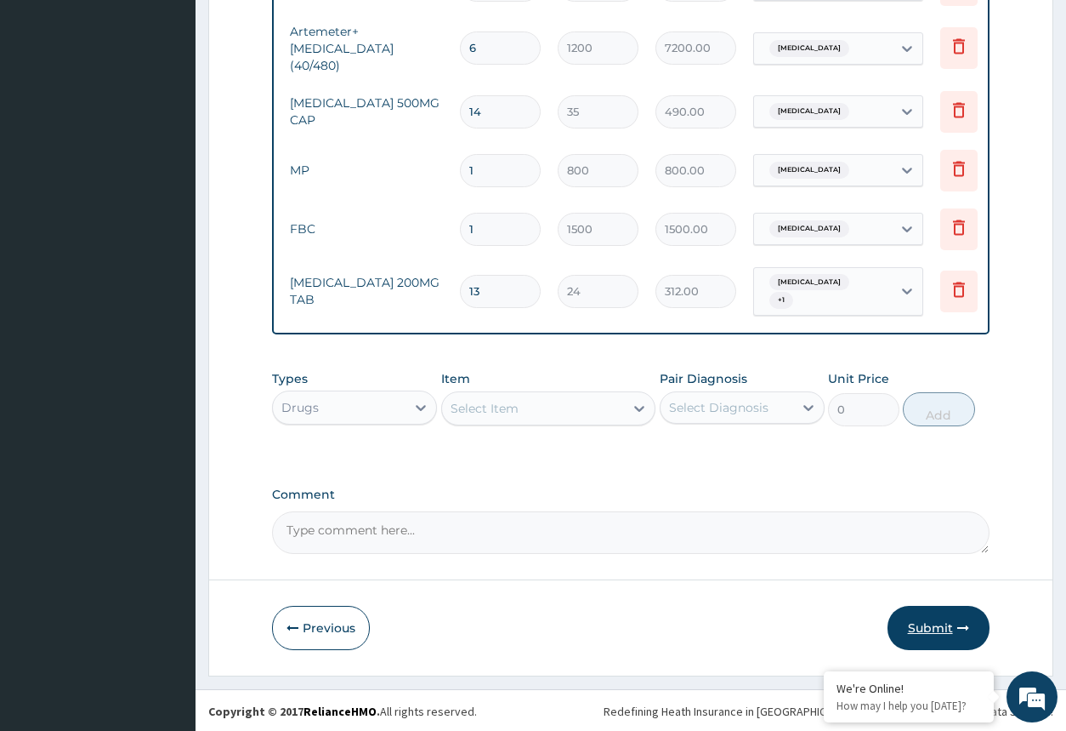
type input "6"
click at [936, 620] on button "Submit" at bounding box center [939, 628] width 102 height 44
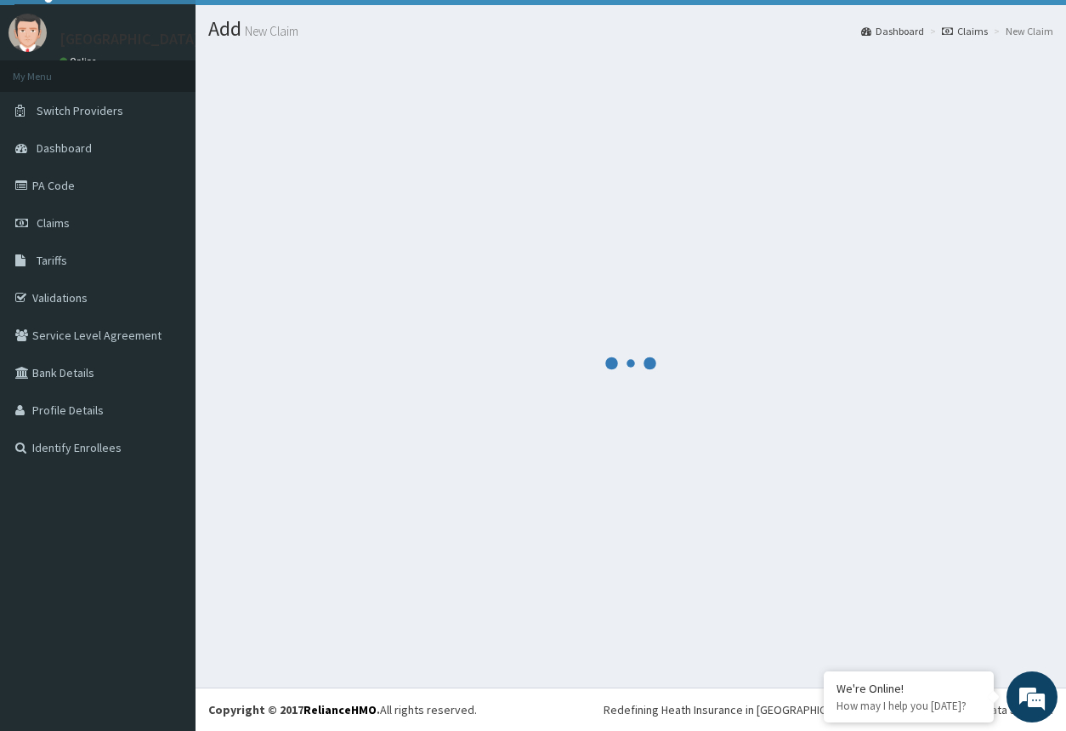
scroll to position [37, 0]
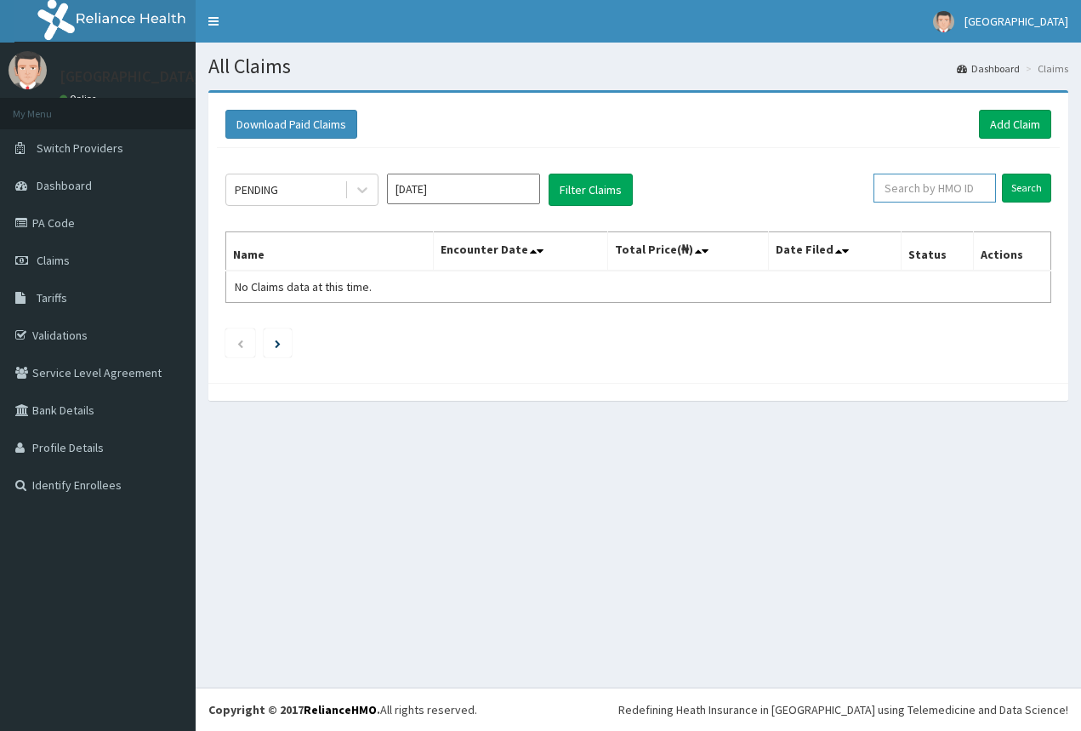
click at [910, 191] on input "text" at bounding box center [934, 187] width 122 height 29
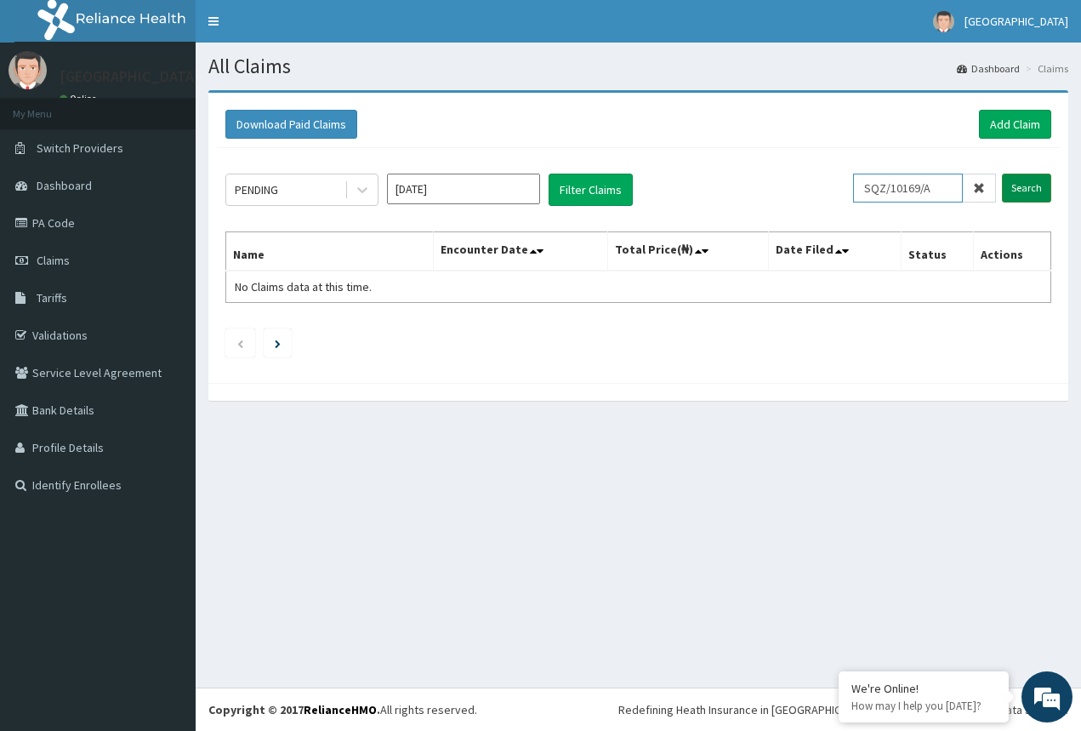
type input "SQZ/10169/A"
click at [1021, 192] on input "Search" at bounding box center [1026, 187] width 49 height 29
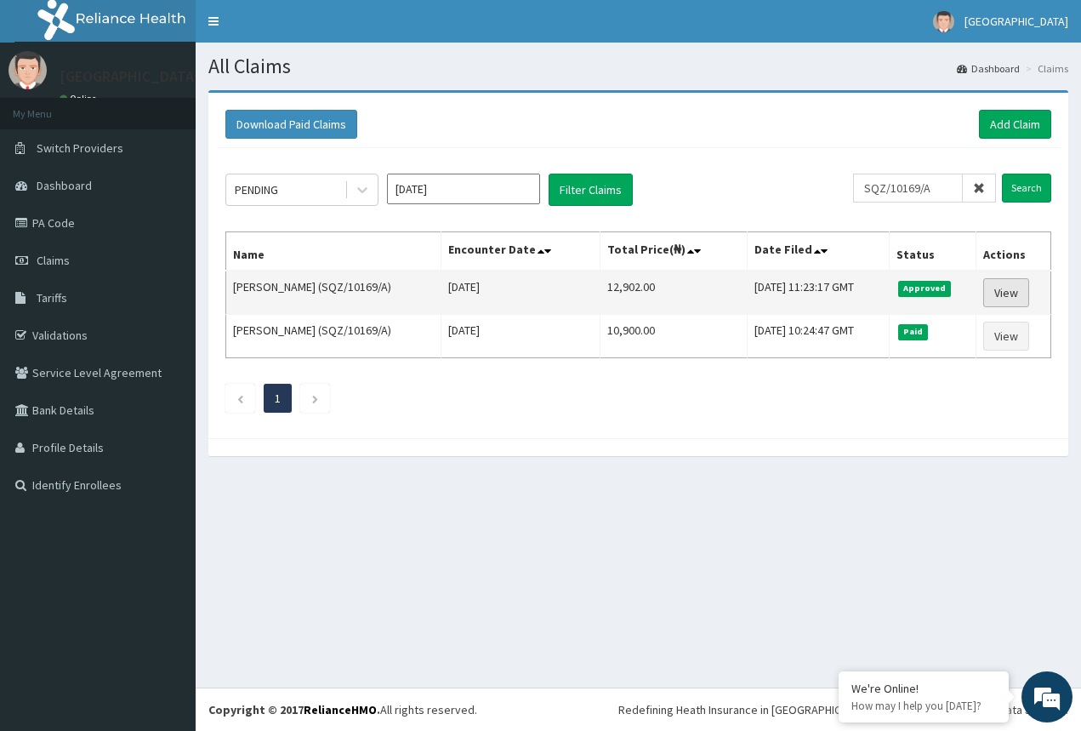
click at [1009, 284] on link "View" at bounding box center [1006, 292] width 46 height 29
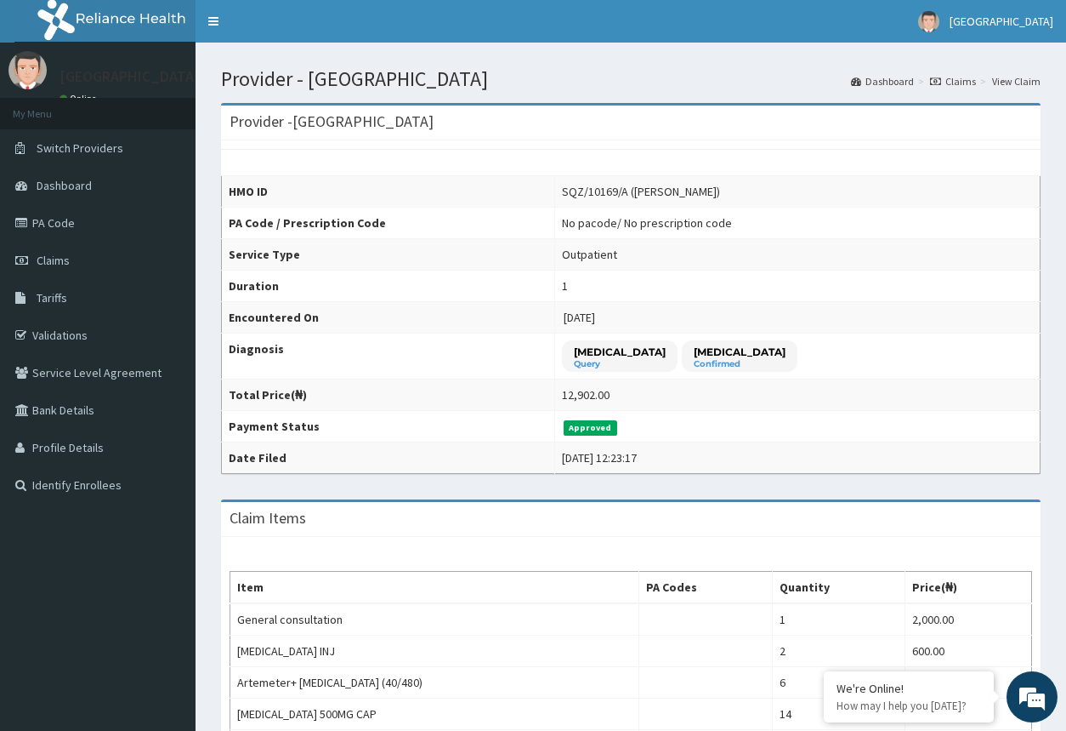
click at [965, 83] on link "Claims" at bounding box center [953, 81] width 46 height 14
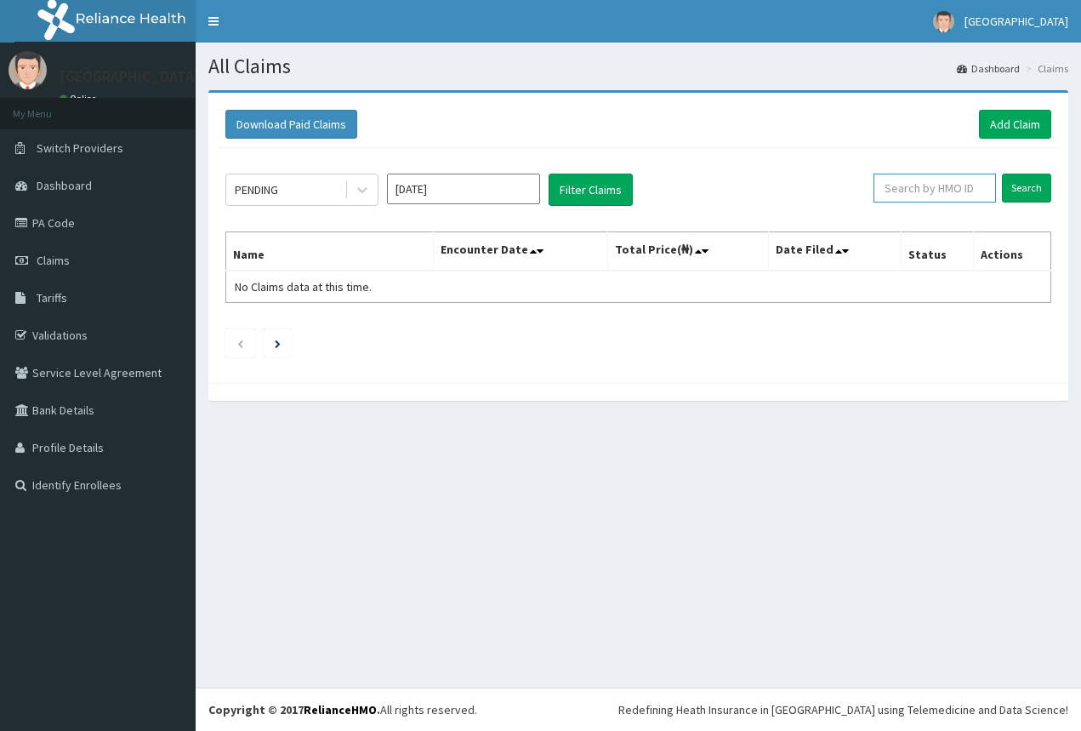
click at [958, 195] on input "text" at bounding box center [934, 187] width 122 height 29
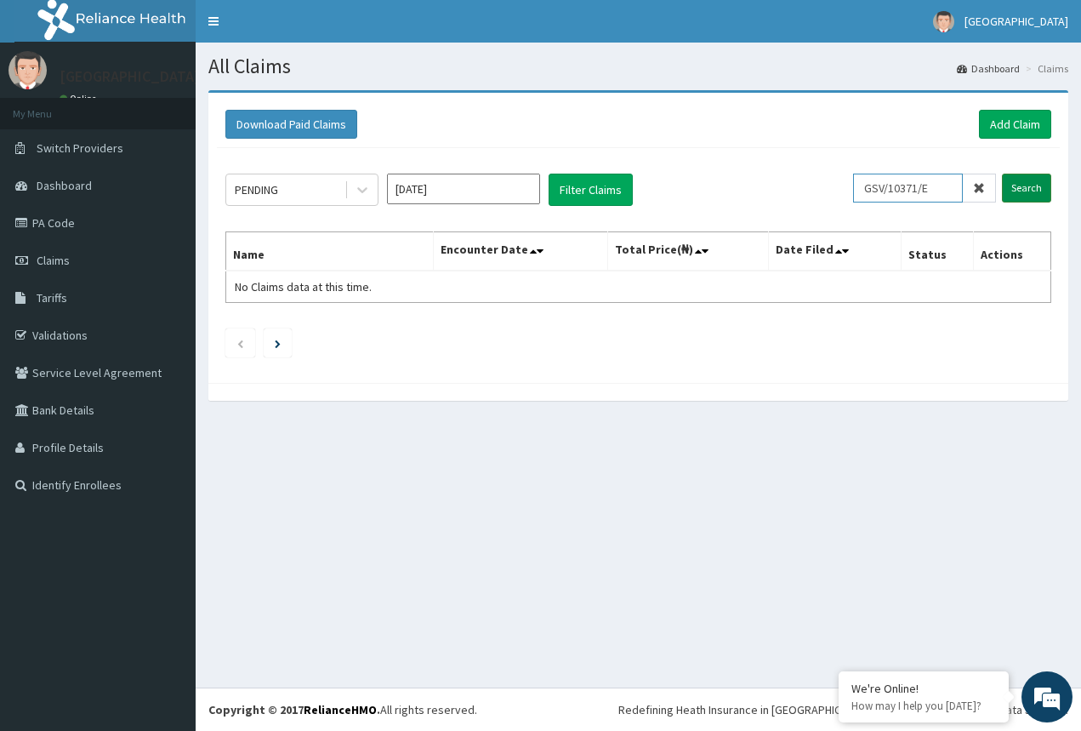
type input "GSV/10371/E"
click at [1033, 193] on input "Search" at bounding box center [1026, 187] width 49 height 29
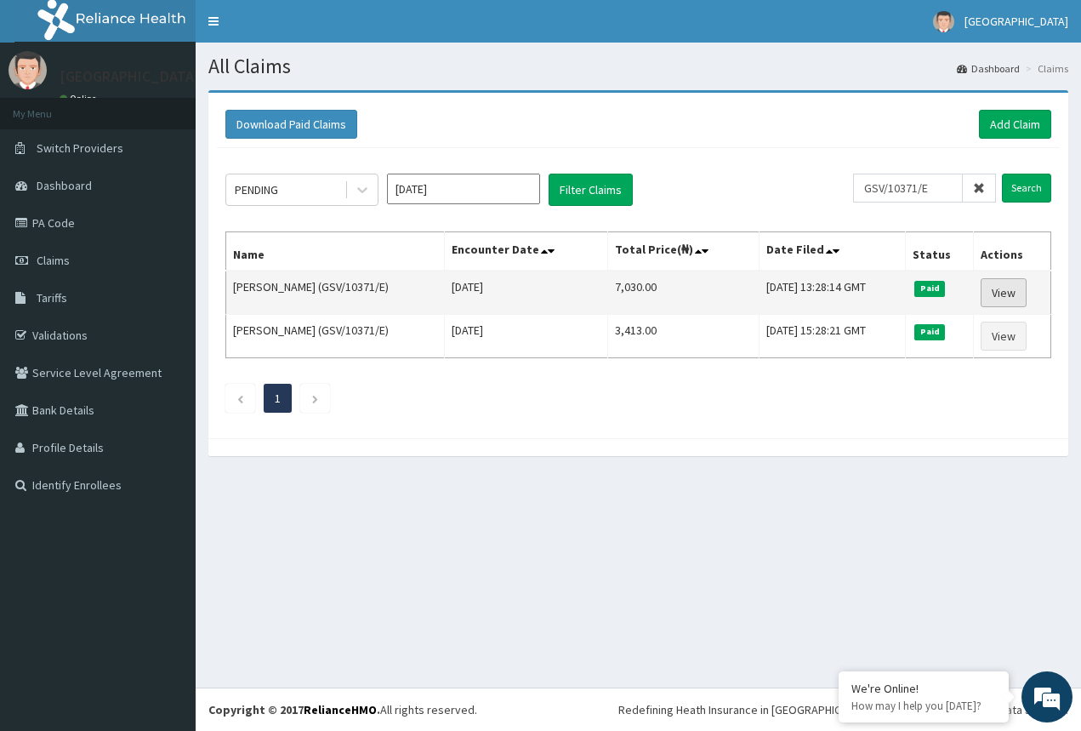
click at [1021, 286] on link "View" at bounding box center [1004, 292] width 46 height 29
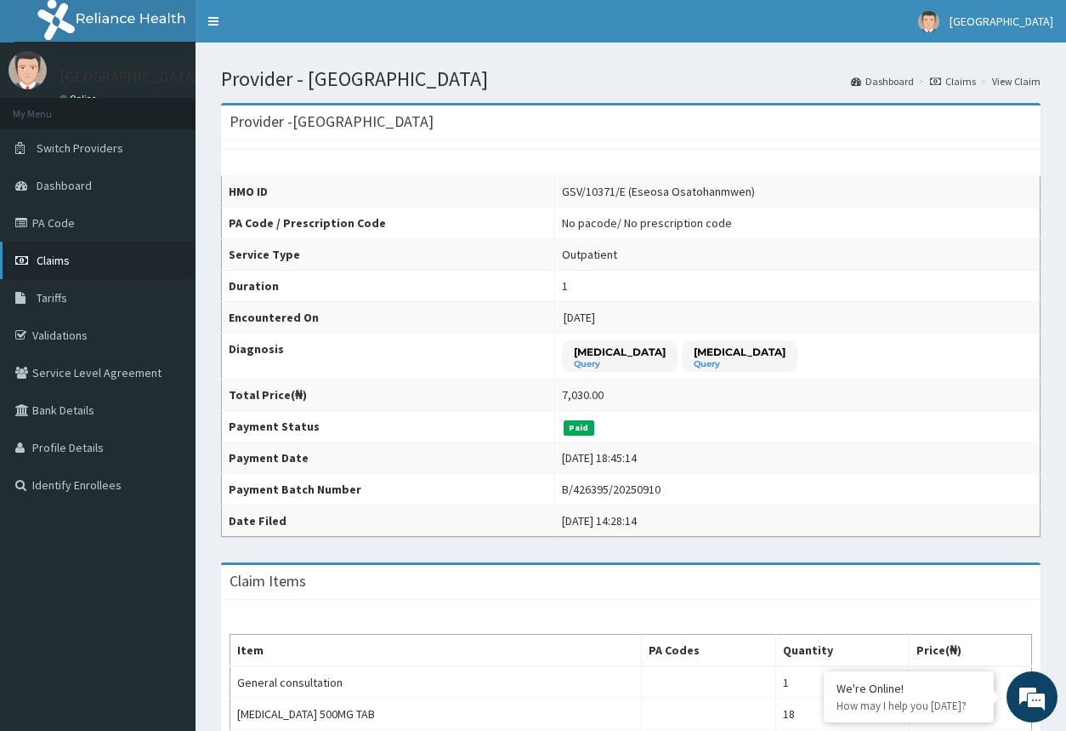
click at [76, 254] on link "Claims" at bounding box center [98, 260] width 196 height 37
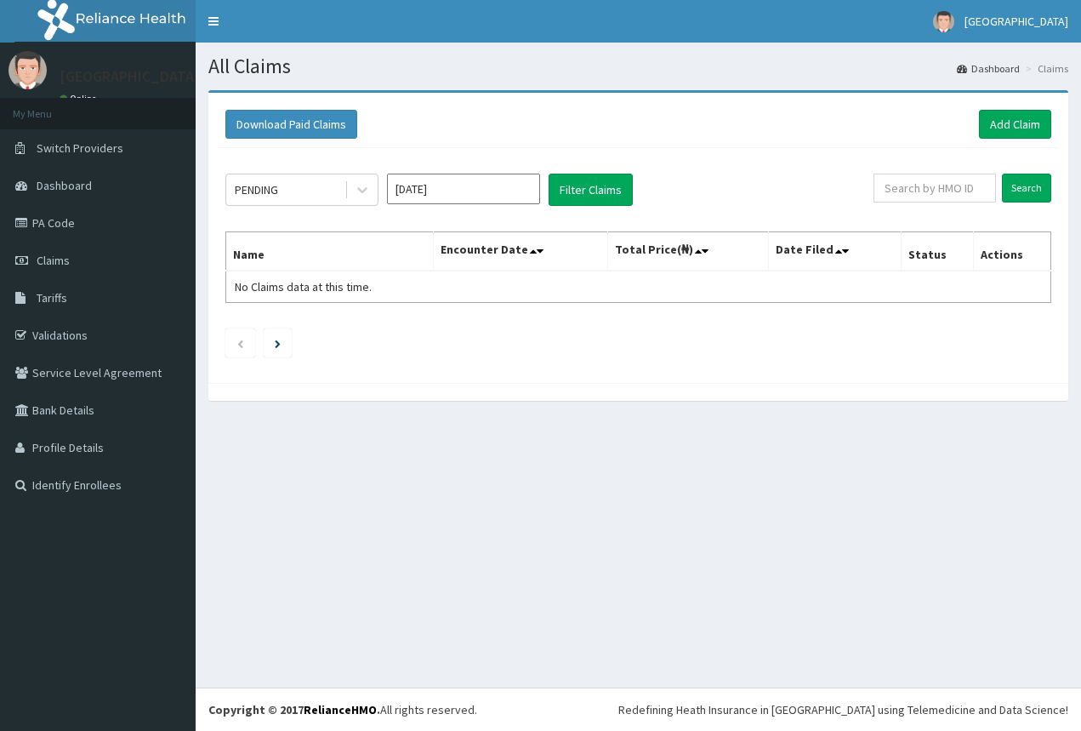
click at [958, 197] on input "text" at bounding box center [934, 187] width 122 height 29
click at [914, 190] on input "text" at bounding box center [934, 187] width 122 height 29
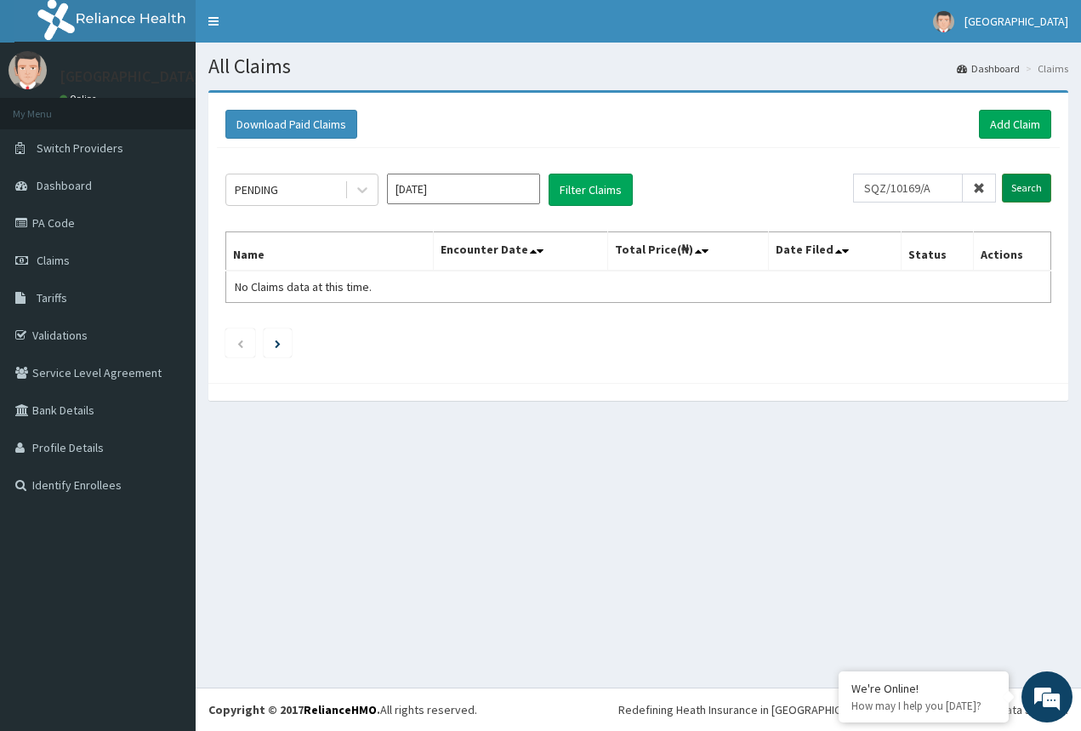
type input "SQZ/10169/A"
click at [1016, 182] on input "Search" at bounding box center [1026, 187] width 49 height 29
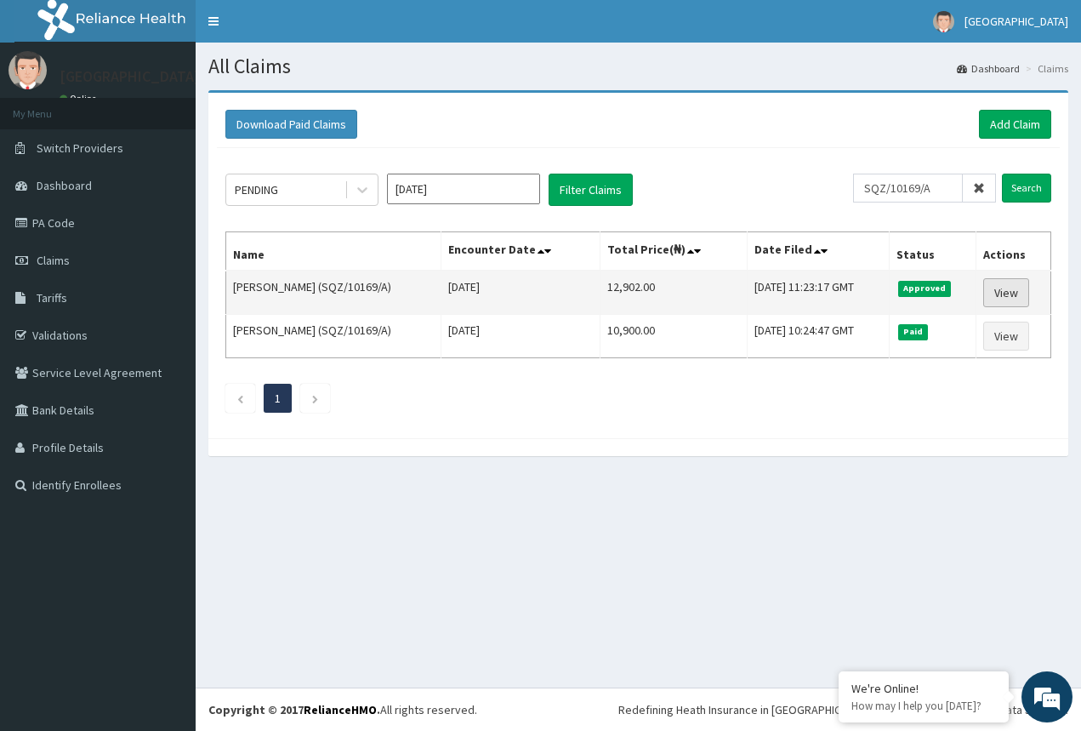
click at [1001, 299] on link "View" at bounding box center [1006, 292] width 46 height 29
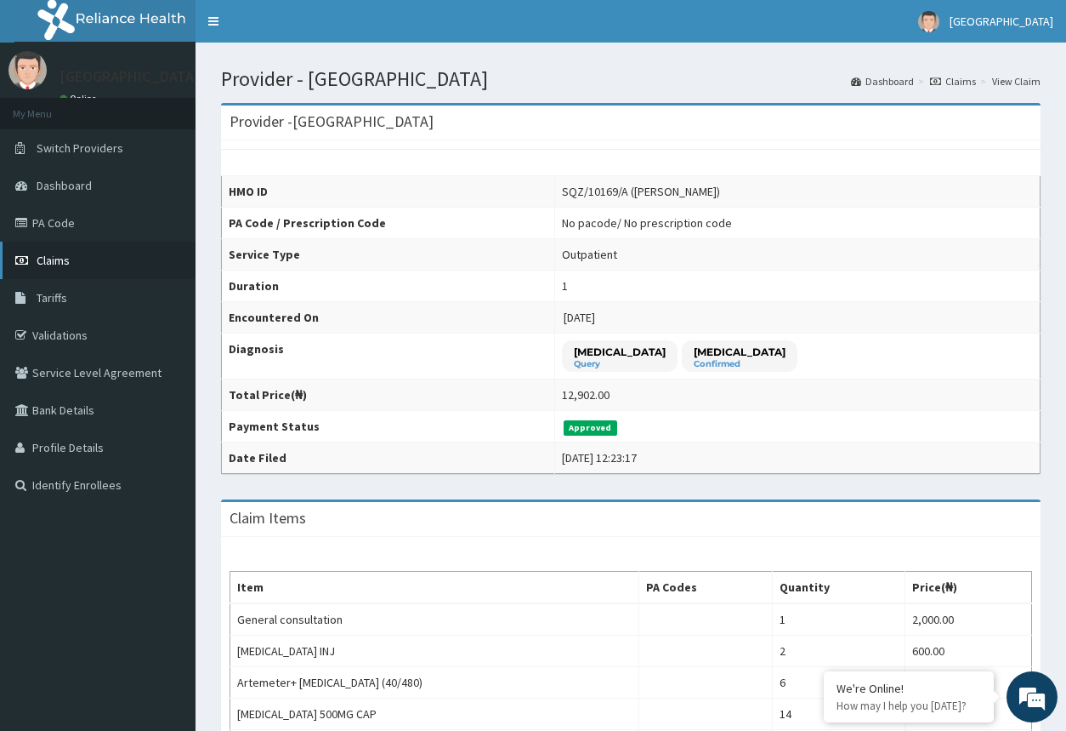
click at [72, 254] on link "Claims" at bounding box center [98, 260] width 196 height 37
